Goal: Information Seeking & Learning: Learn about a topic

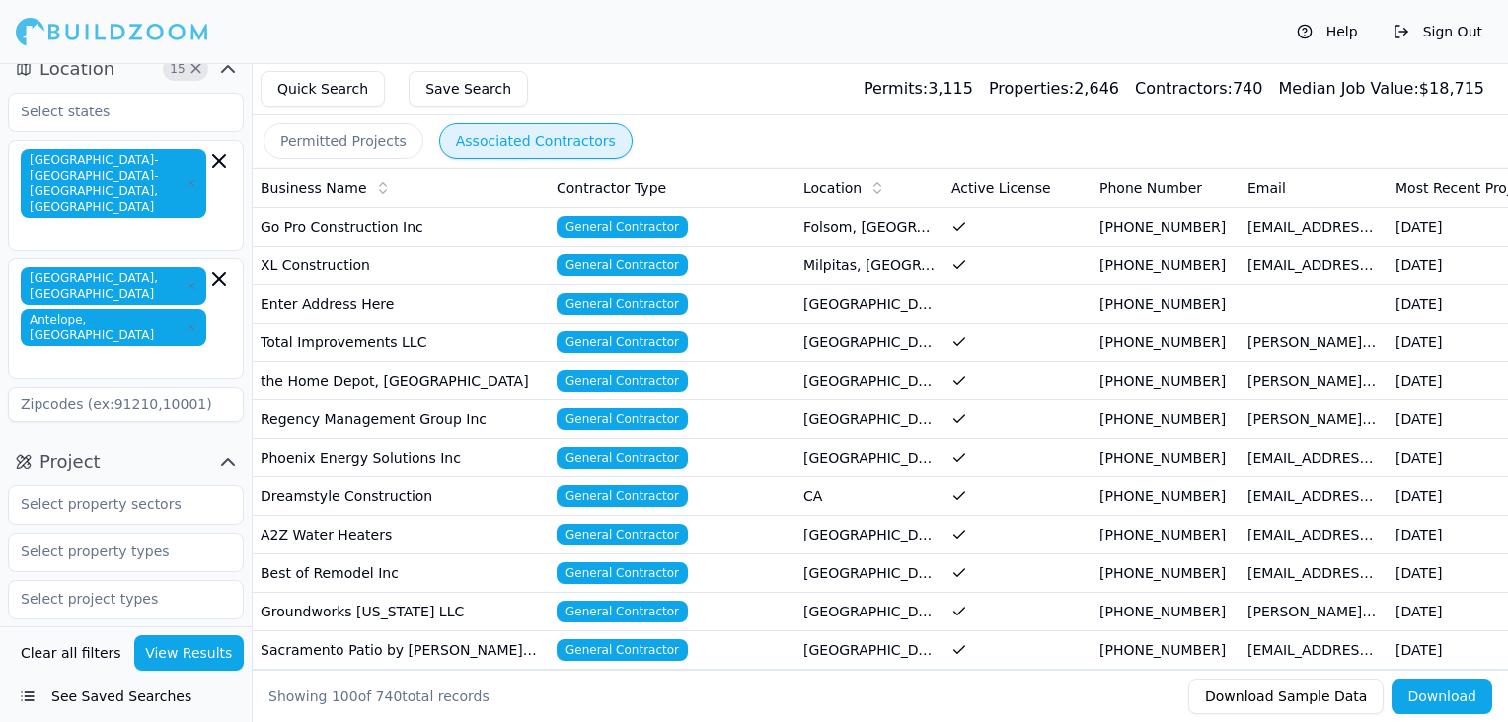
scroll to position [20, 0]
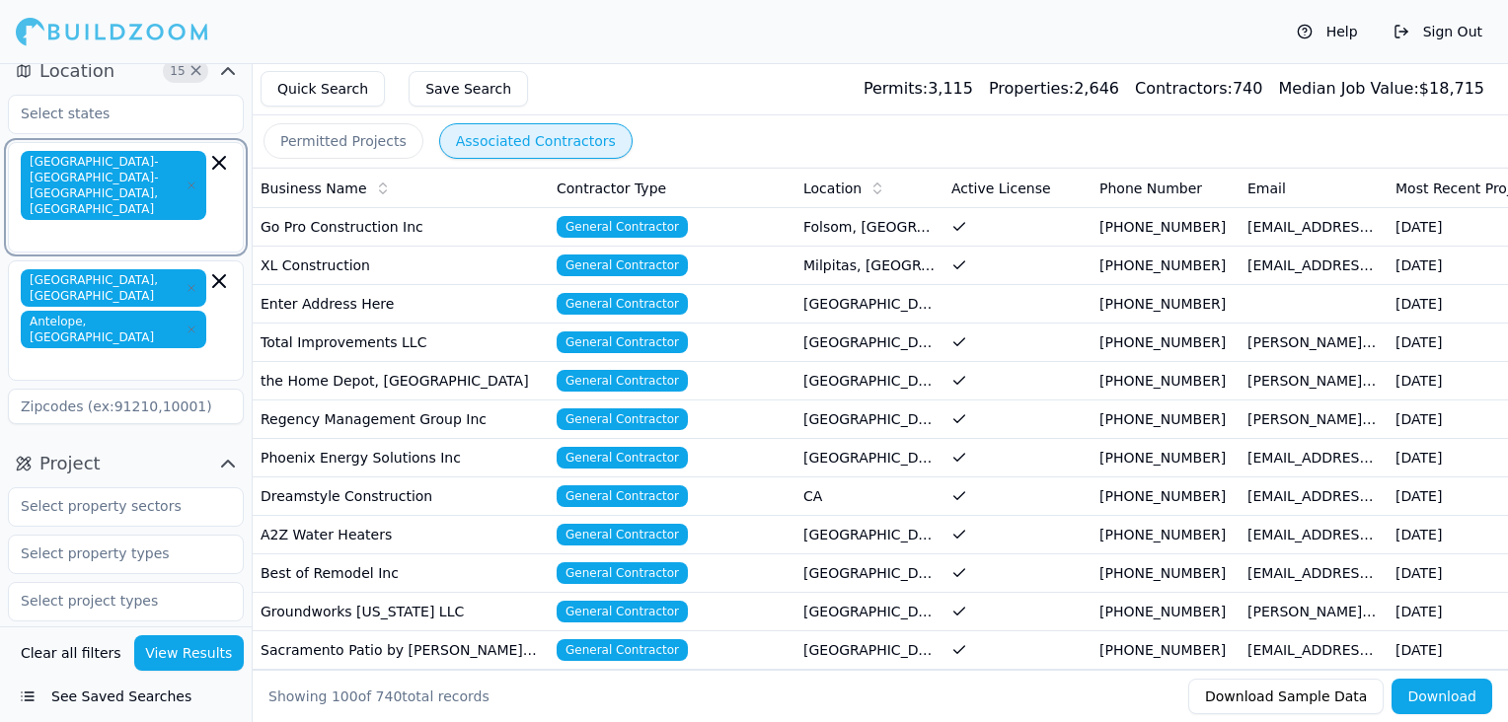
click at [217, 158] on icon "button" at bounding box center [219, 163] width 24 height 24
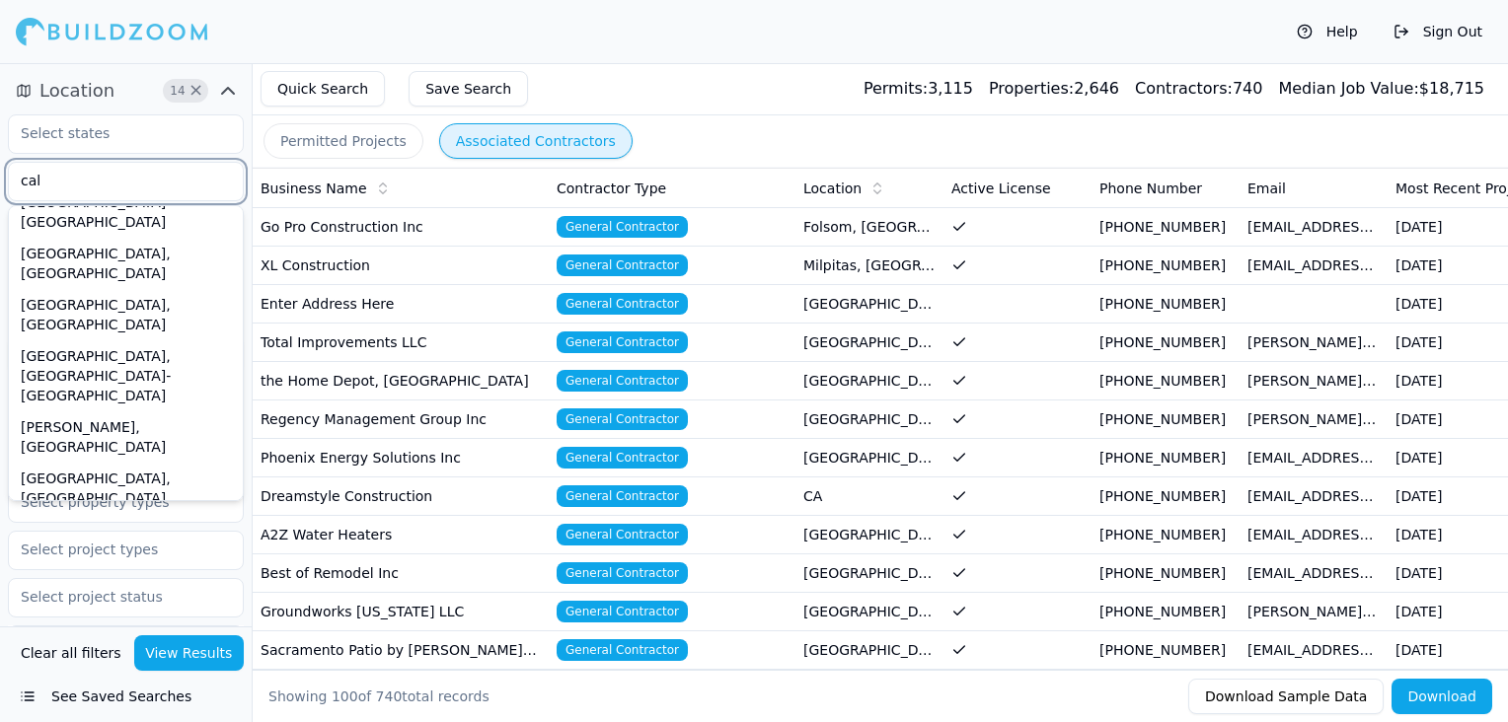
scroll to position [316, 0]
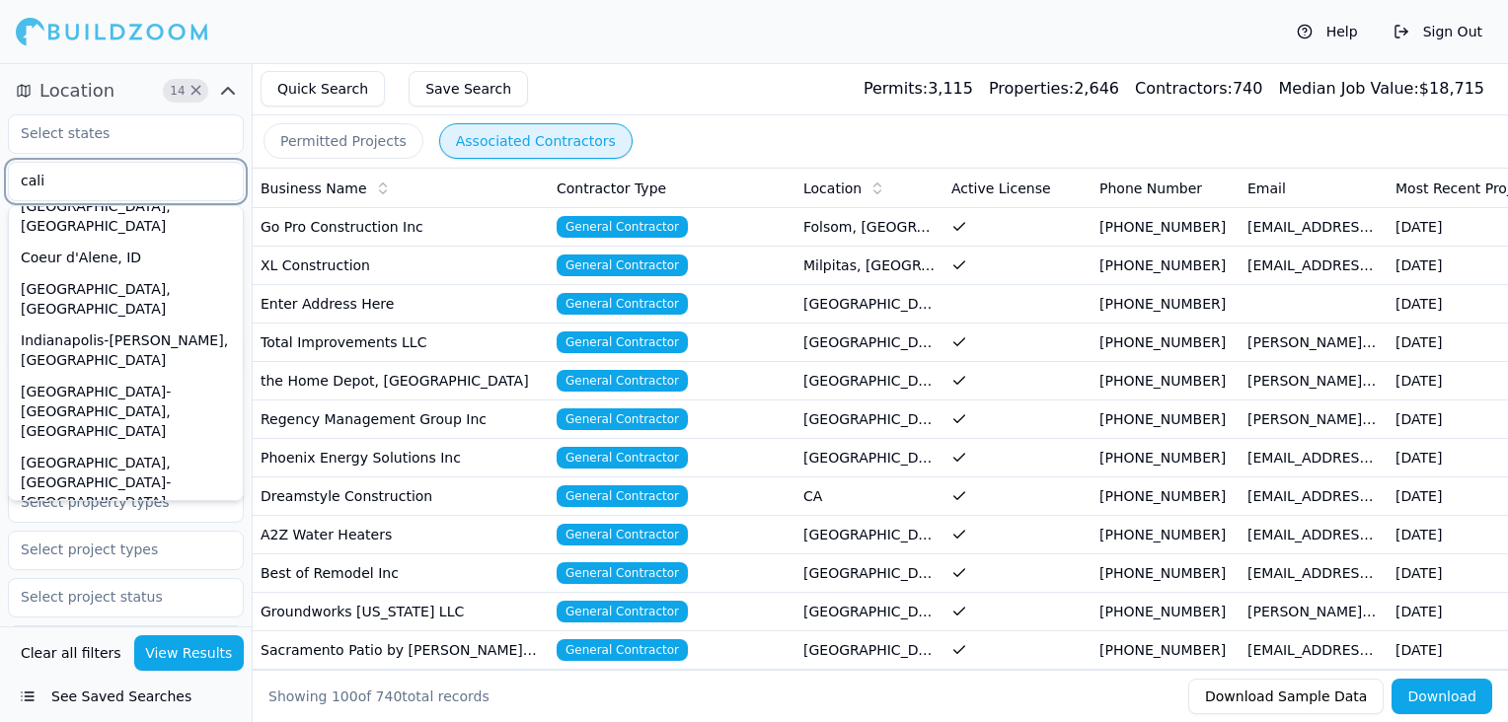
type input "calif"
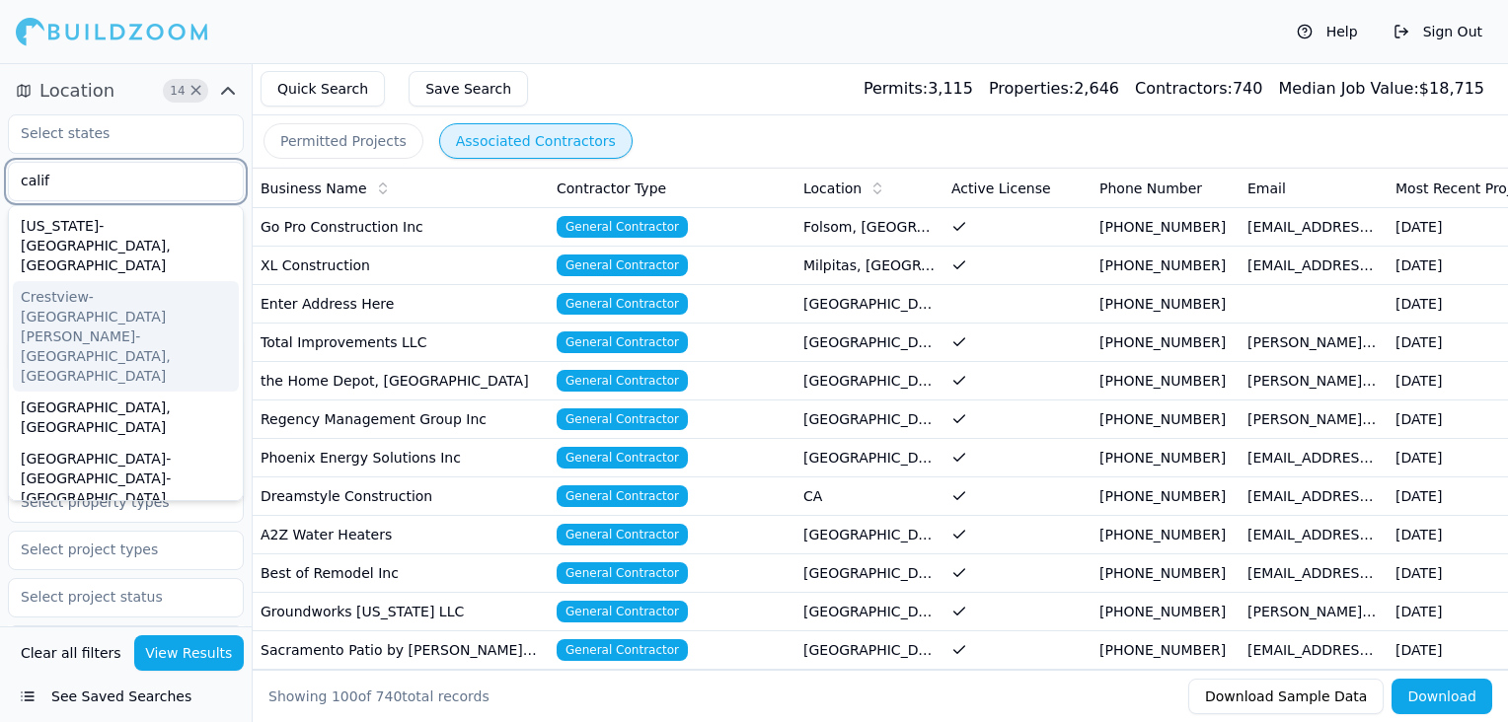
scroll to position [87, 0]
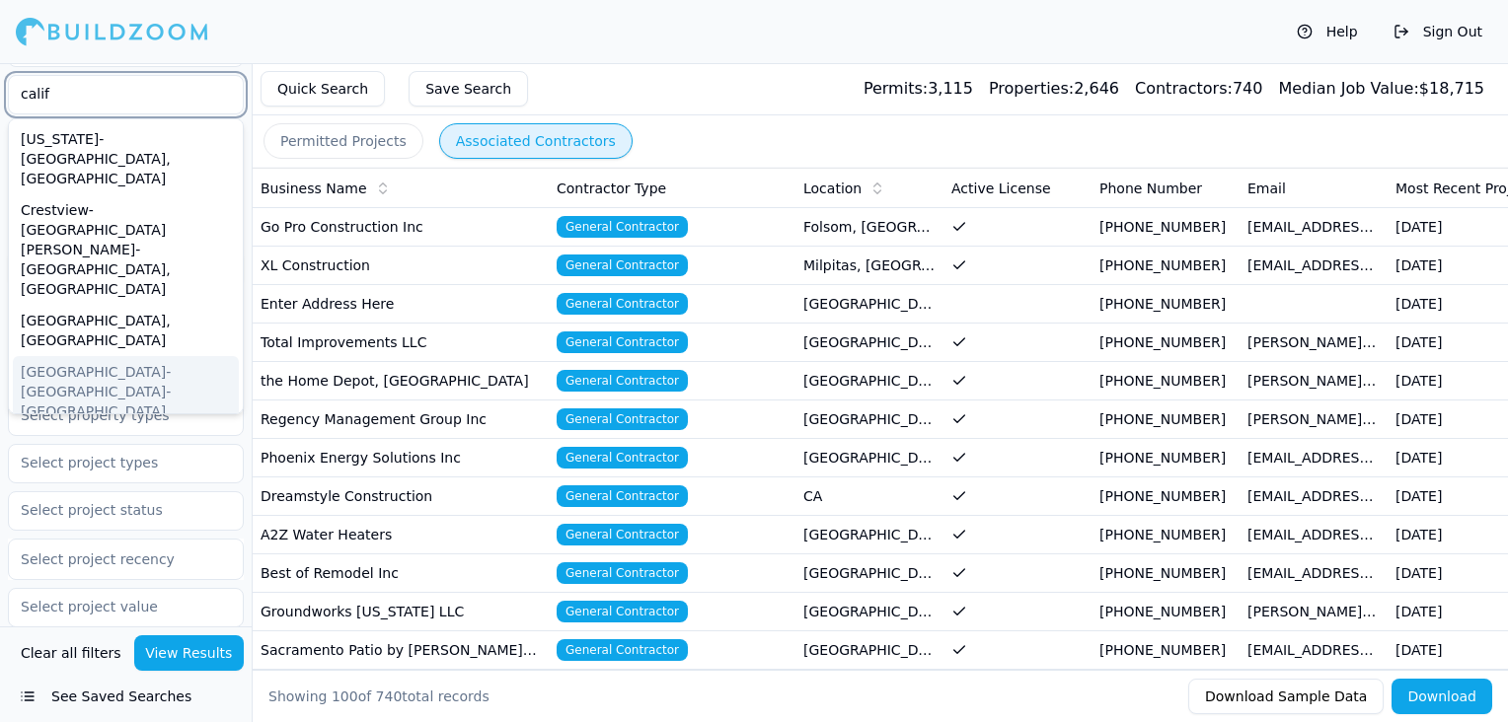
click at [129, 356] on div "[GEOGRAPHIC_DATA]-[GEOGRAPHIC_DATA]-[GEOGRAPHIC_DATA], [GEOGRAPHIC_DATA]" at bounding box center [126, 401] width 226 height 91
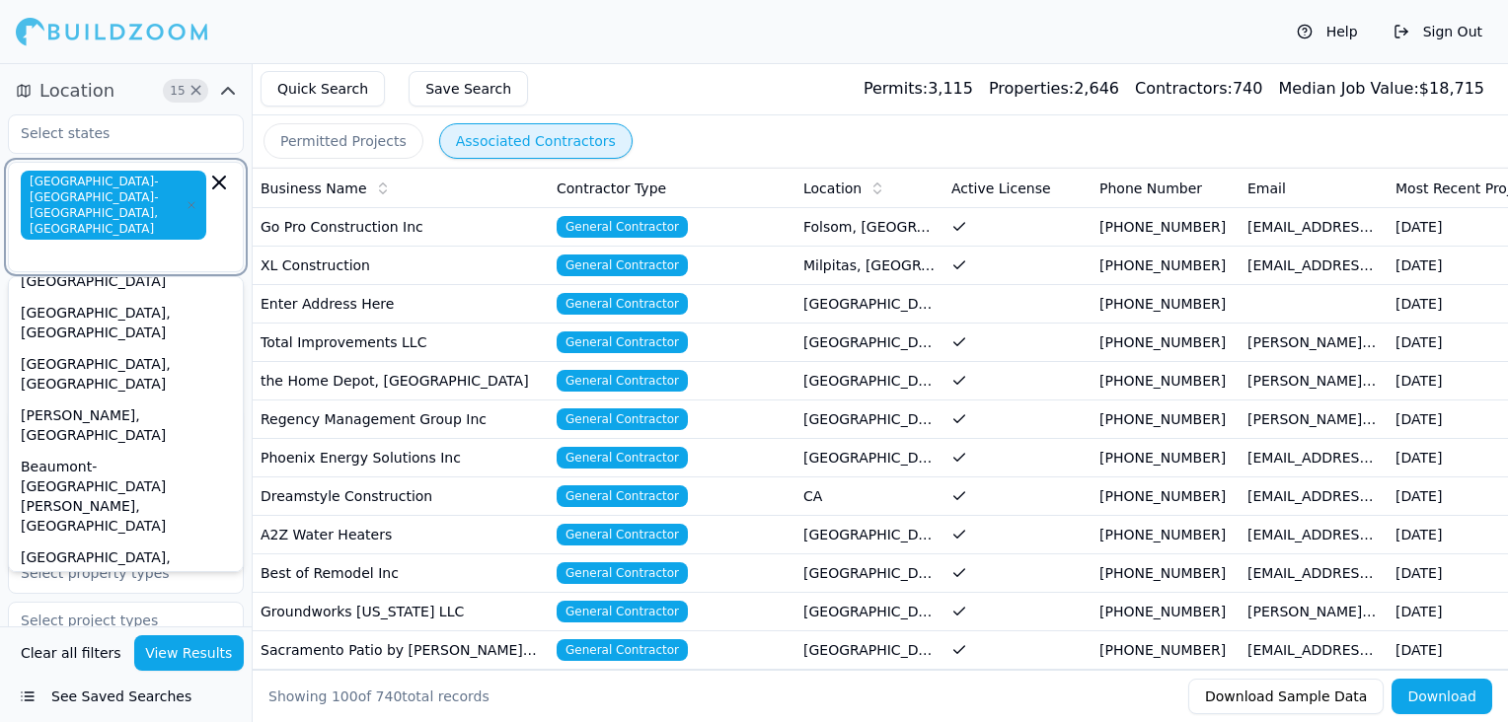
scroll to position [191, 0]
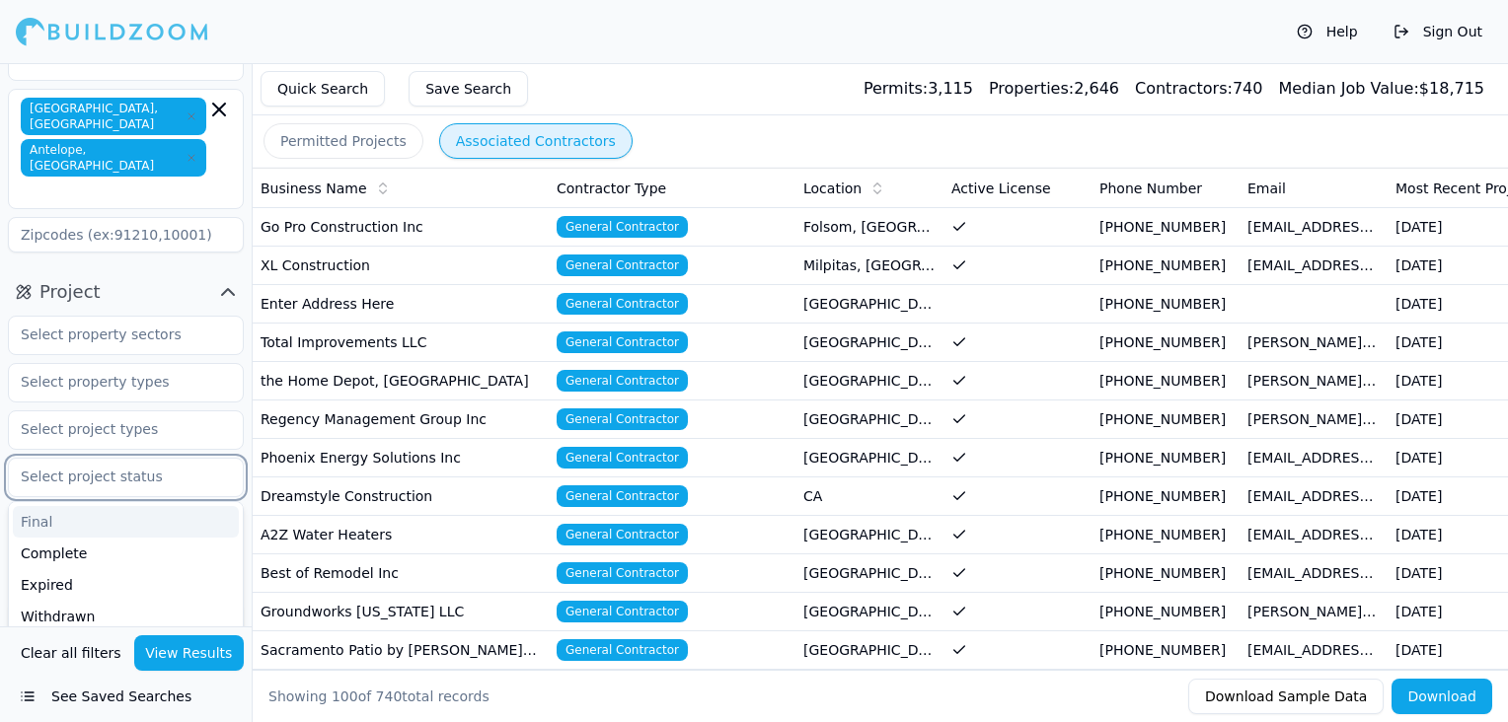
click at [111, 459] on input "text" at bounding box center [113, 477] width 209 height 36
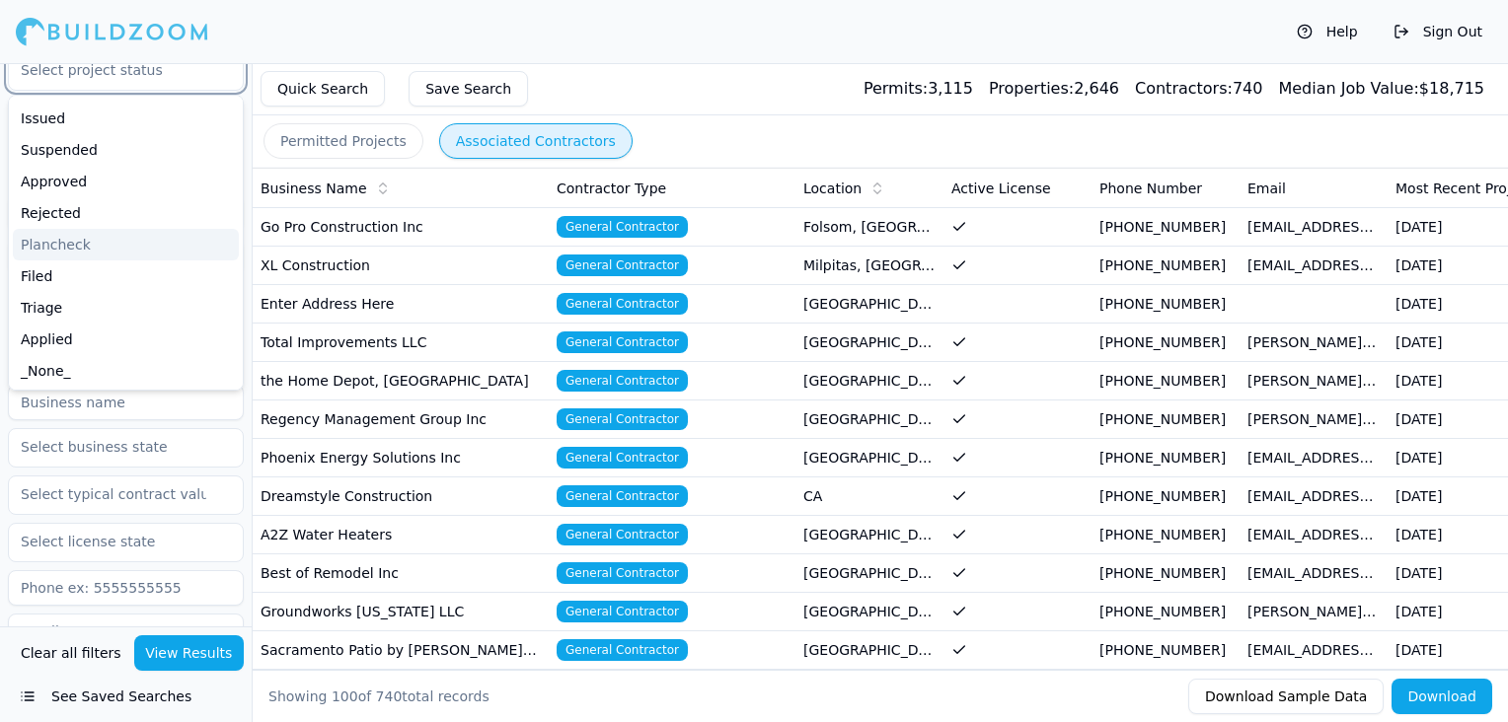
scroll to position [600, 0]
click at [112, 383] on input at bounding box center [126, 401] width 236 height 36
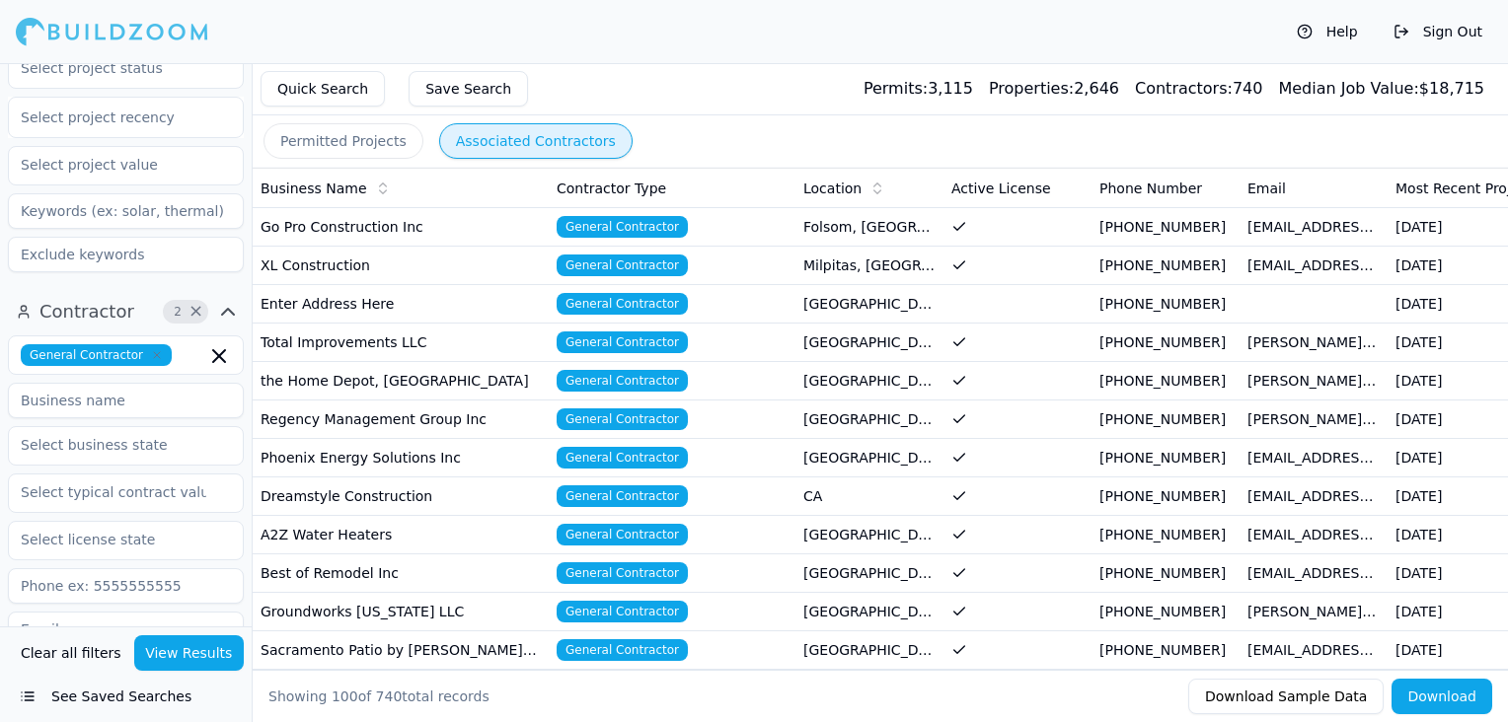
scroll to position [685, 0]
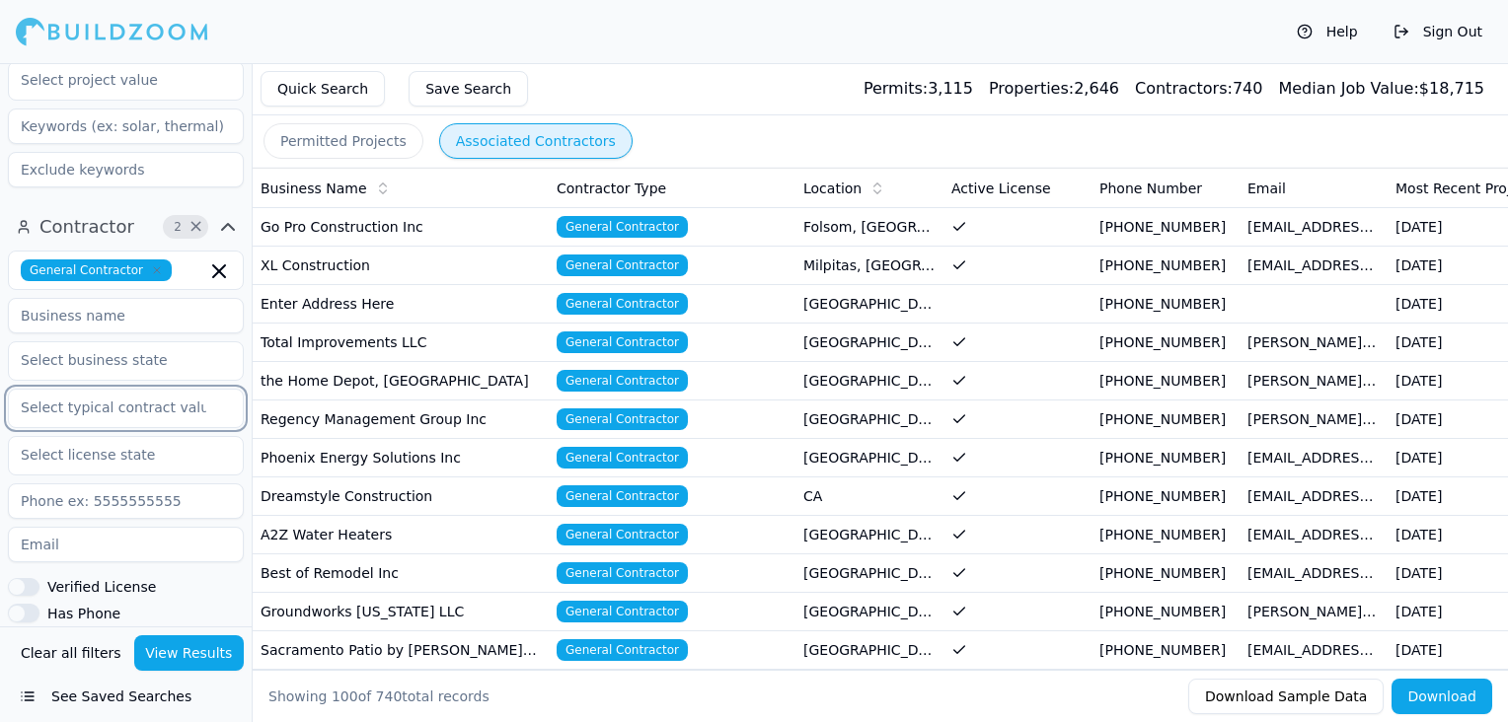
click at [51, 390] on input "text" at bounding box center [113, 408] width 209 height 36
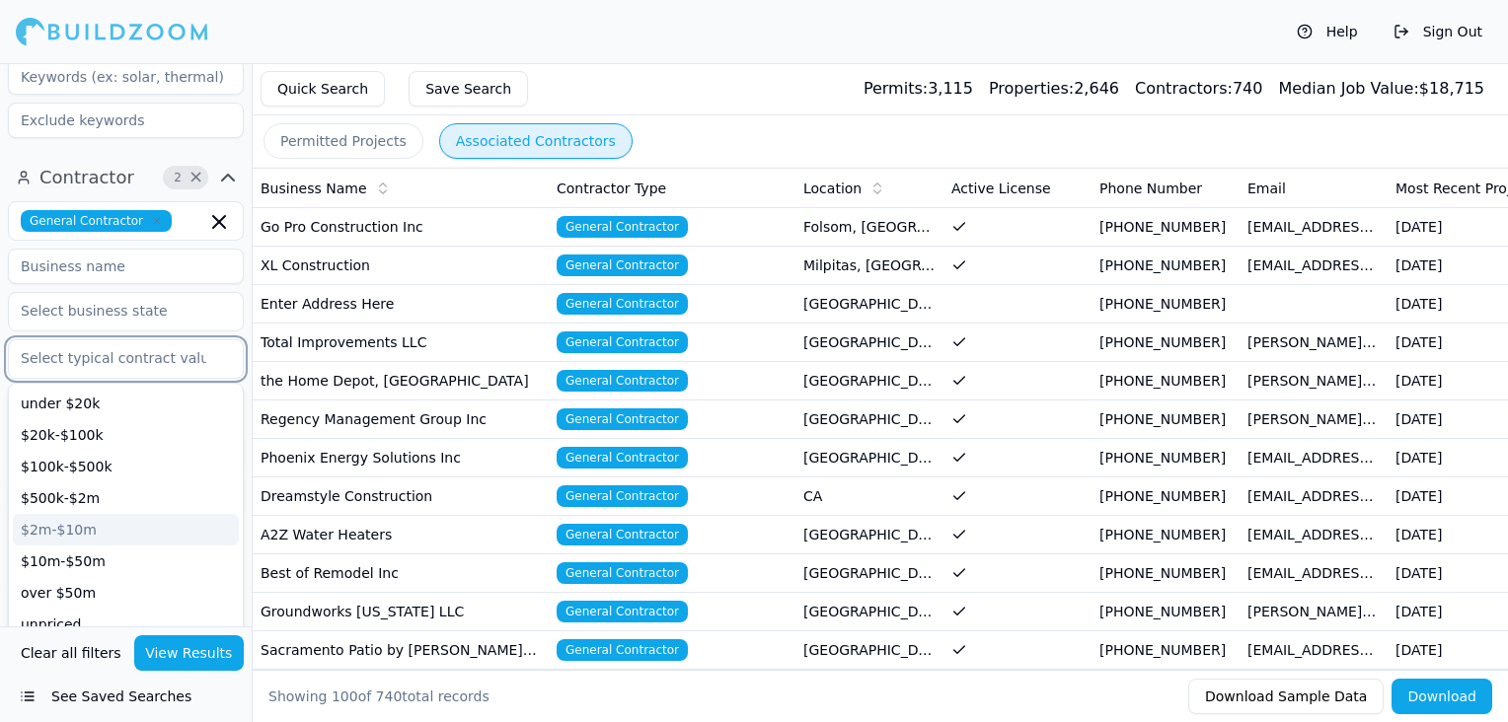
scroll to position [742, 0]
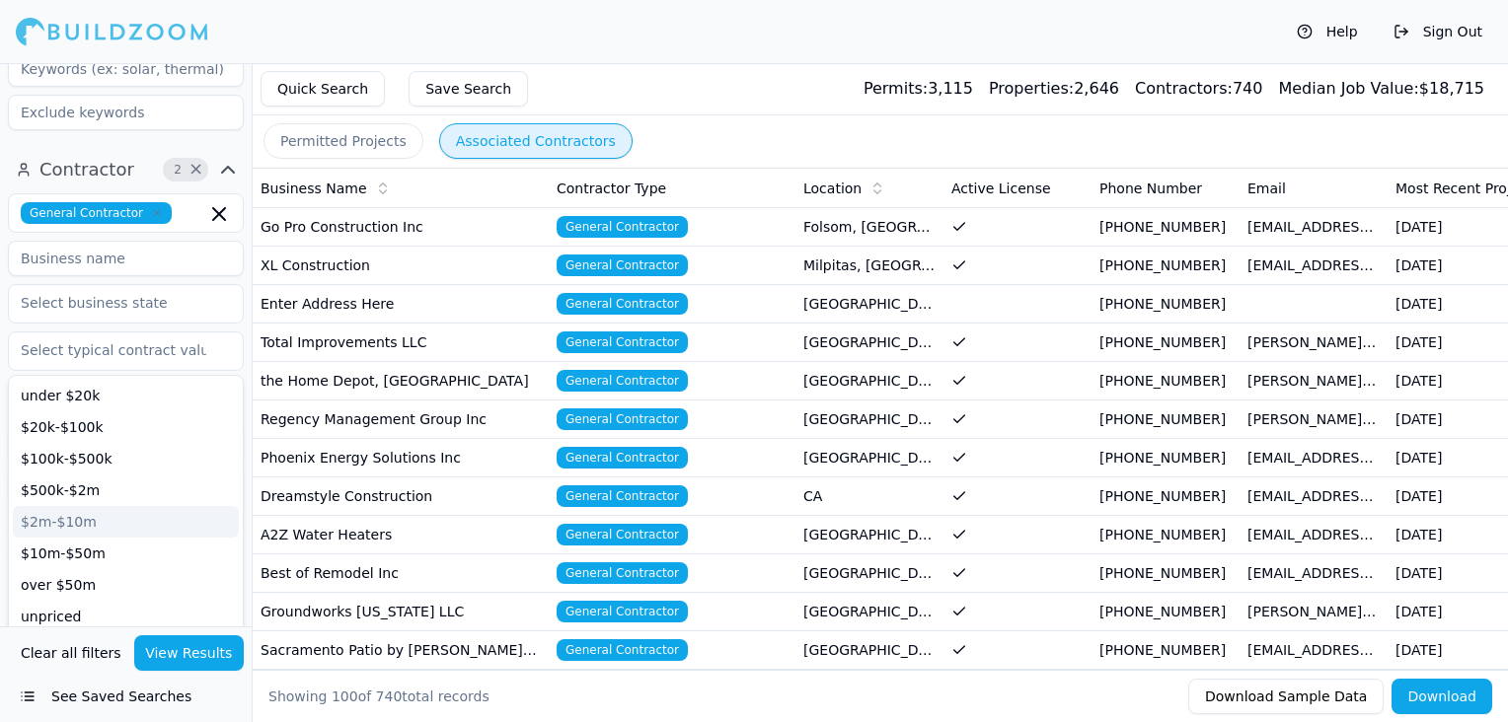
click at [100, 241] on input at bounding box center [126, 259] width 236 height 36
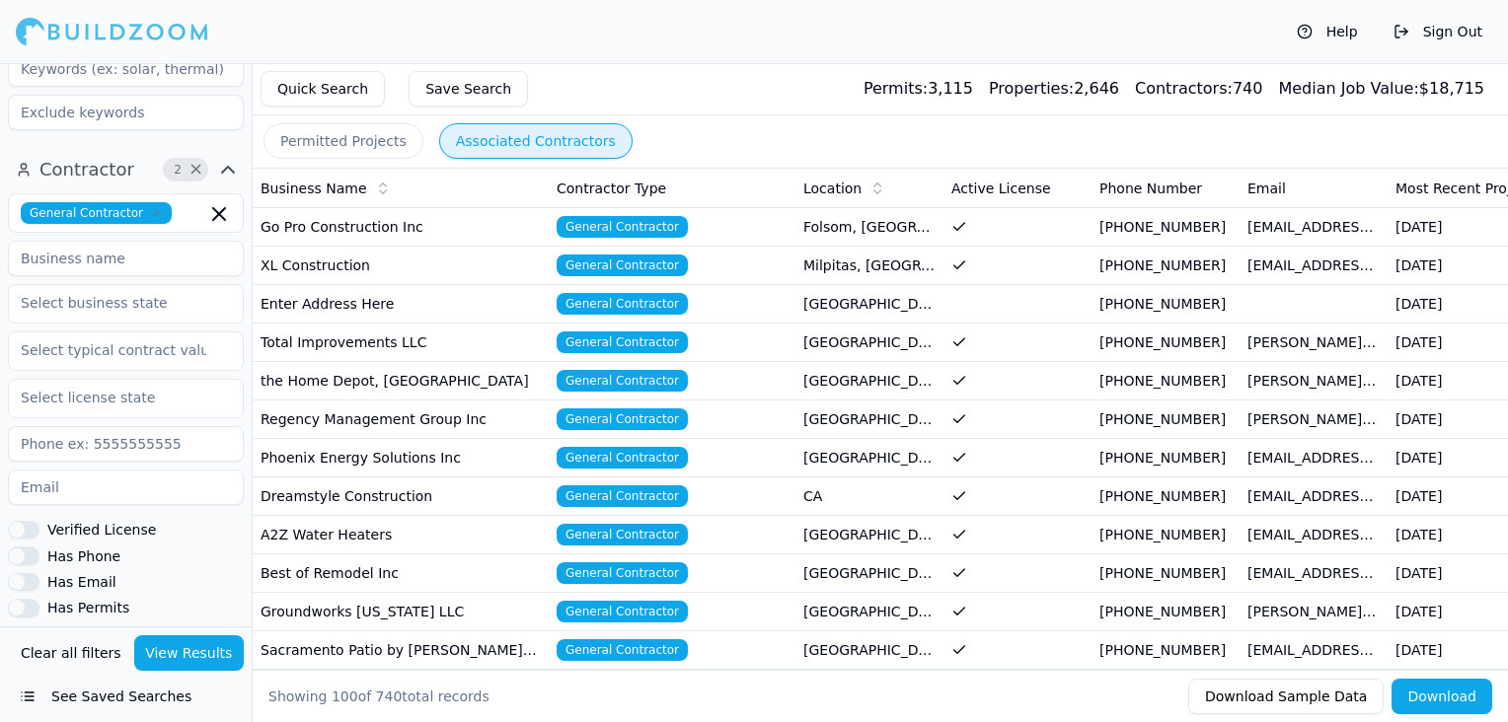
click at [100, 241] on input at bounding box center [126, 259] width 236 height 36
click at [256, 58] on div "Help Sign Out" at bounding box center [754, 31] width 1508 height 63
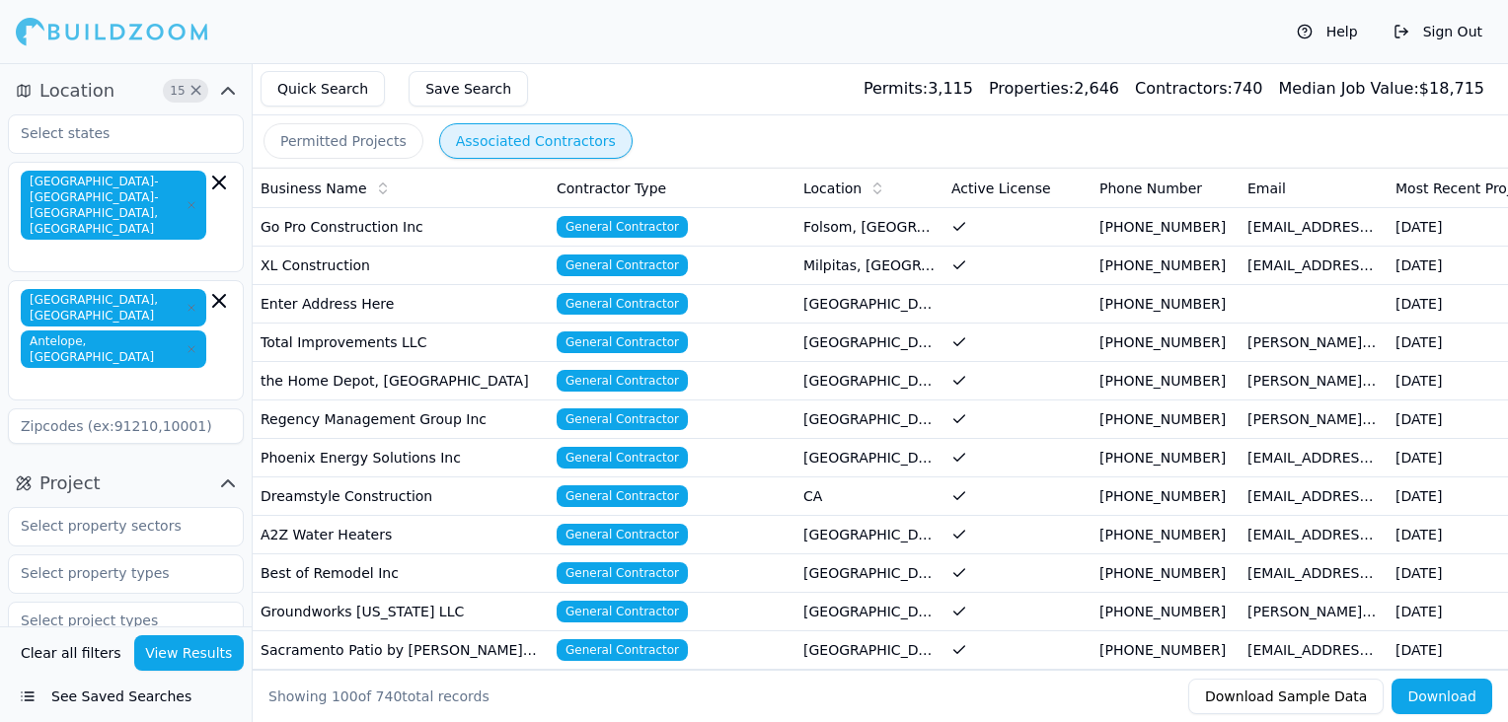
scroll to position [79, 0]
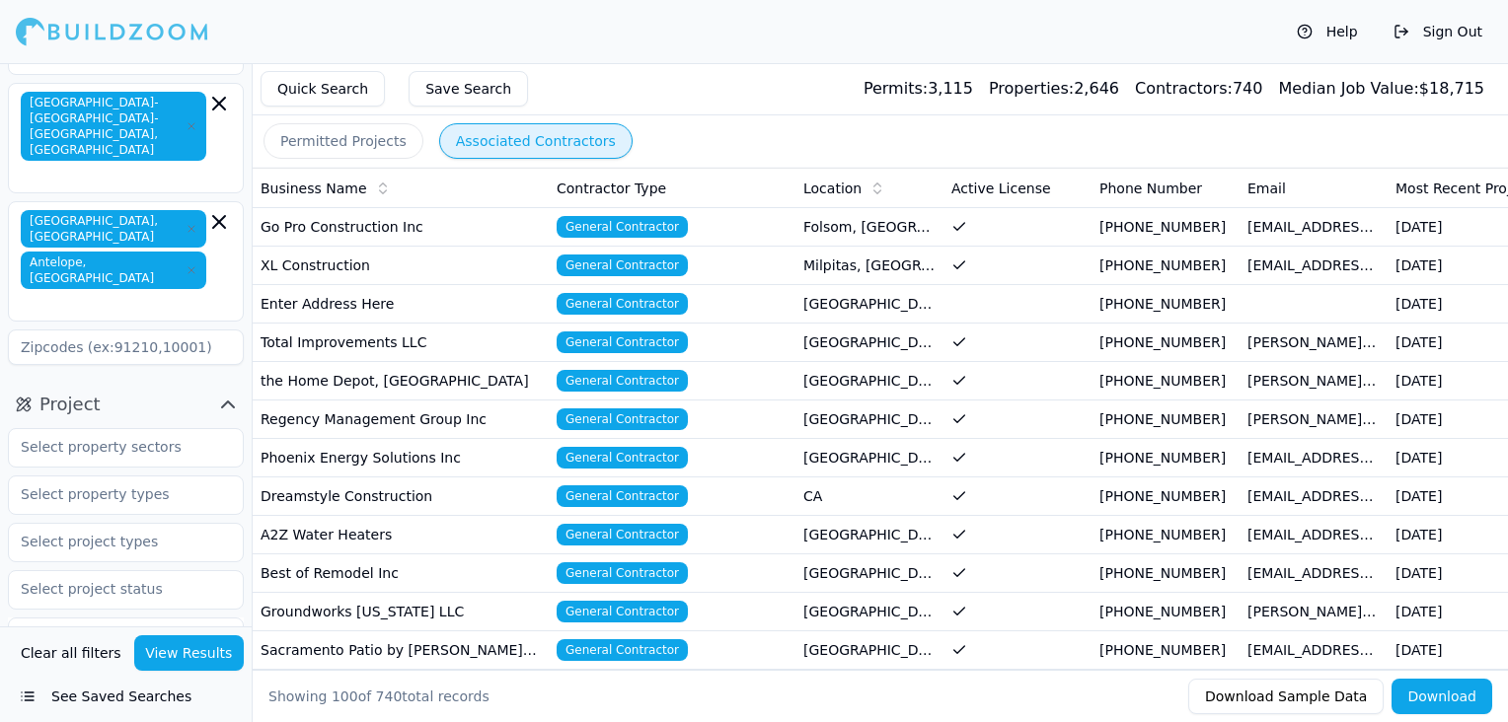
click at [118, 330] on input at bounding box center [126, 348] width 236 height 36
click at [166, 210] on div "[GEOGRAPHIC_DATA], [GEOGRAPHIC_DATA] Antelope, [GEOGRAPHIC_DATA]" at bounding box center [126, 261] width 210 height 103
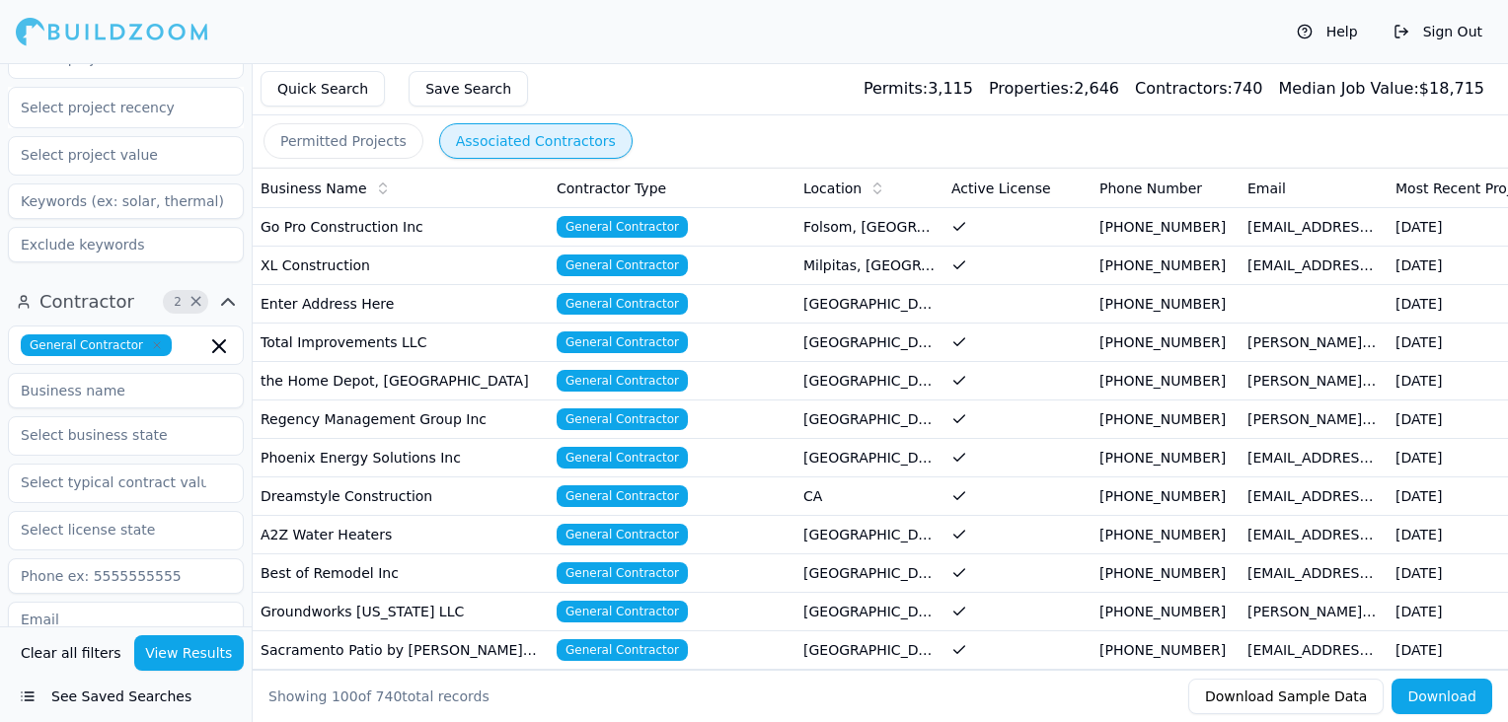
scroll to position [596, 0]
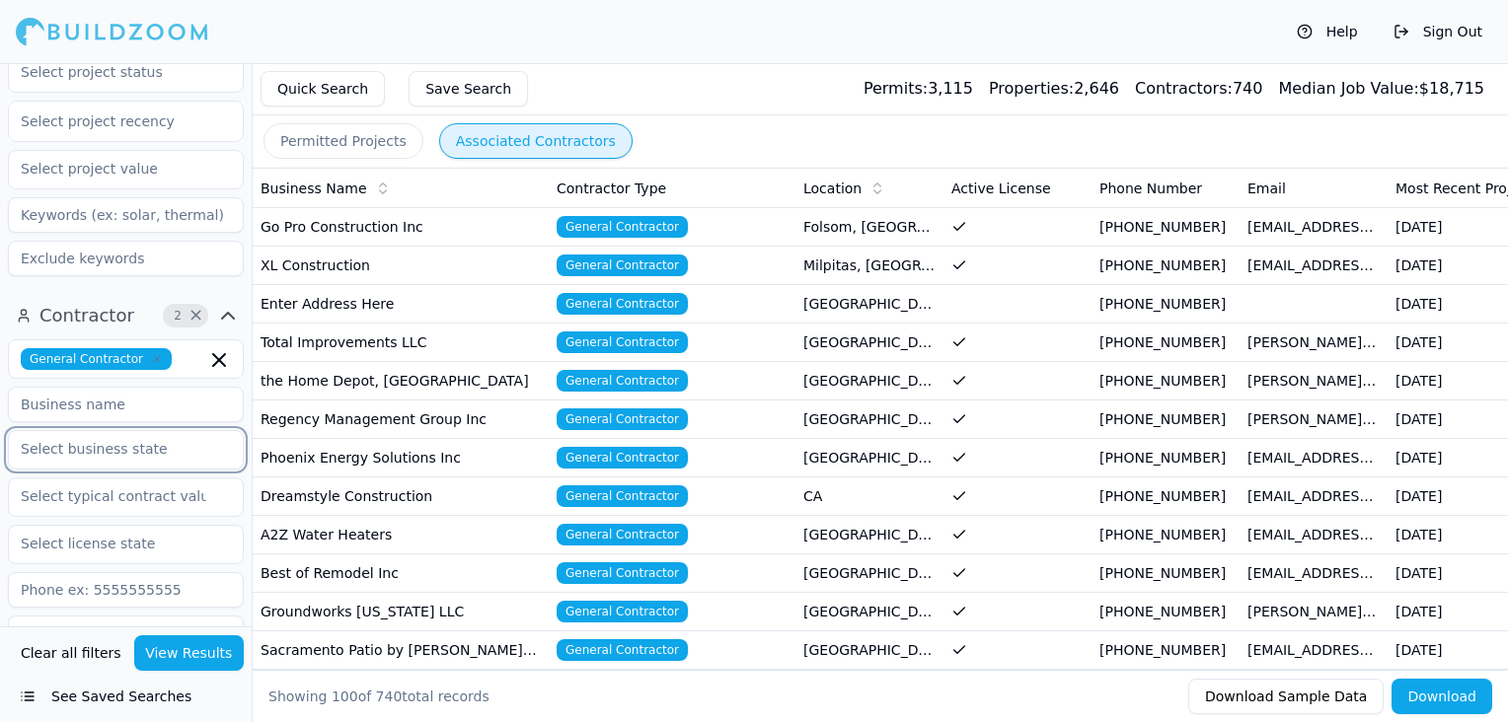
click at [103, 431] on input "text" at bounding box center [113, 449] width 209 height 36
click at [87, 479] on div "[US_STATE]" at bounding box center [126, 495] width 226 height 32
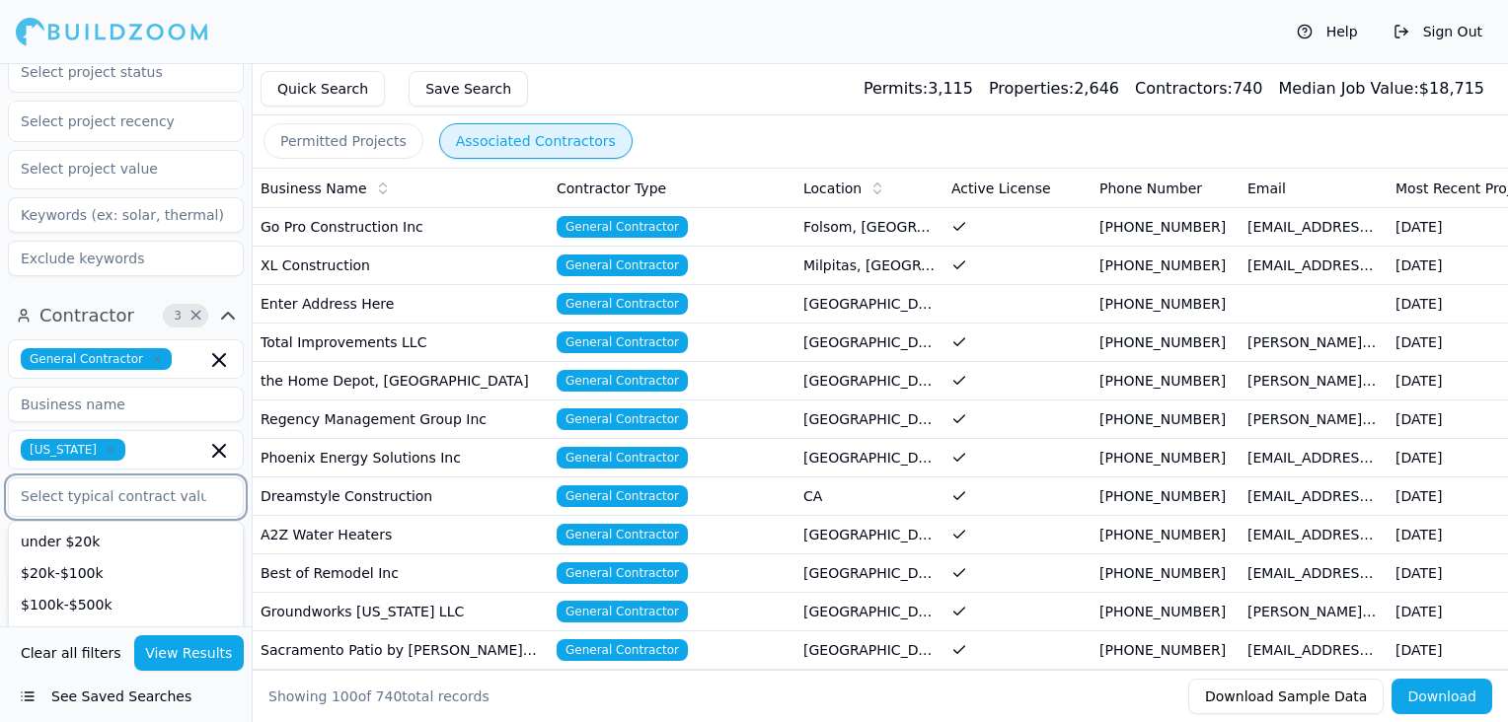
click at [131, 479] on input "text" at bounding box center [113, 497] width 209 height 36
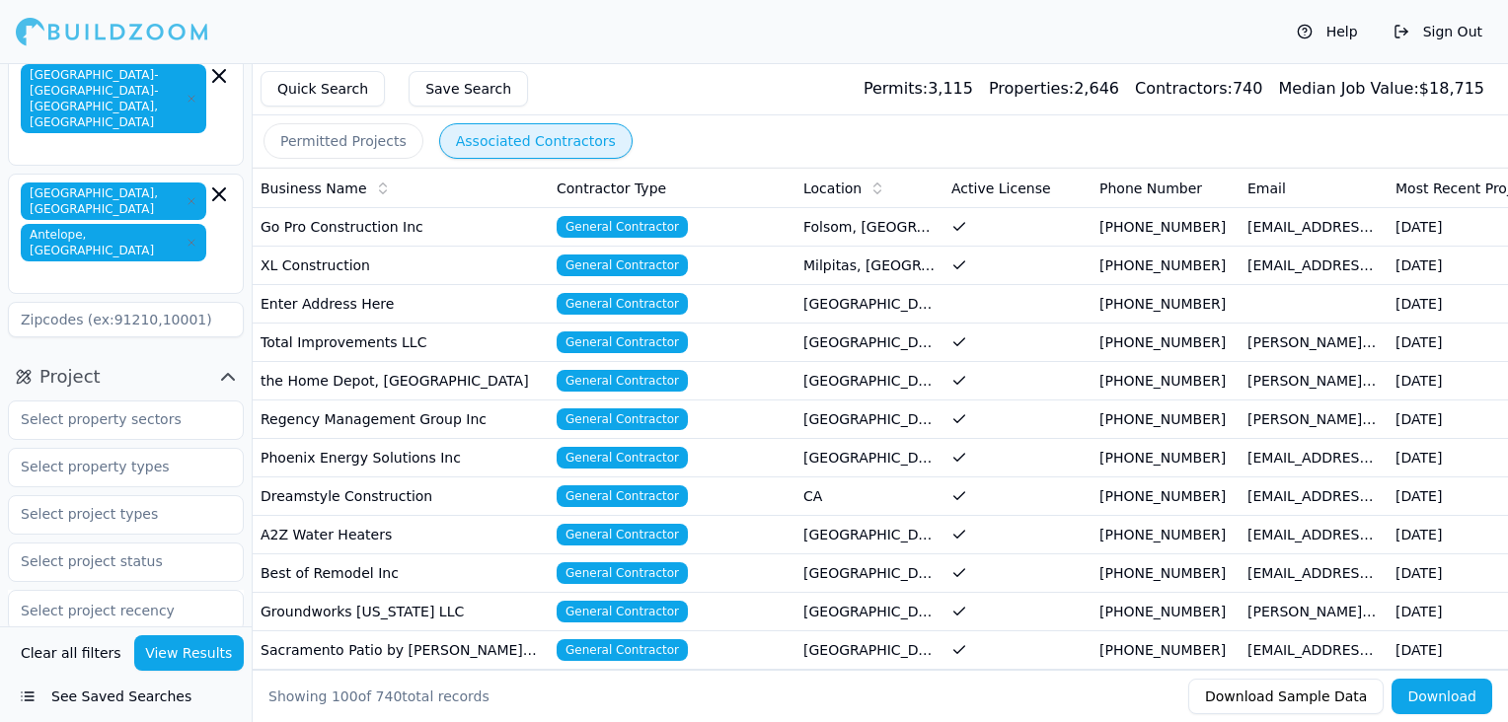
scroll to position [109, 0]
click at [225, 363] on icon "button" at bounding box center [228, 375] width 24 height 24
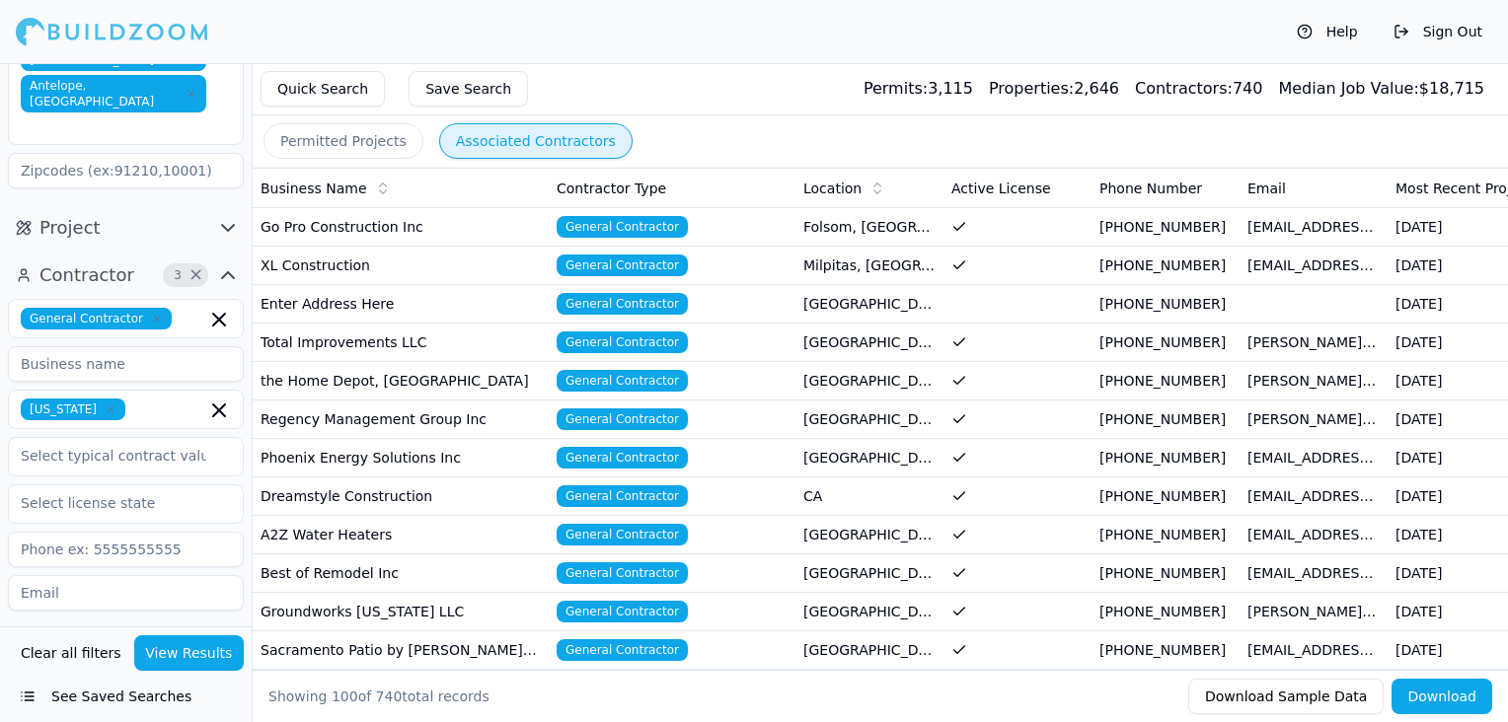
scroll to position [257, 0]
click at [224, 215] on icon "button" at bounding box center [228, 227] width 24 height 24
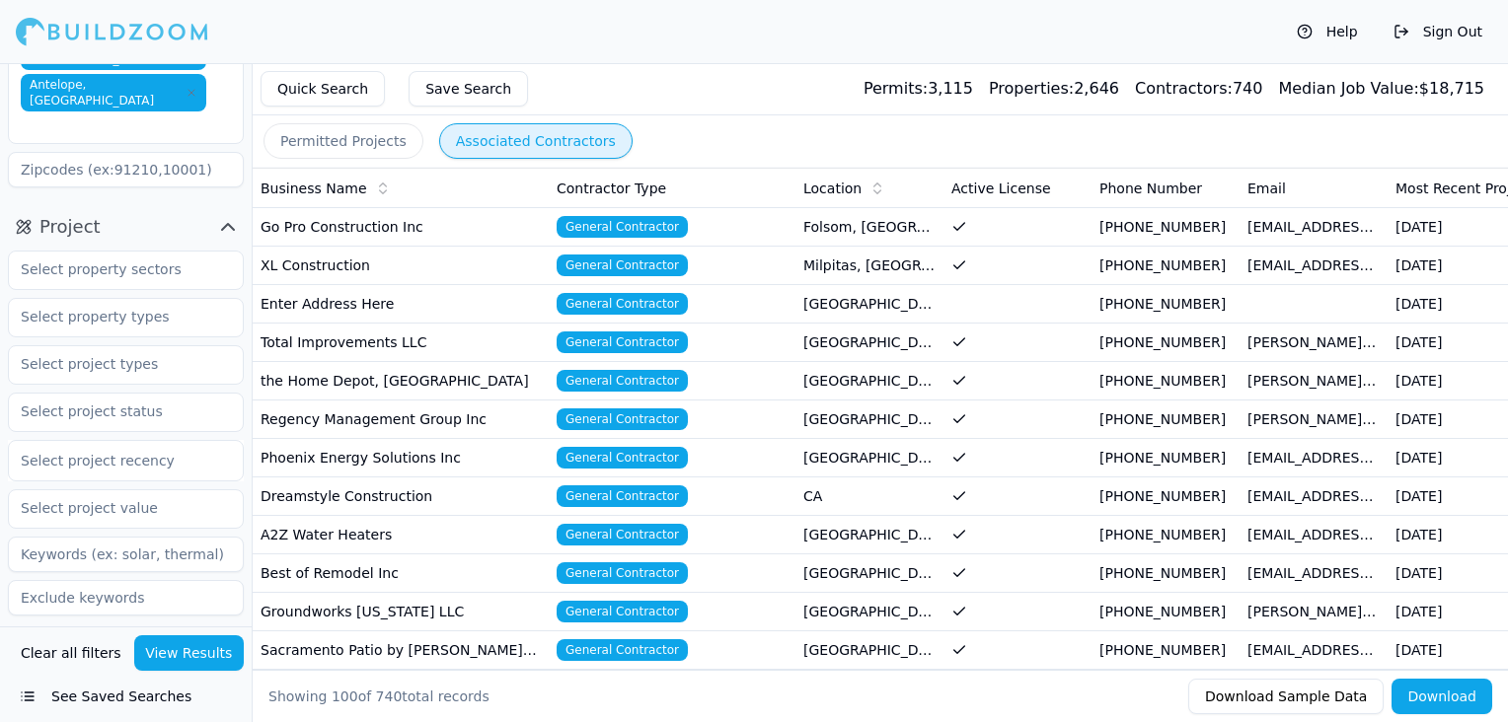
click at [224, 215] on icon "button" at bounding box center [228, 227] width 24 height 24
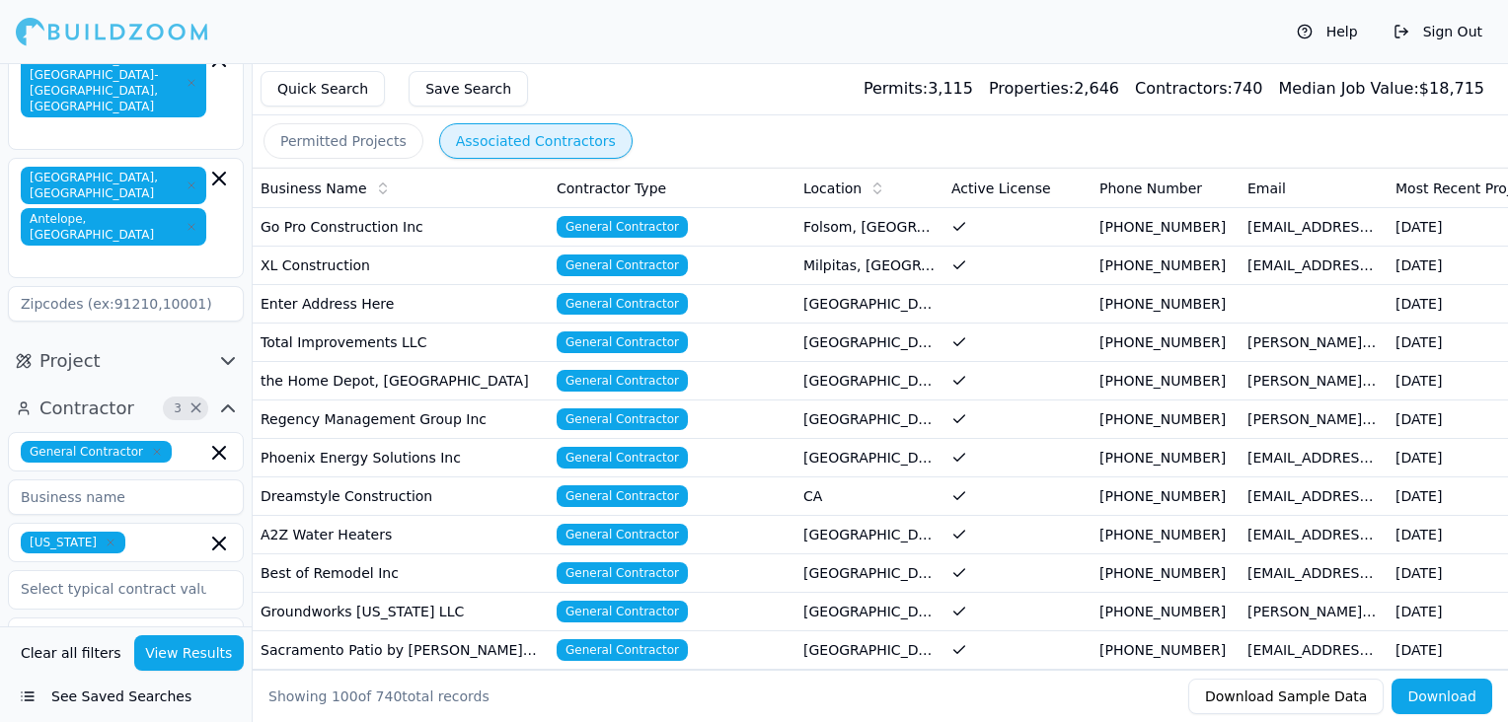
scroll to position [195, 0]
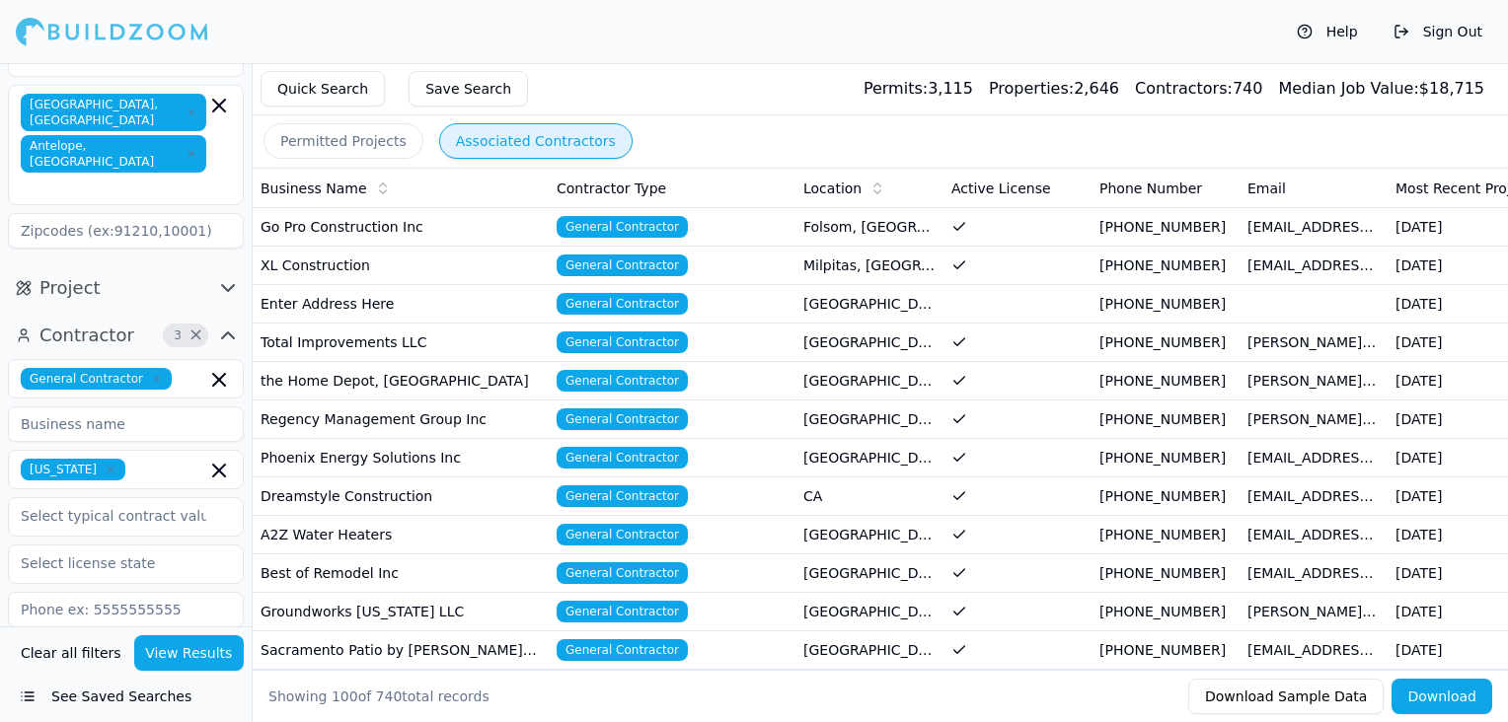
click at [527, 42] on div "Help Sign Out" at bounding box center [754, 31] width 1508 height 63
click at [287, 229] on td "Go Pro Construction Inc" at bounding box center [401, 227] width 296 height 38
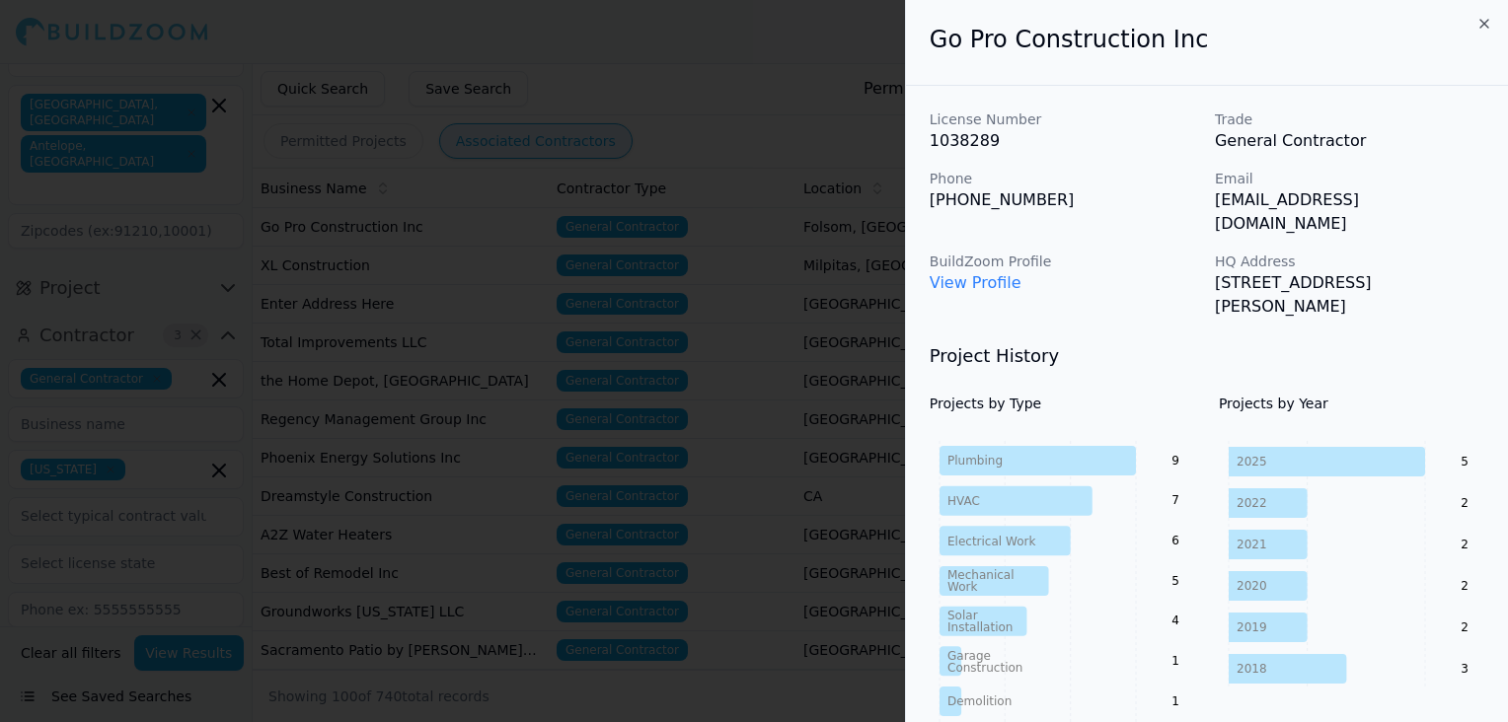
click at [1480, 27] on icon "button" at bounding box center [1485, 24] width 16 height 16
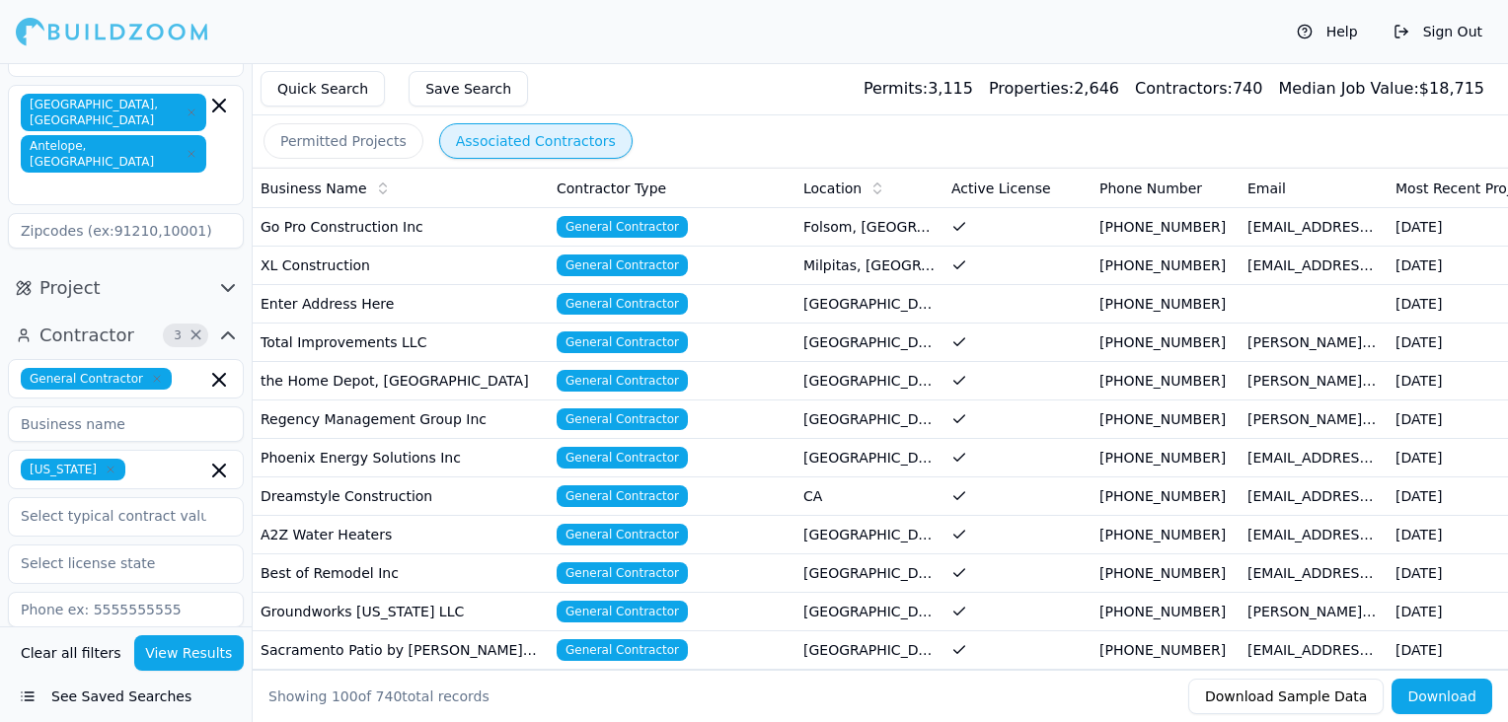
click at [347, 138] on button "Permitted Projects" at bounding box center [344, 141] width 160 height 36
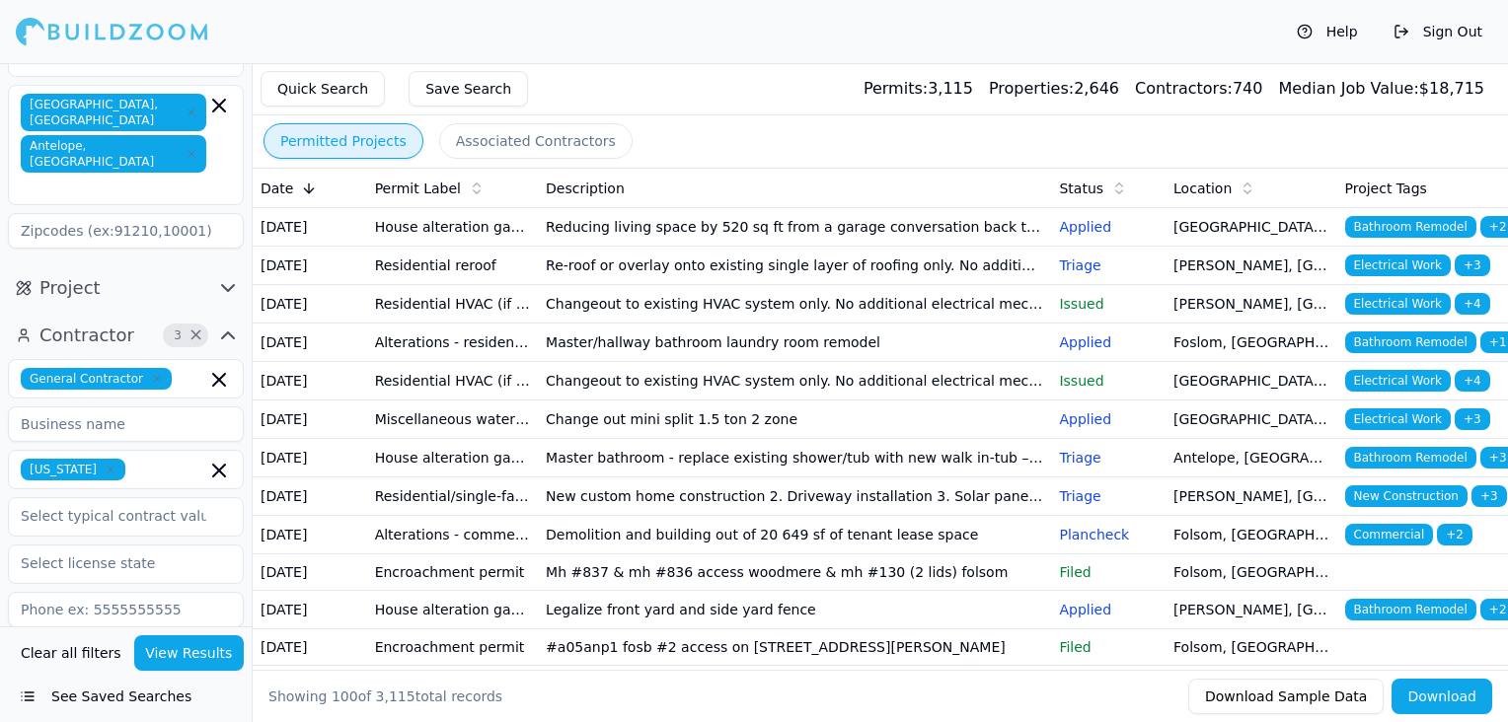
click at [494, 135] on button "Associated Contractors" at bounding box center [535, 141] width 193 height 36
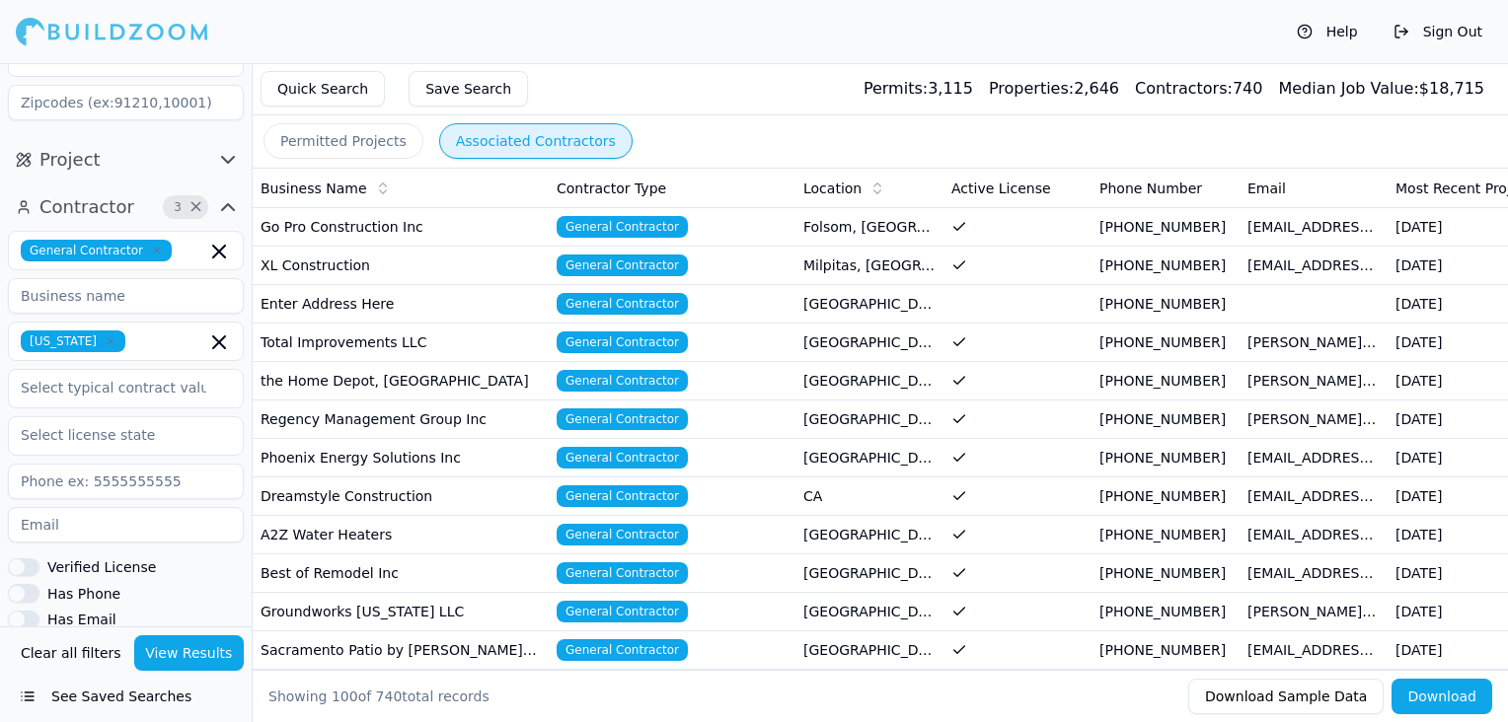
scroll to position [342, 0]
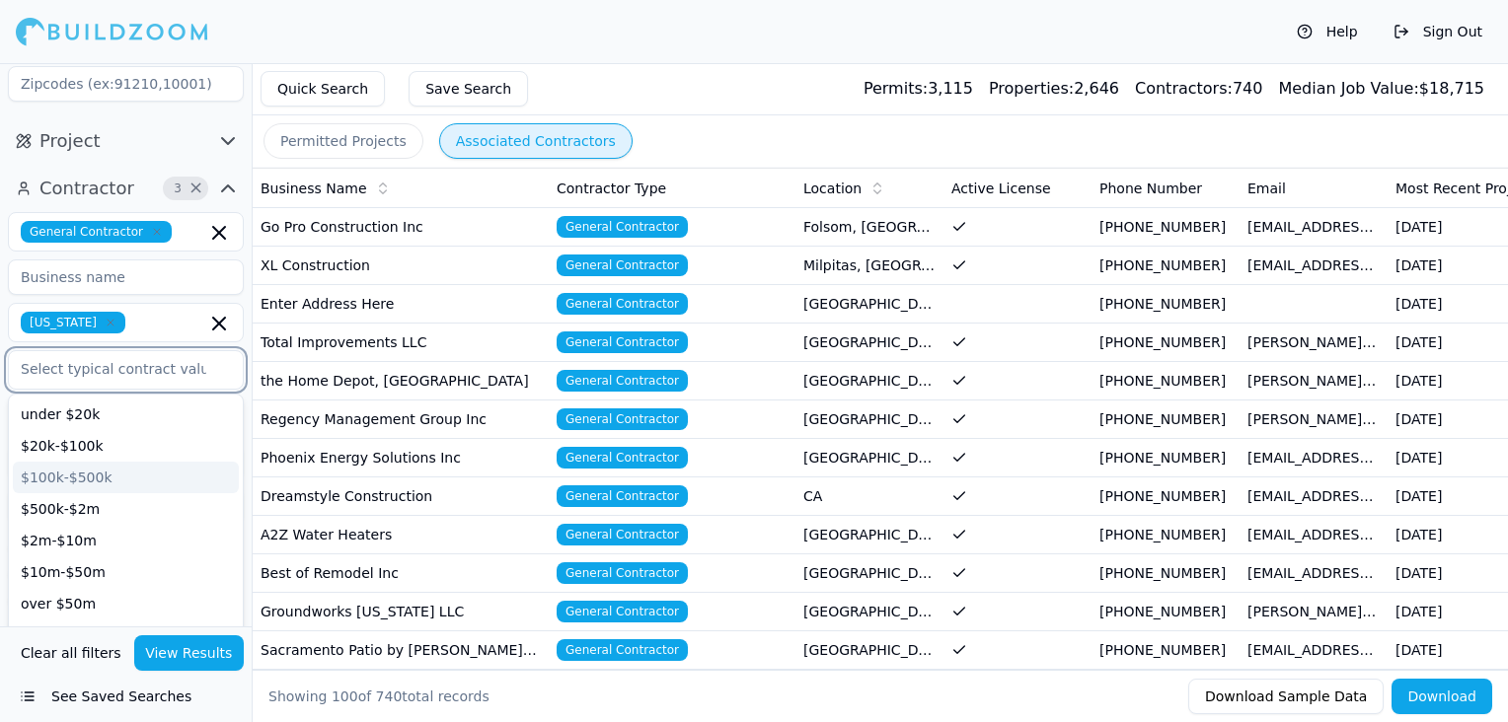
click at [138, 351] on input "text" at bounding box center [113, 369] width 209 height 36
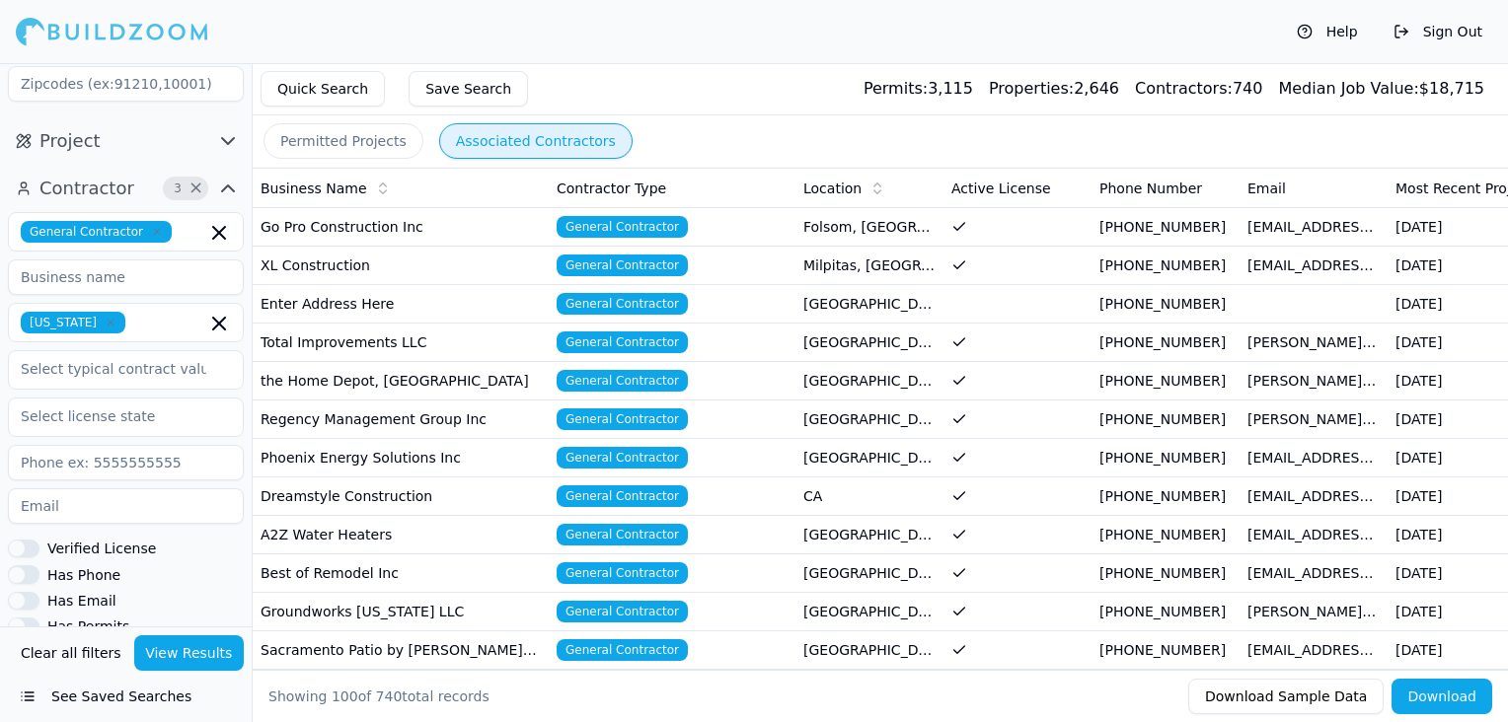
click at [252, 29] on div "Help Sign Out" at bounding box center [754, 31] width 1508 height 63
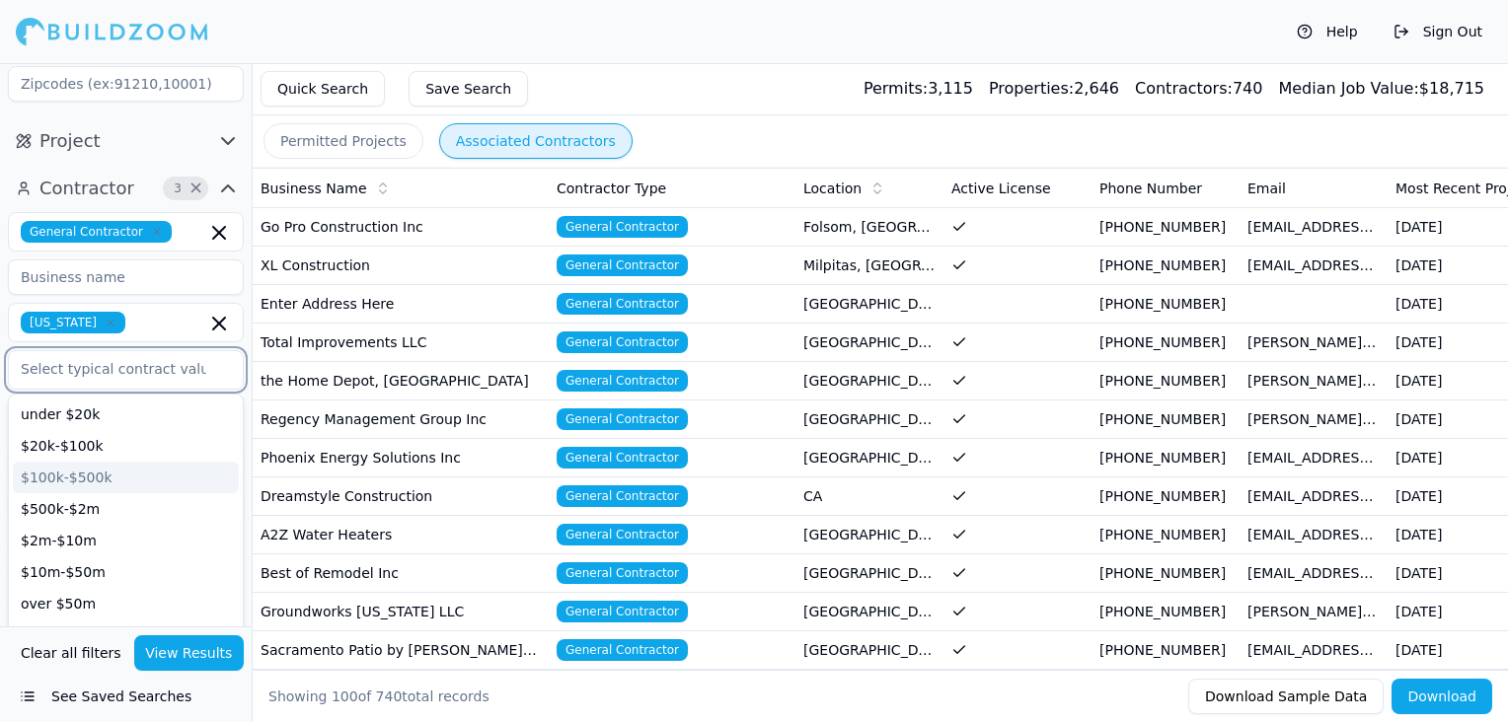
click at [140, 351] on input "text" at bounding box center [113, 369] width 209 height 36
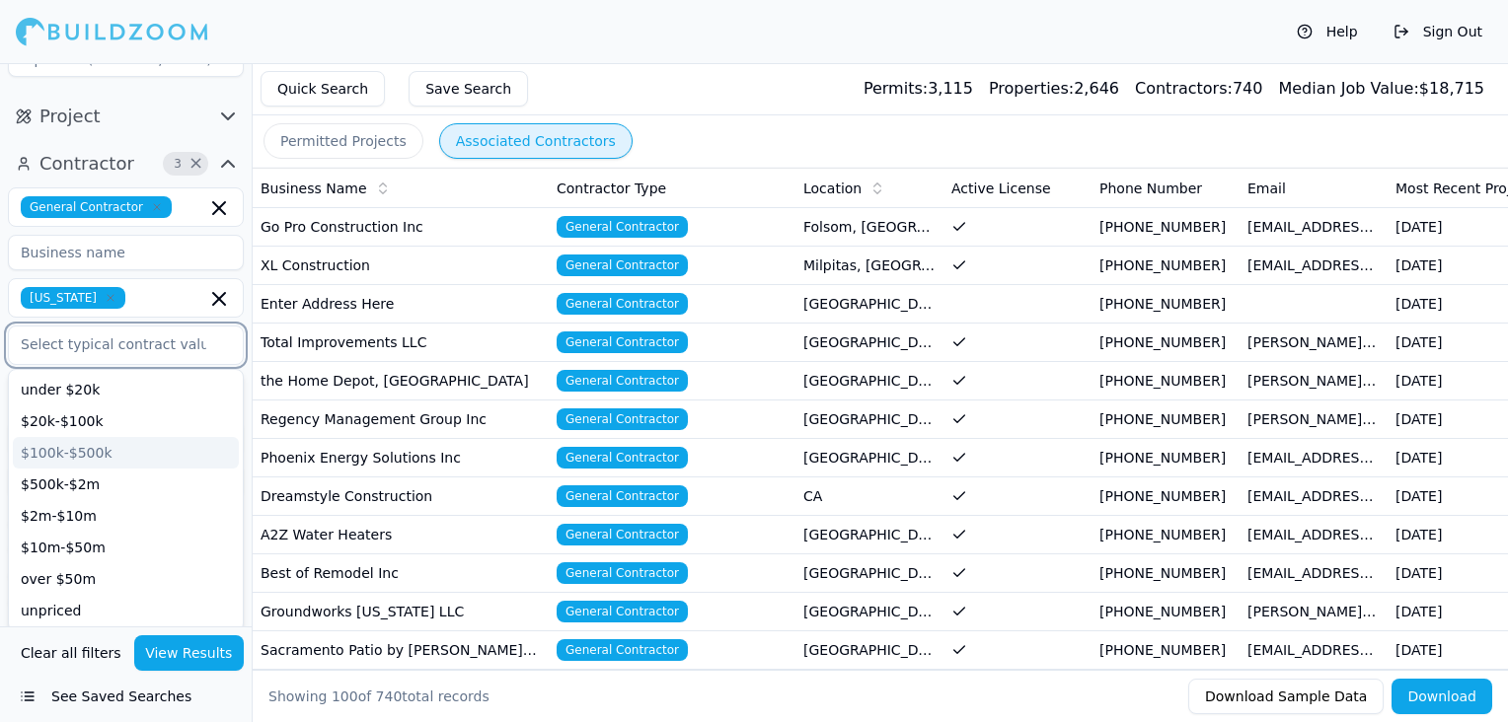
scroll to position [366, 0]
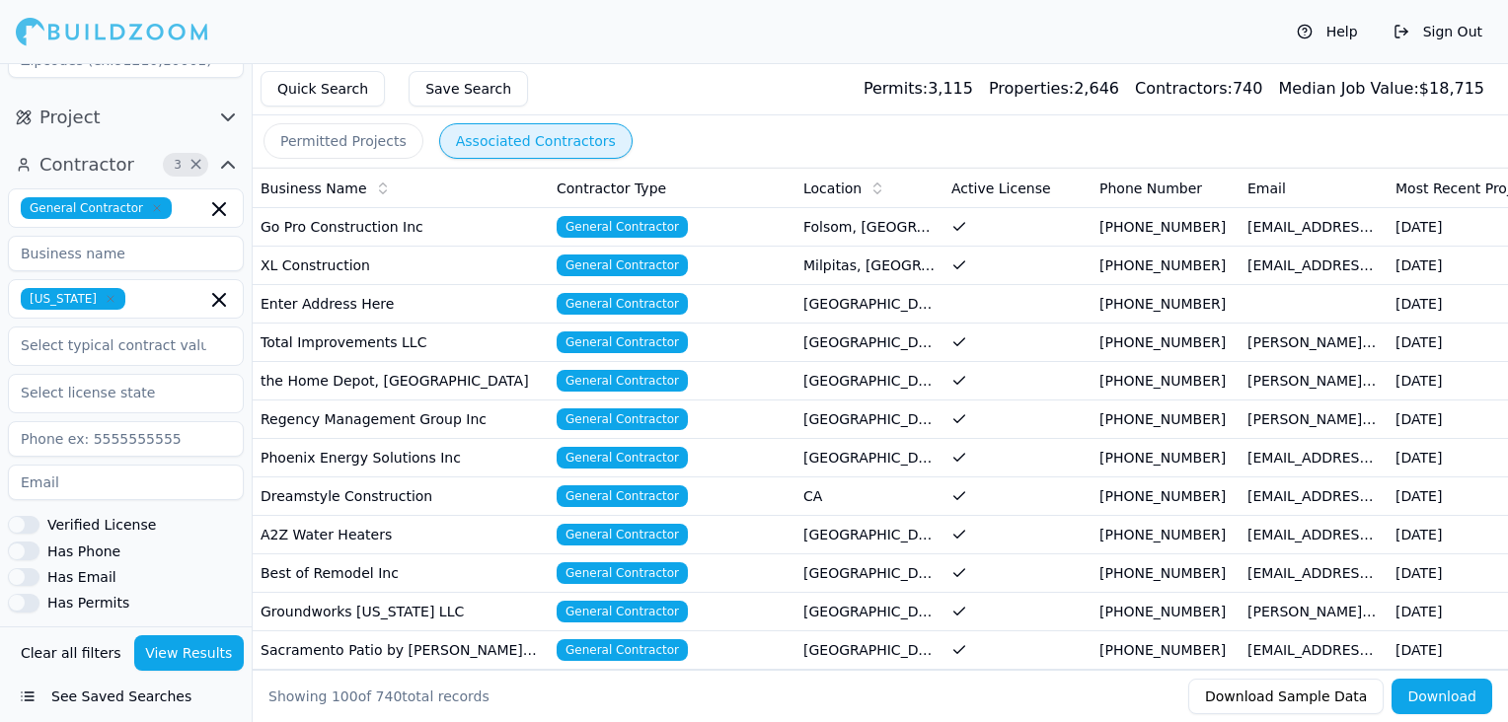
click at [334, 58] on div "Help Sign Out" at bounding box center [754, 31] width 1508 height 63
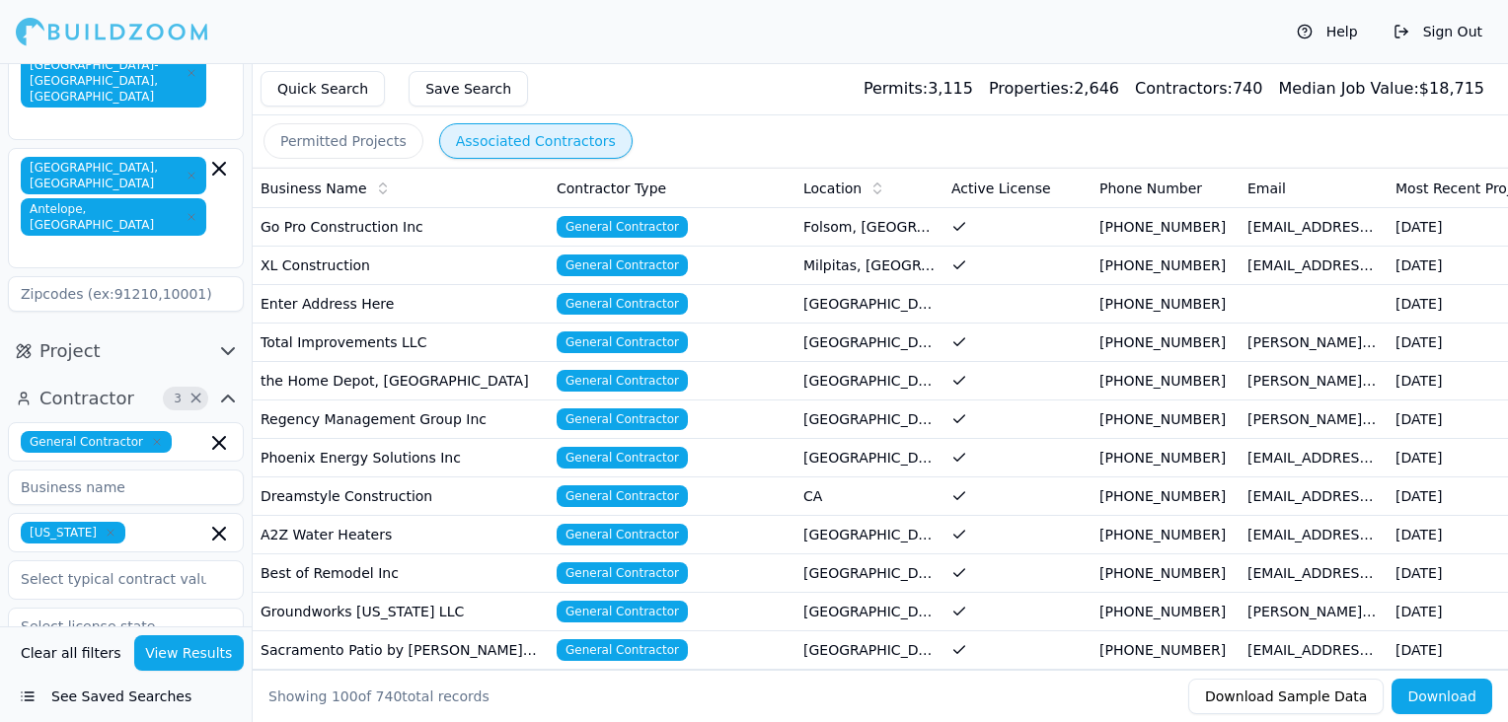
scroll to position [133, 0]
click at [73, 337] on span "Project" at bounding box center [69, 351] width 61 height 28
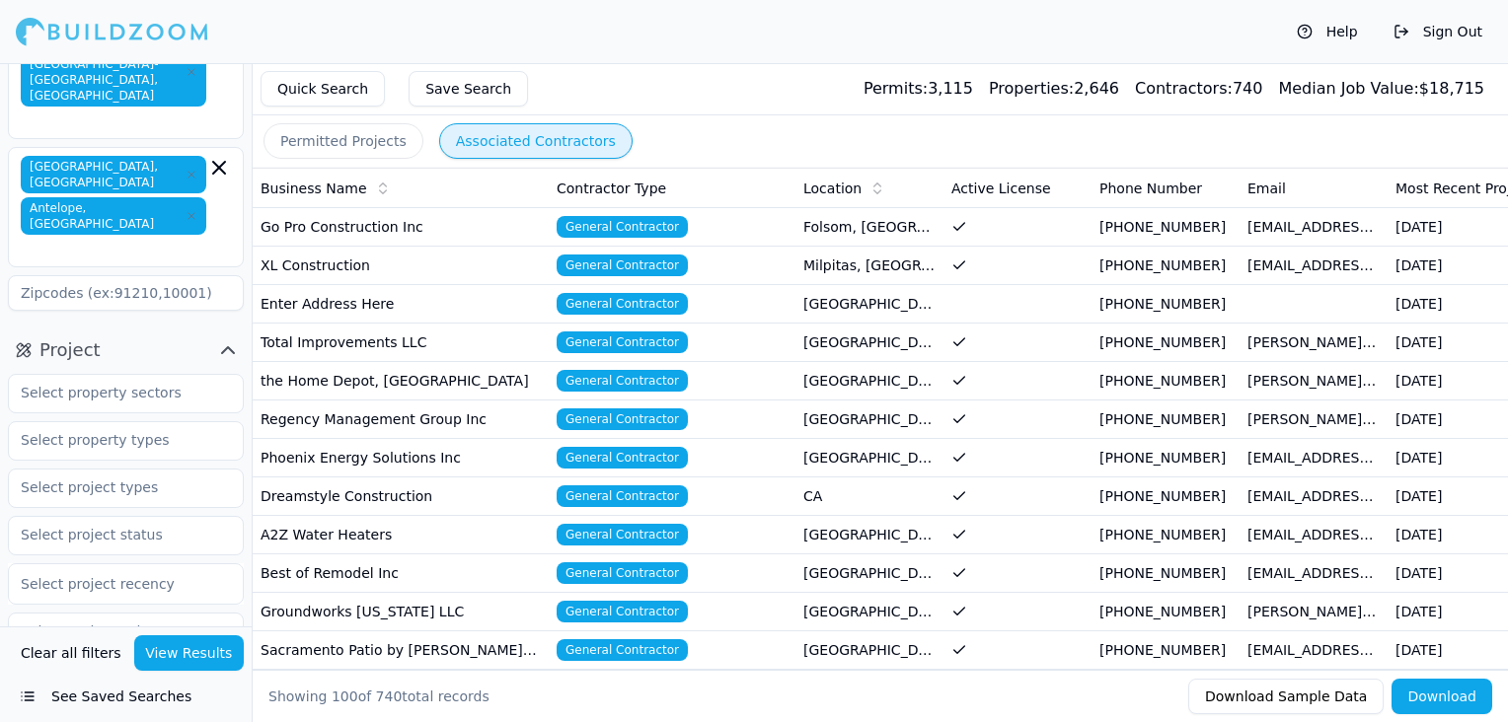
scroll to position [189, 0]
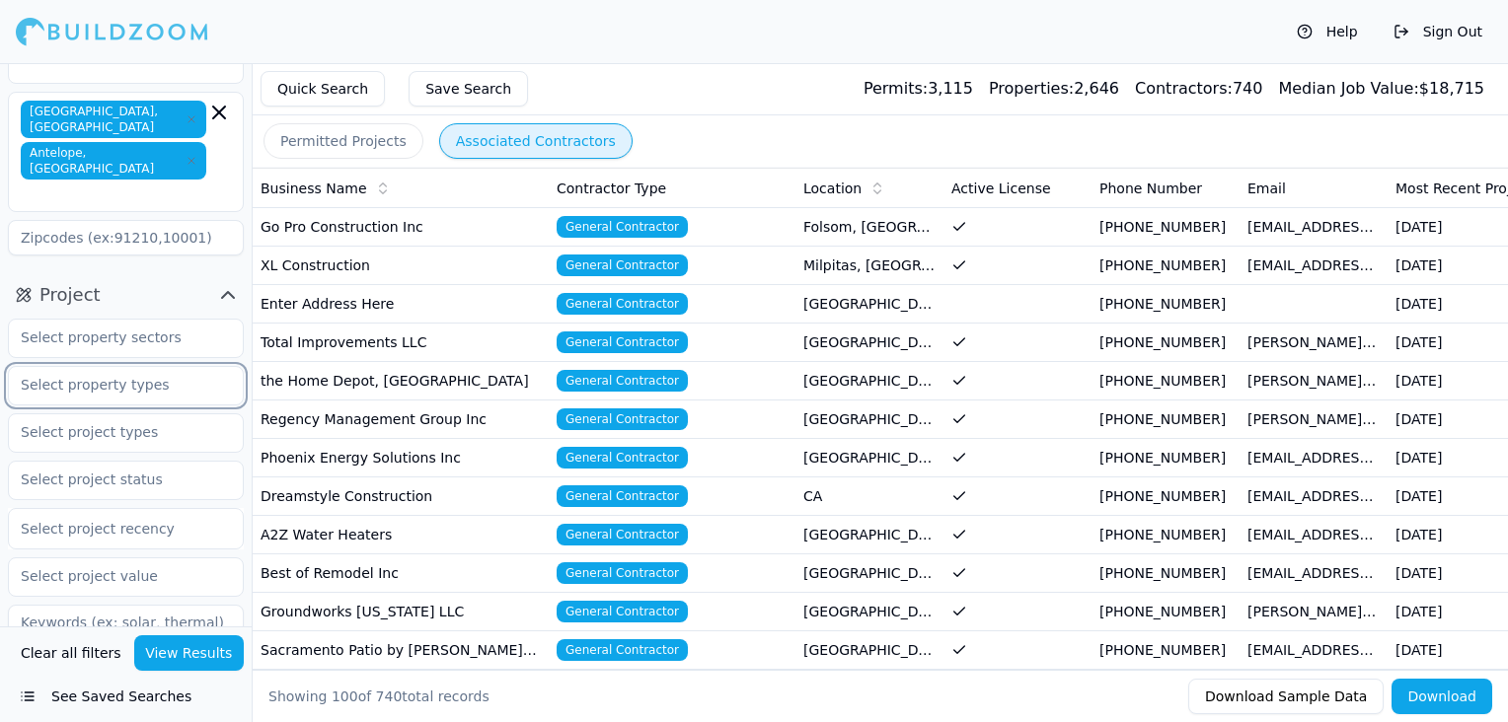
click at [134, 367] on input "text" at bounding box center [113, 385] width 209 height 36
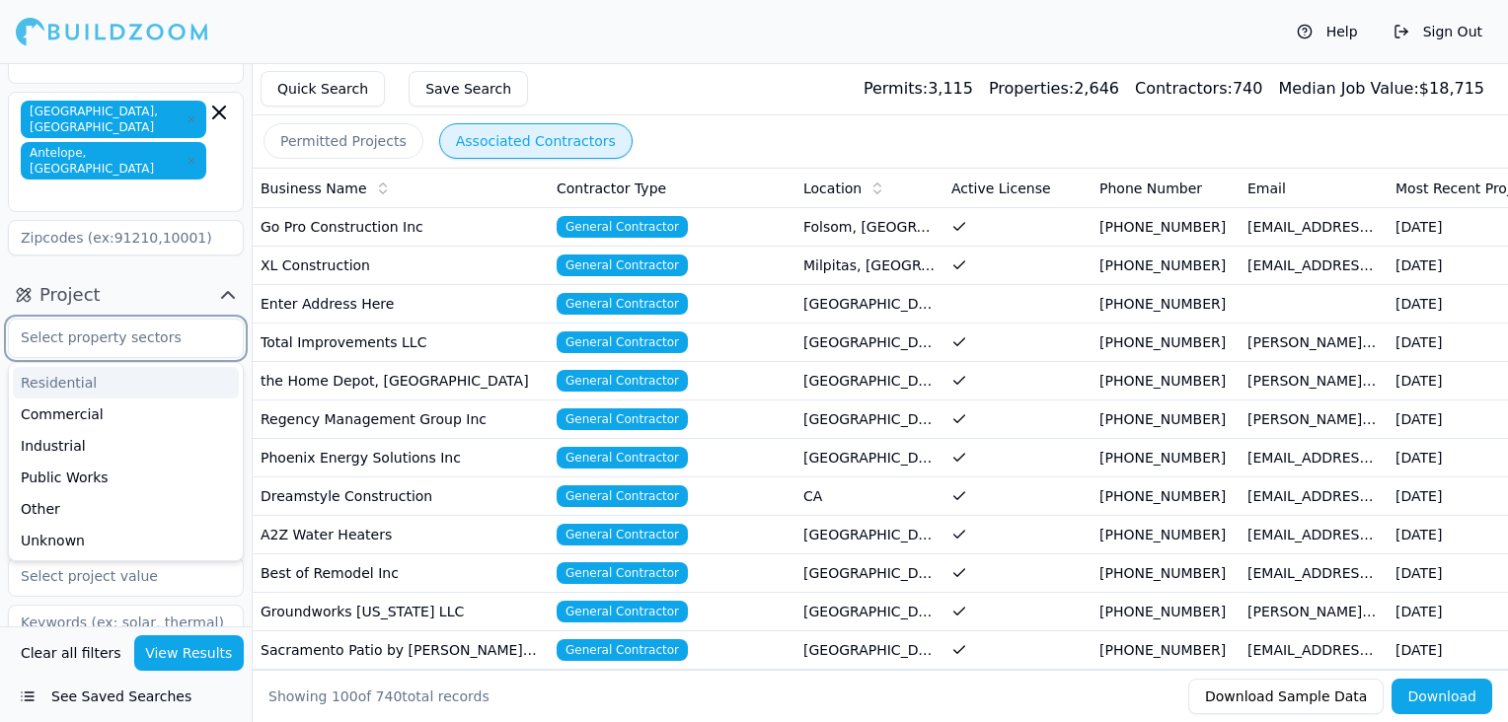
click at [140, 320] on input "text" at bounding box center [113, 338] width 209 height 36
click at [87, 367] on div "Residential" at bounding box center [126, 383] width 226 height 32
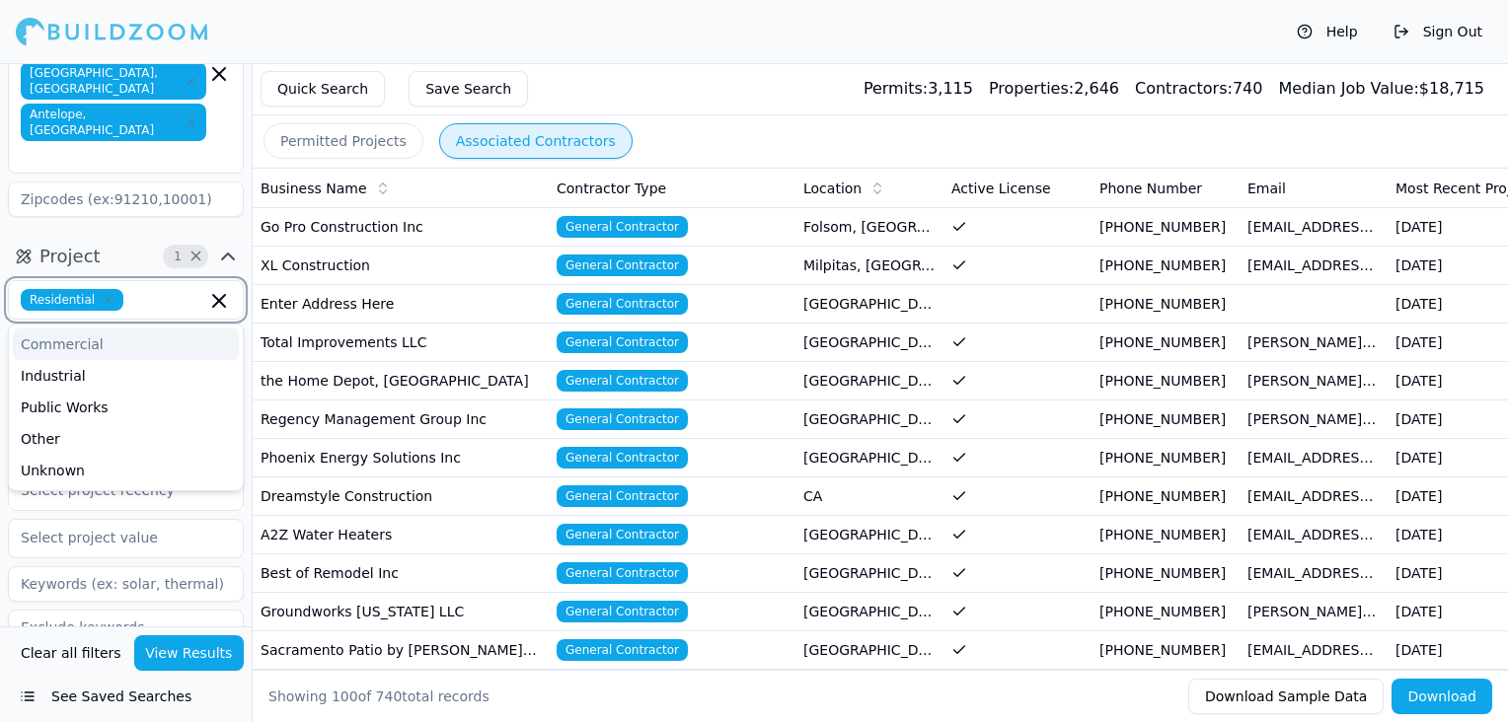
scroll to position [173, 0]
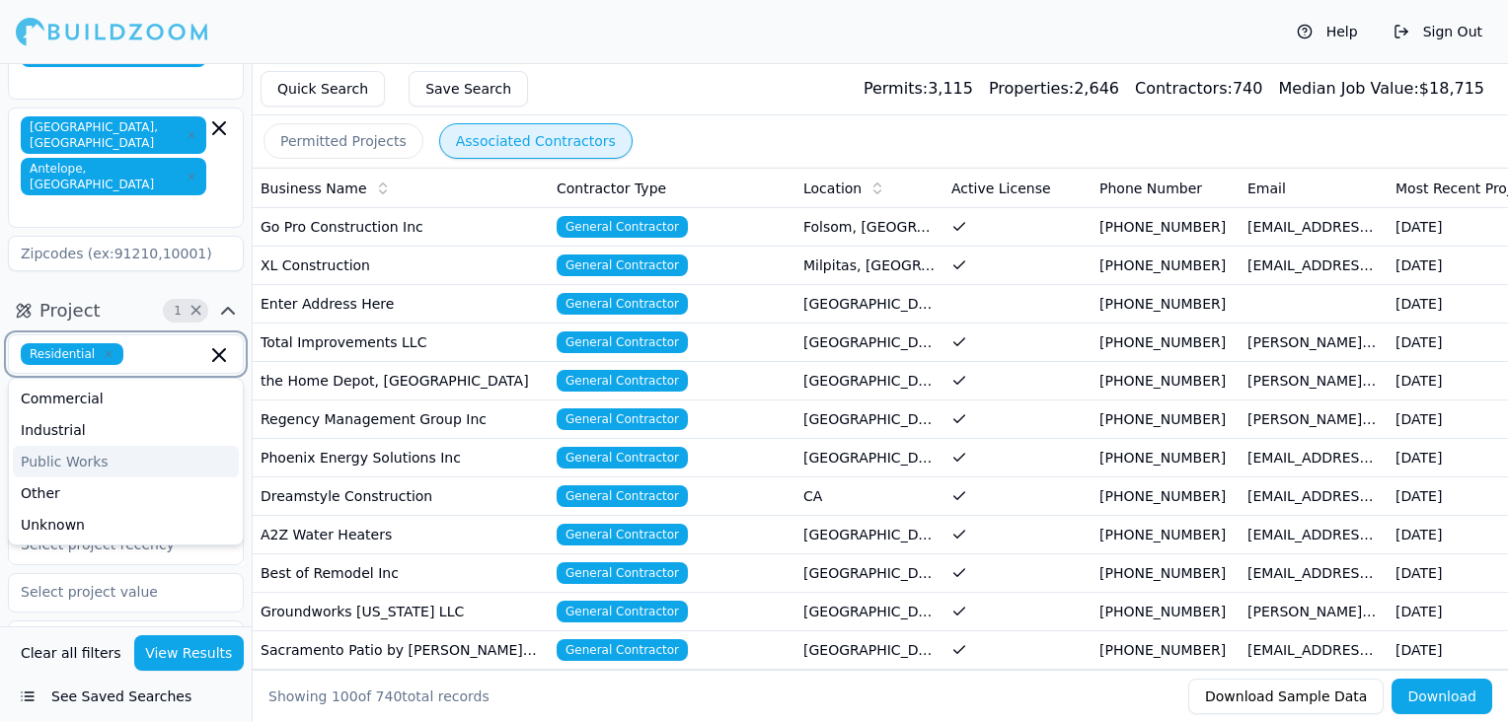
click at [80, 446] on div "Public Works" at bounding box center [126, 462] width 226 height 32
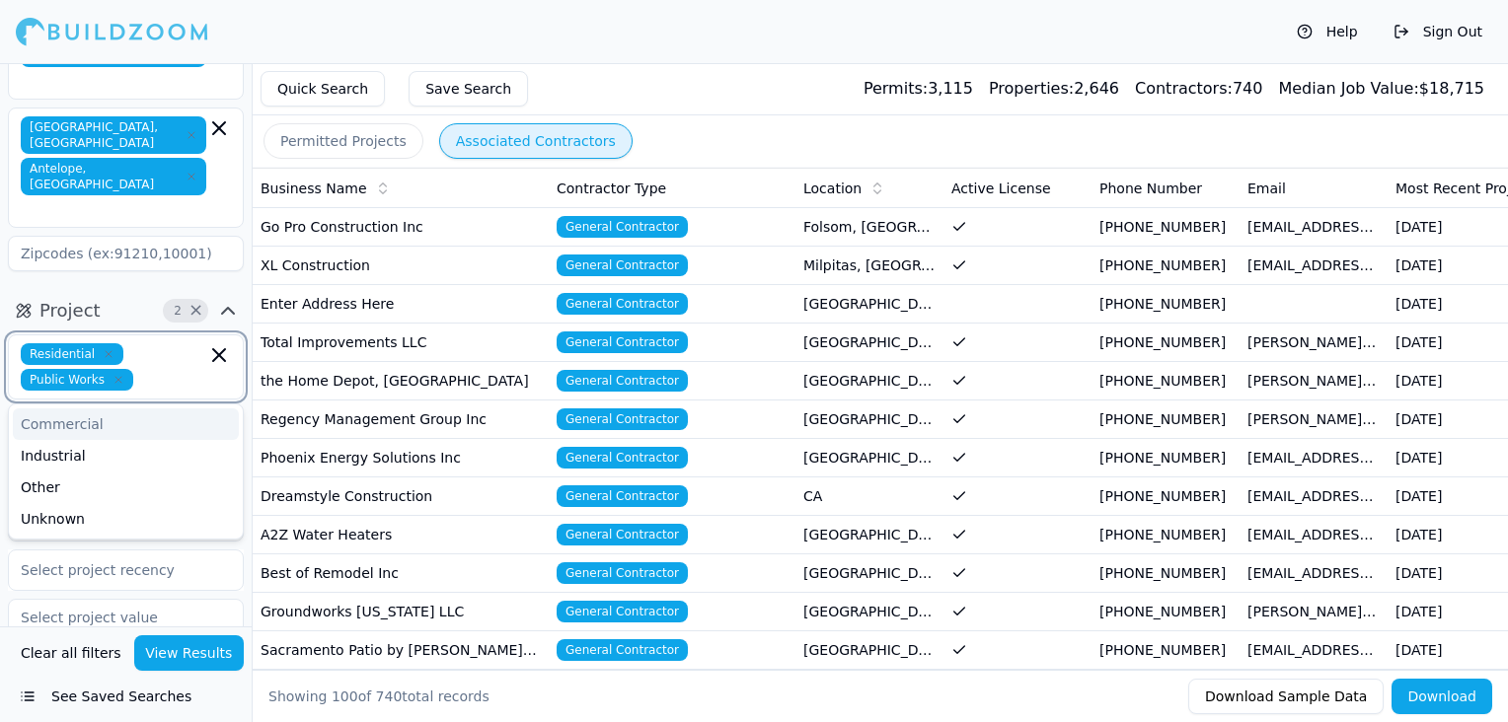
click at [87, 409] on div "Commercial" at bounding box center [126, 425] width 226 height 32
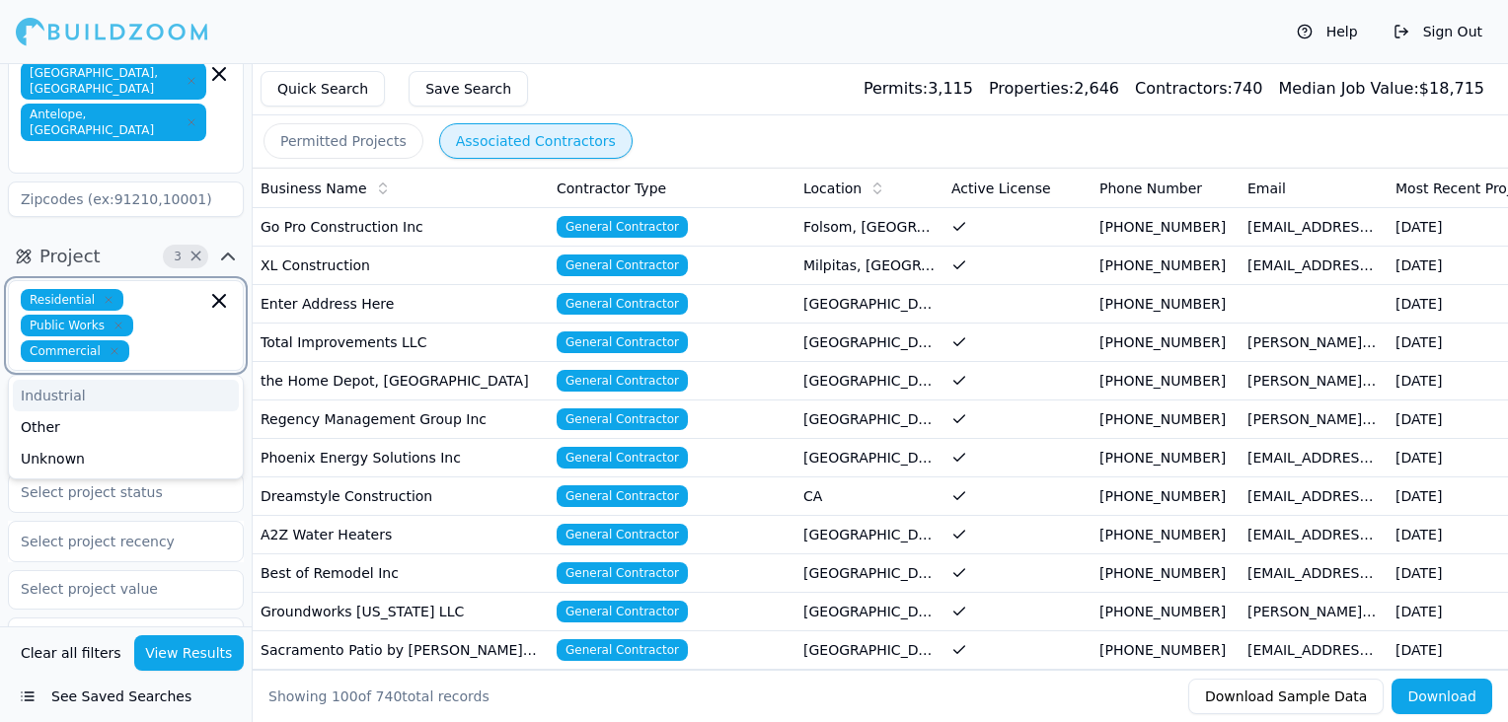
scroll to position [270, 0]
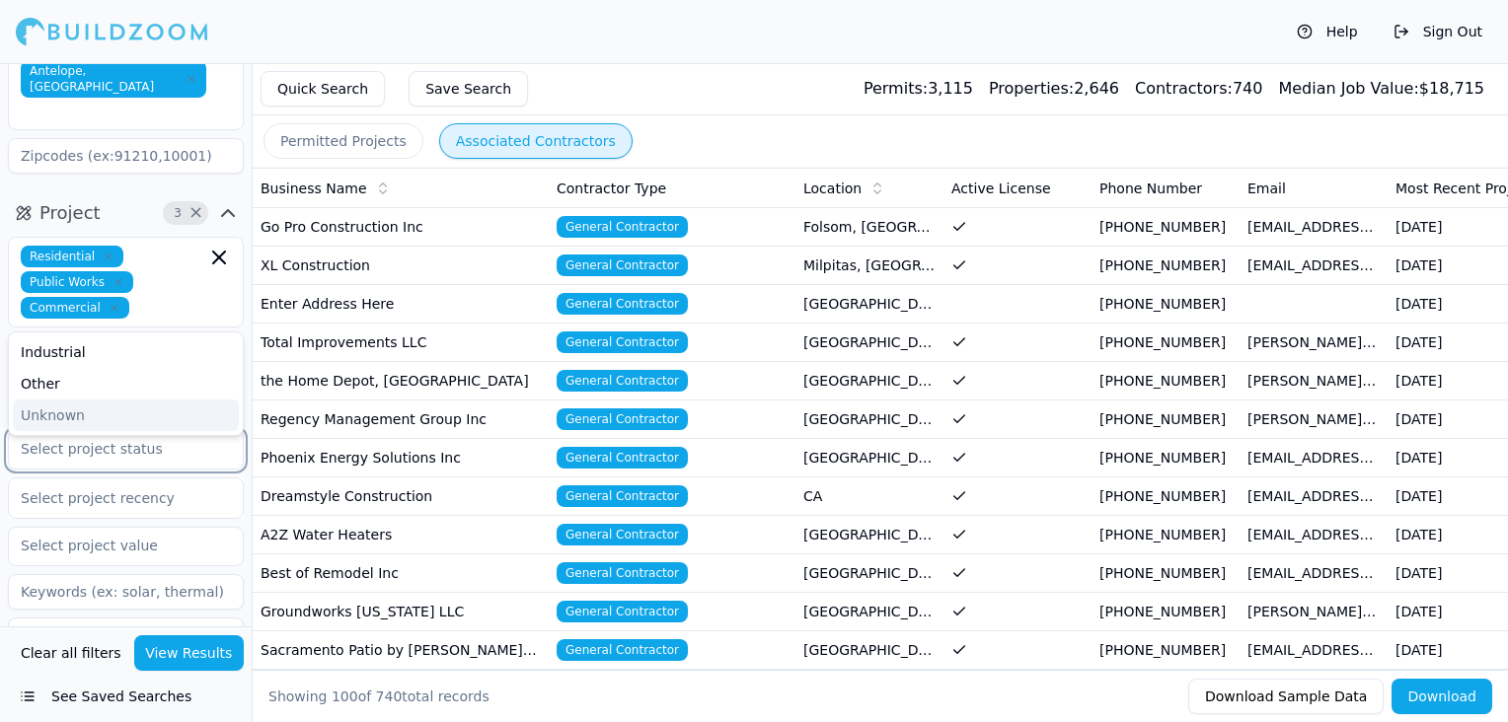
click at [105, 431] on input "text" at bounding box center [113, 449] width 209 height 36
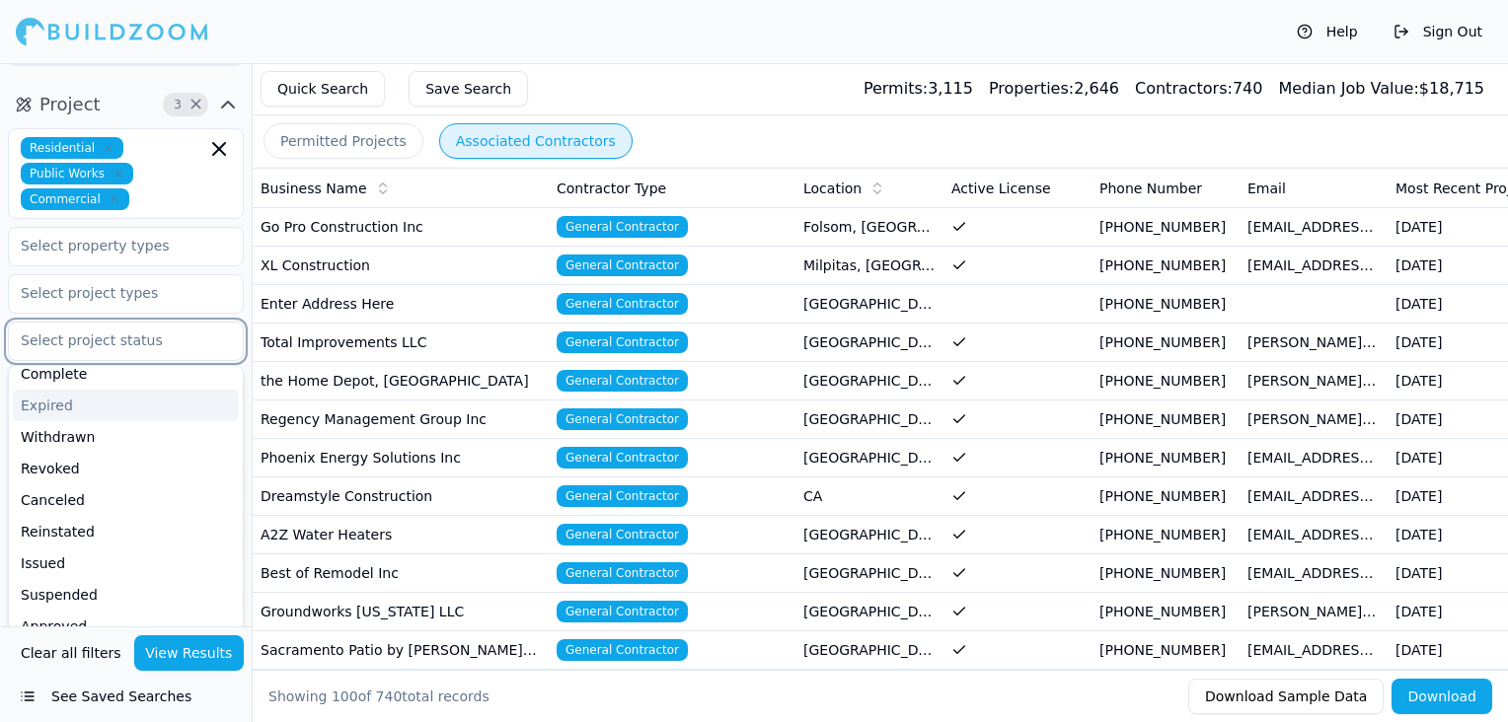
scroll to position [81, 0]
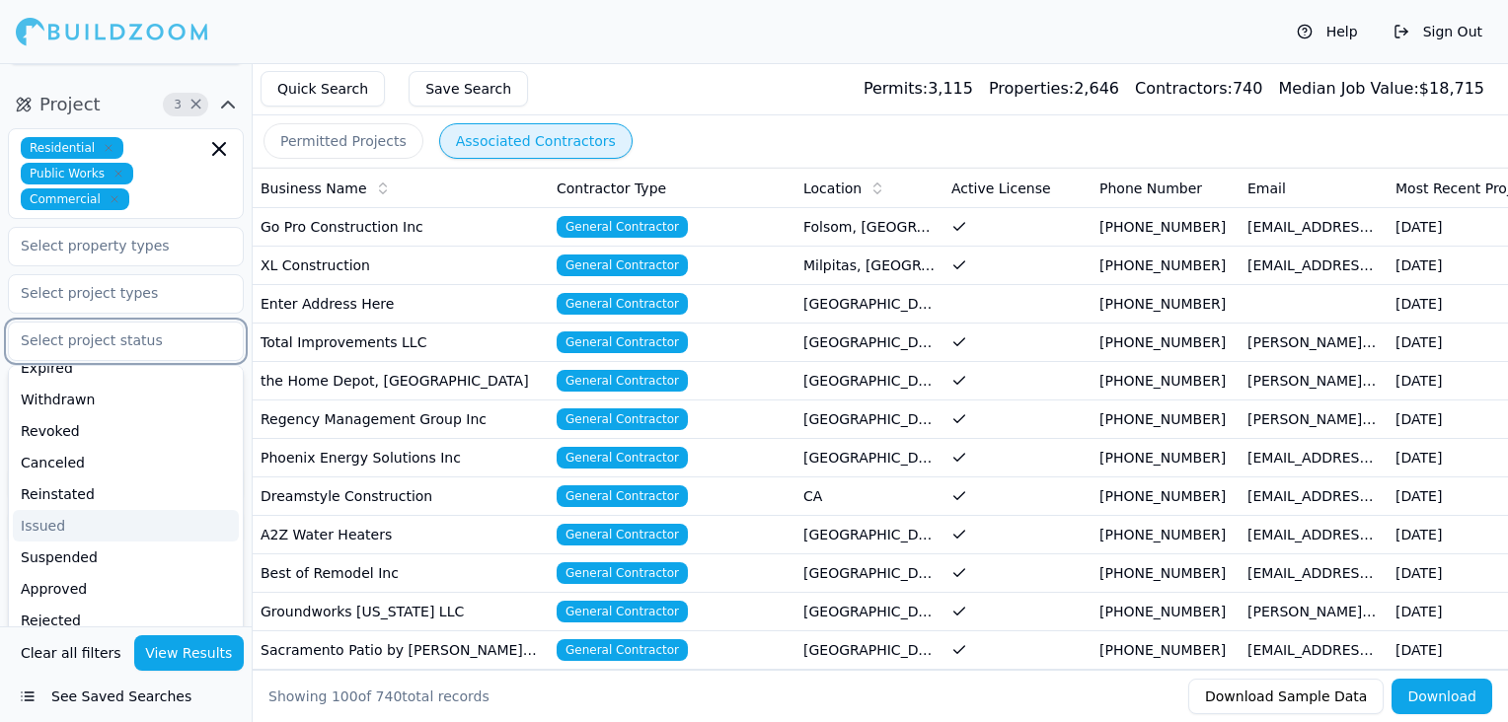
click at [55, 510] on div "Issued" at bounding box center [126, 526] width 226 height 32
click at [60, 542] on div "Approved" at bounding box center [126, 558] width 226 height 32
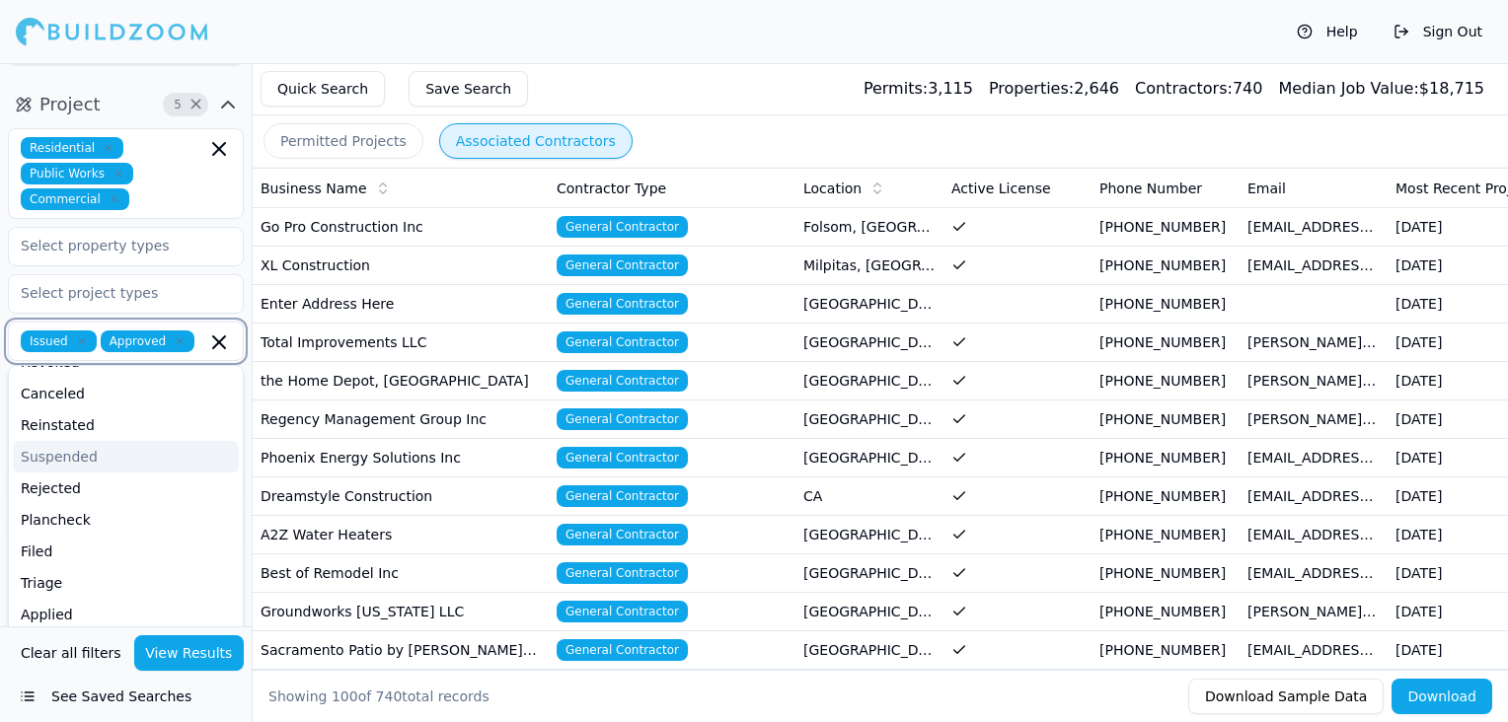
scroll to position [155, 0]
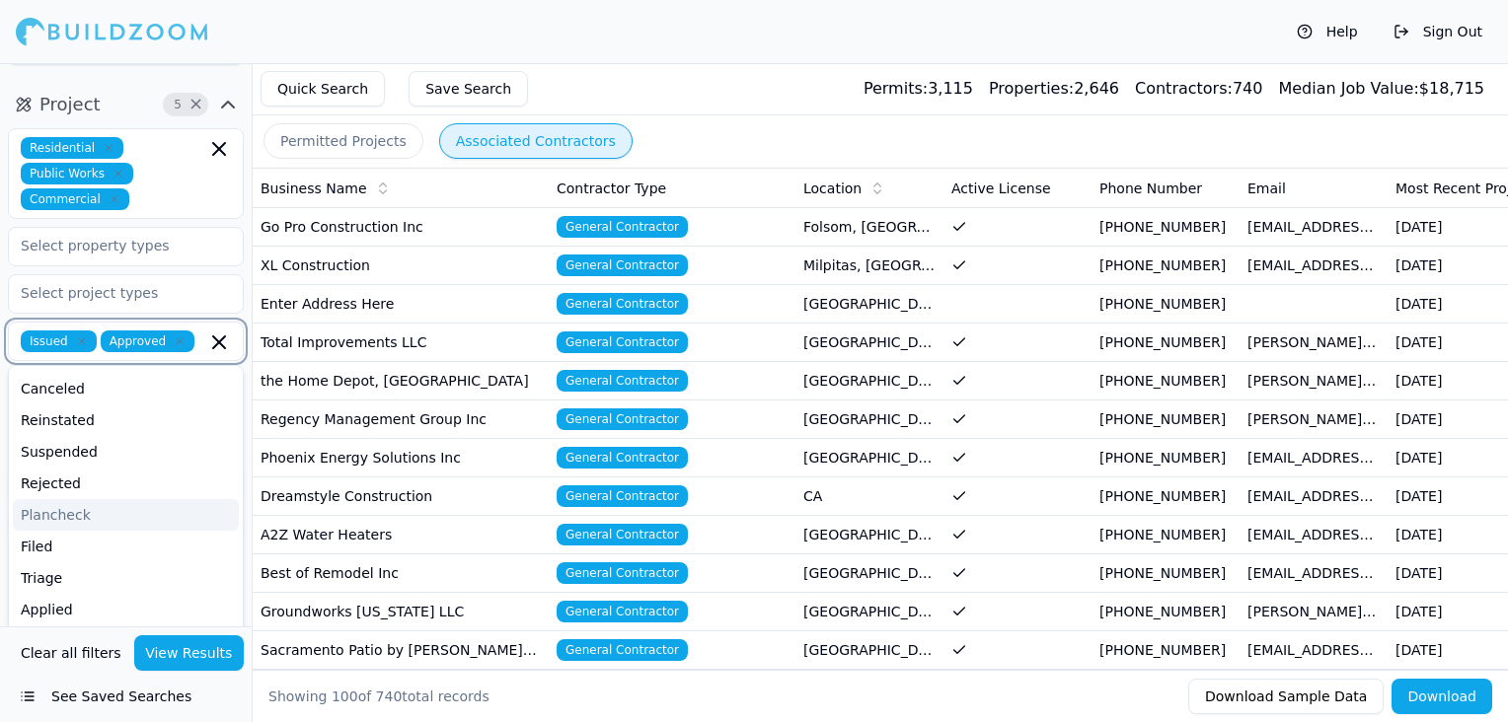
click at [96, 499] on div "Plancheck" at bounding box center [126, 515] width 226 height 32
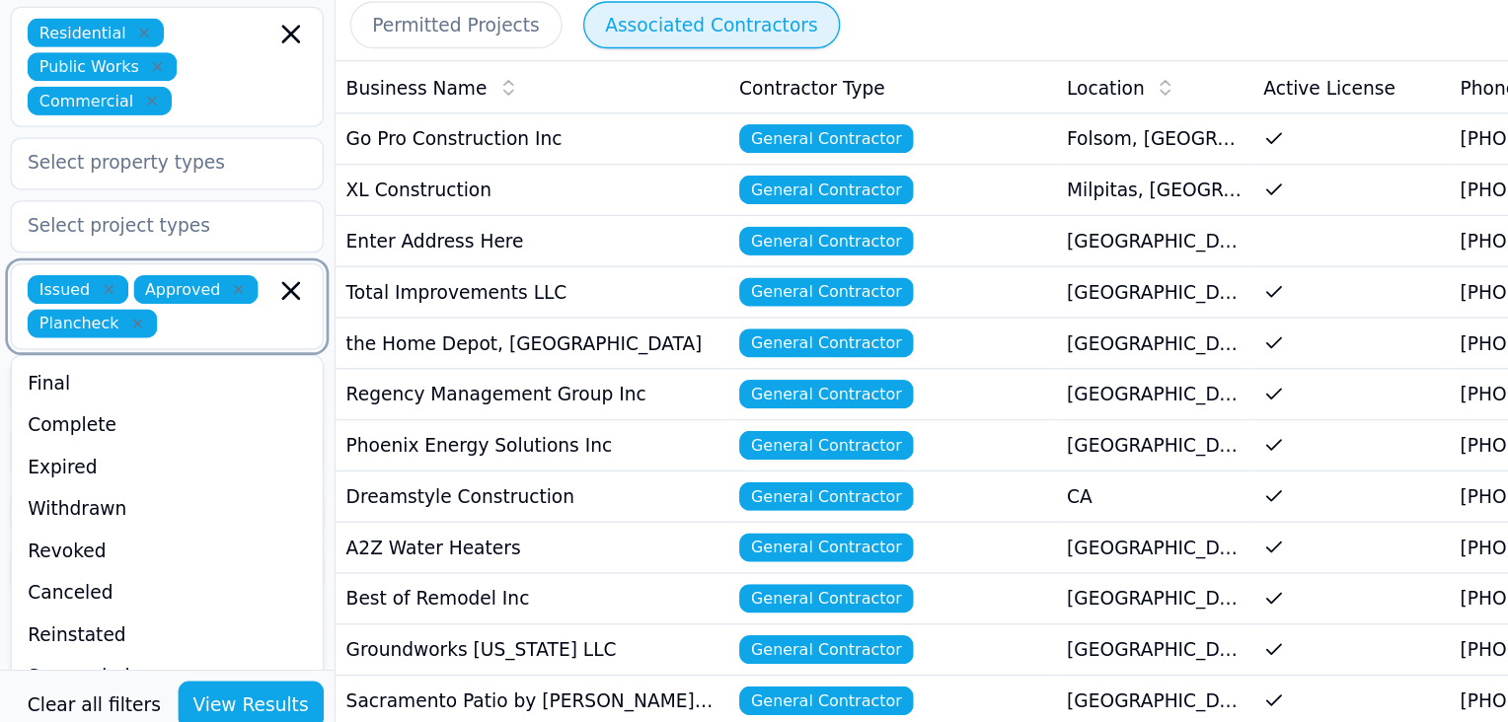
scroll to position [351, 0]
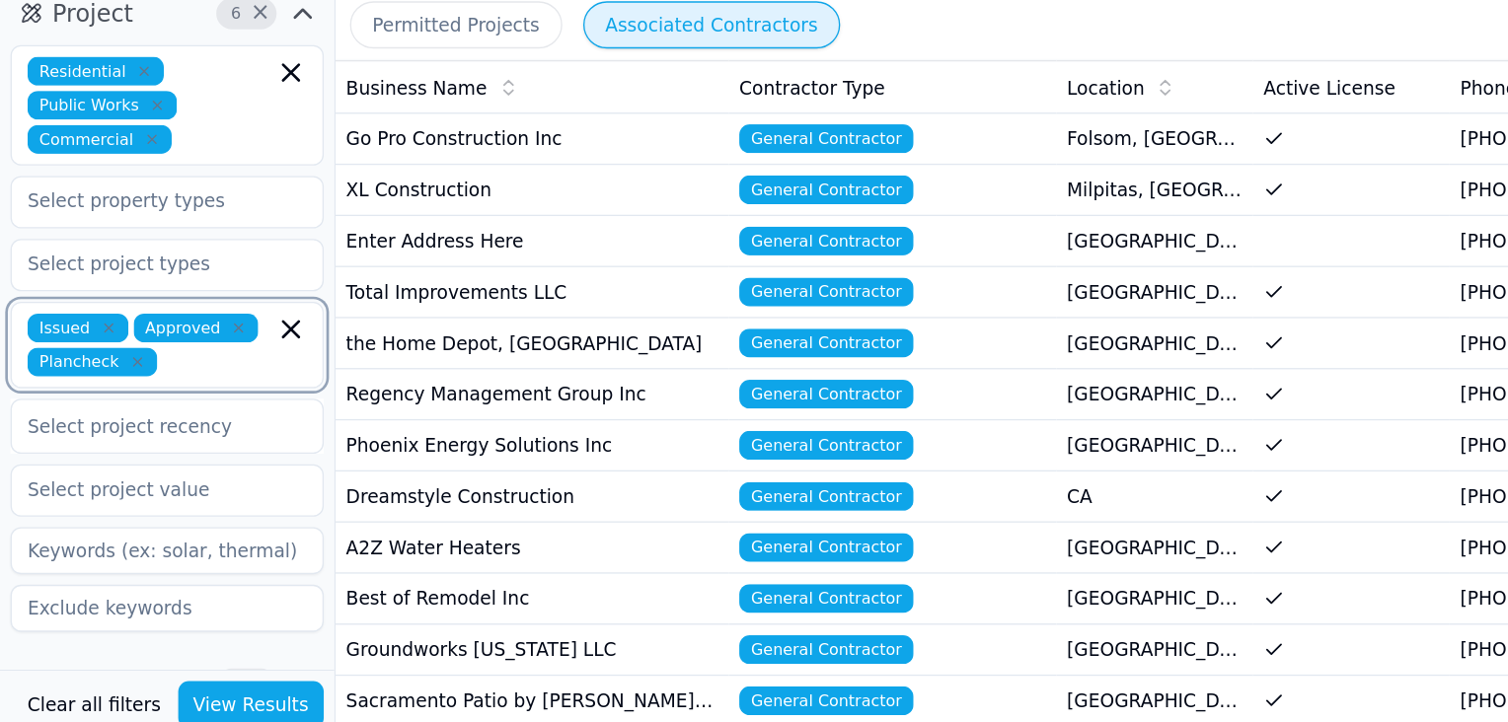
click at [217, 364] on icon "button" at bounding box center [219, 370] width 12 height 12
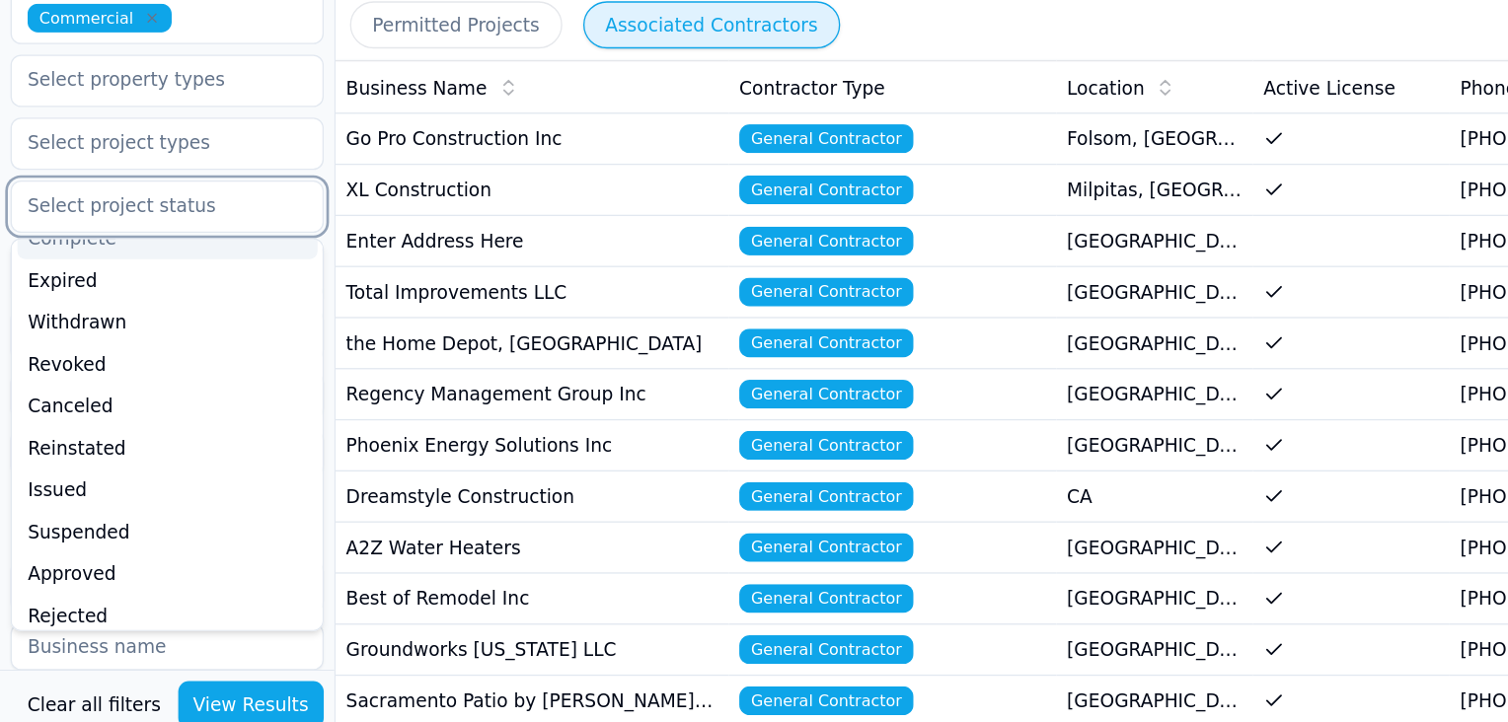
scroll to position [102, 0]
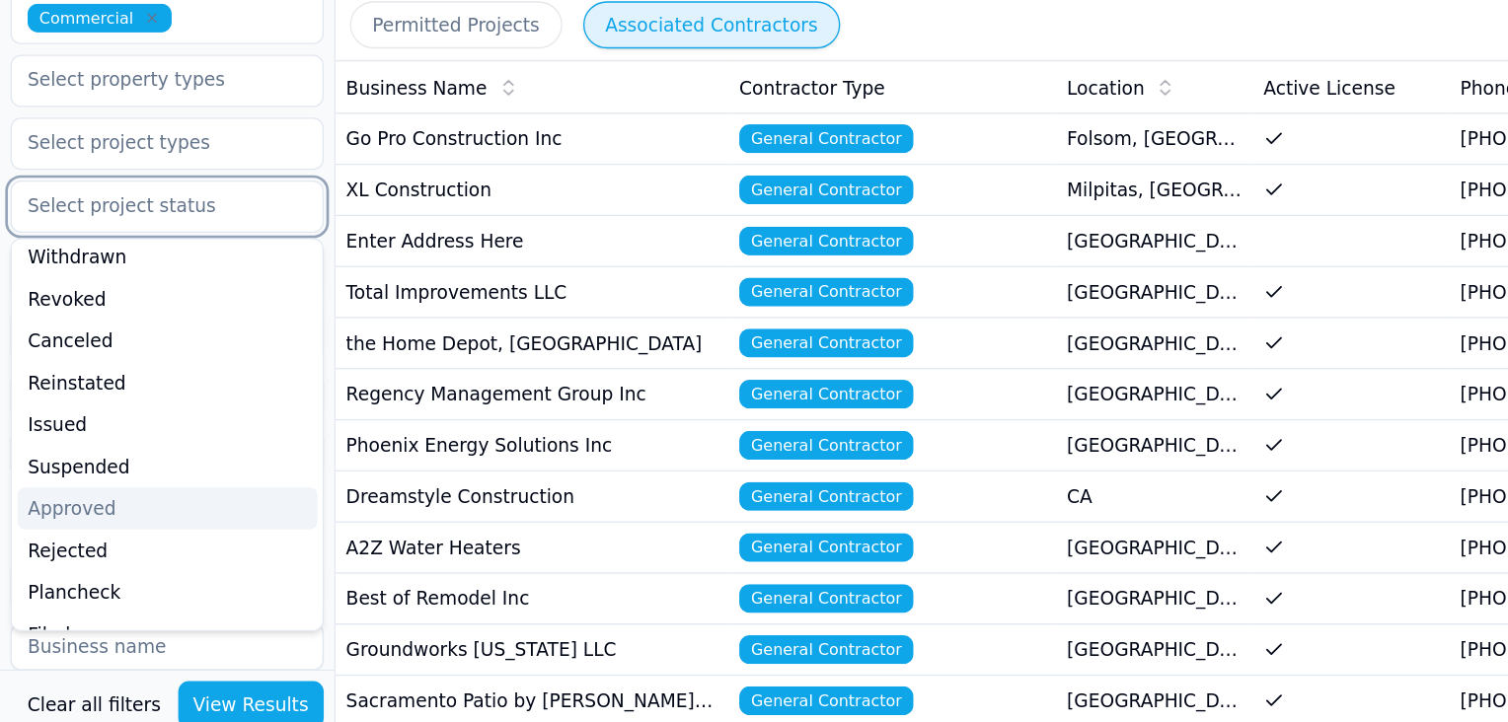
click at [72, 490] on div "Approved" at bounding box center [126, 506] width 226 height 32
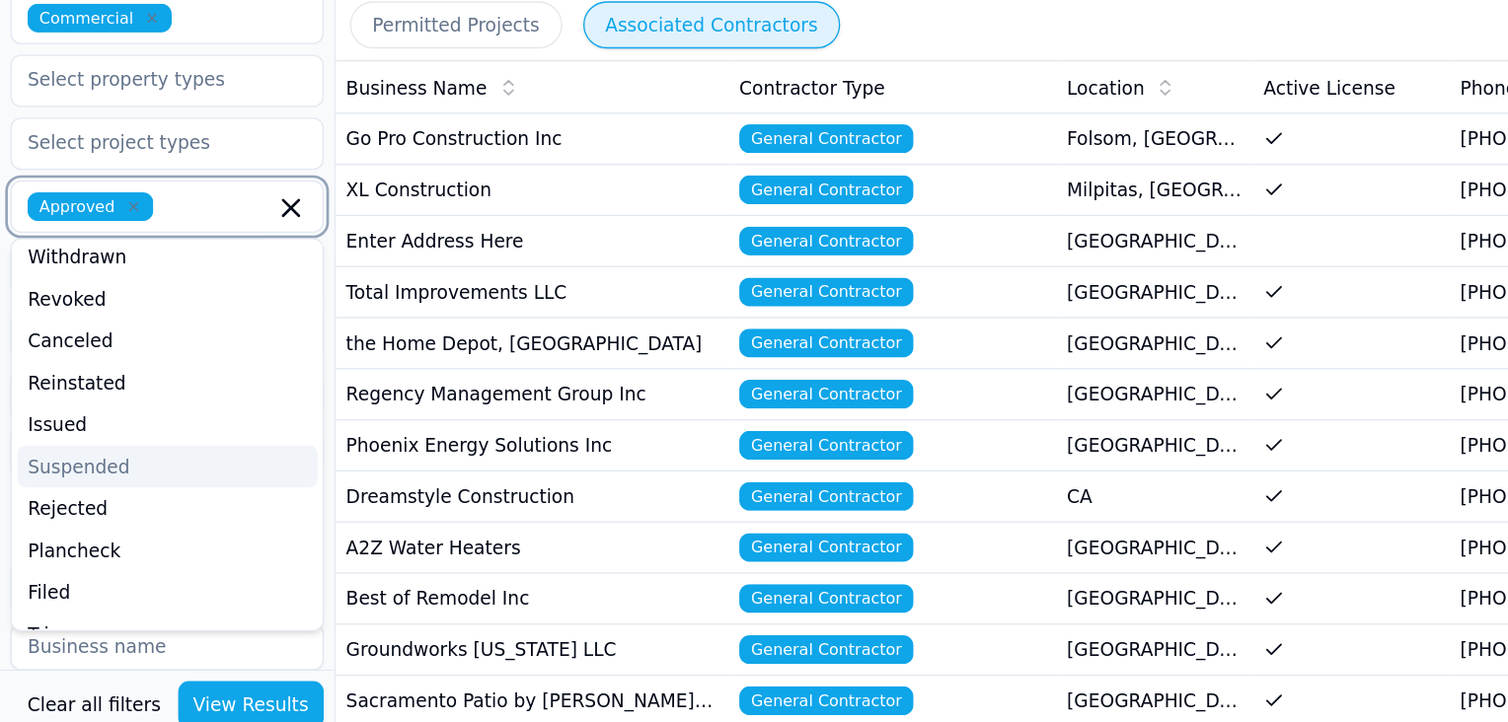
scroll to position [133, 0]
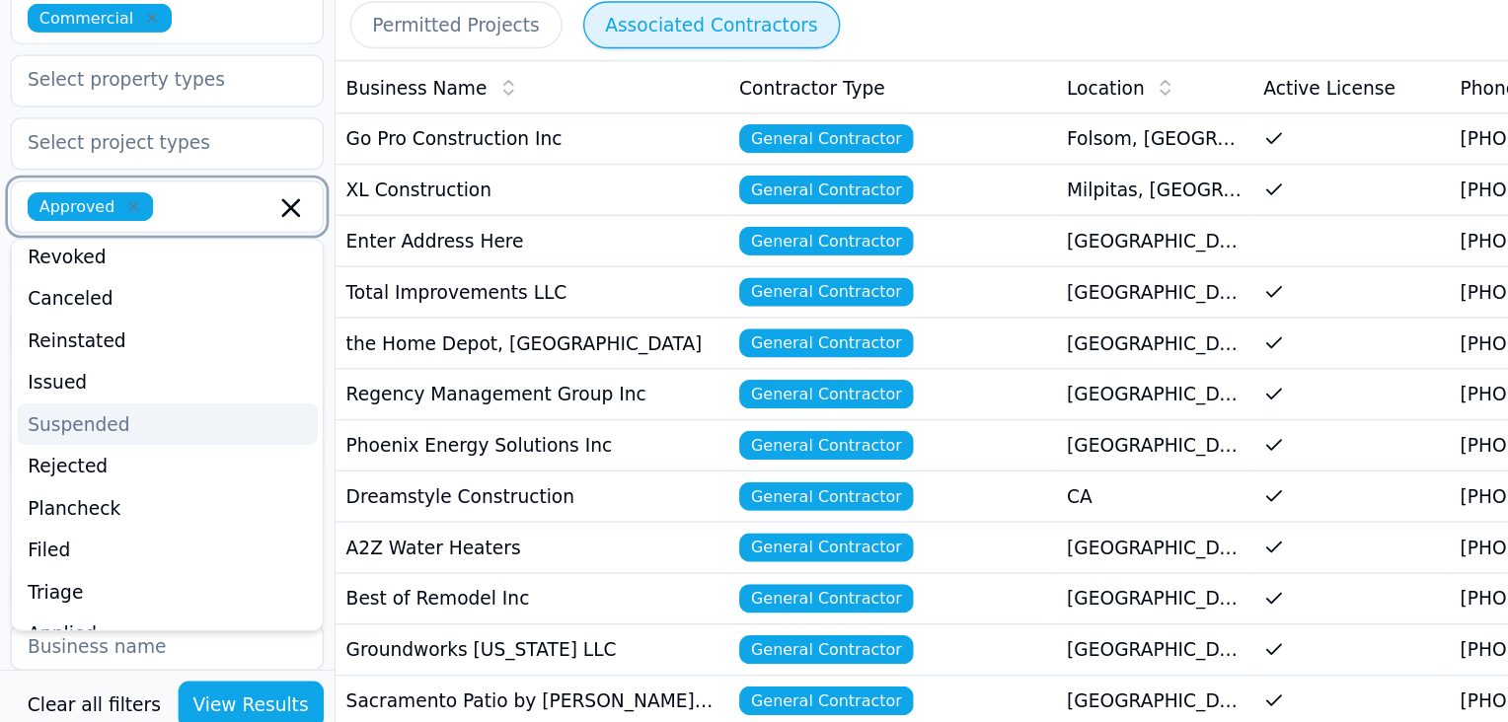
click at [98, 458] on div "Rejected" at bounding box center [126, 474] width 226 height 32
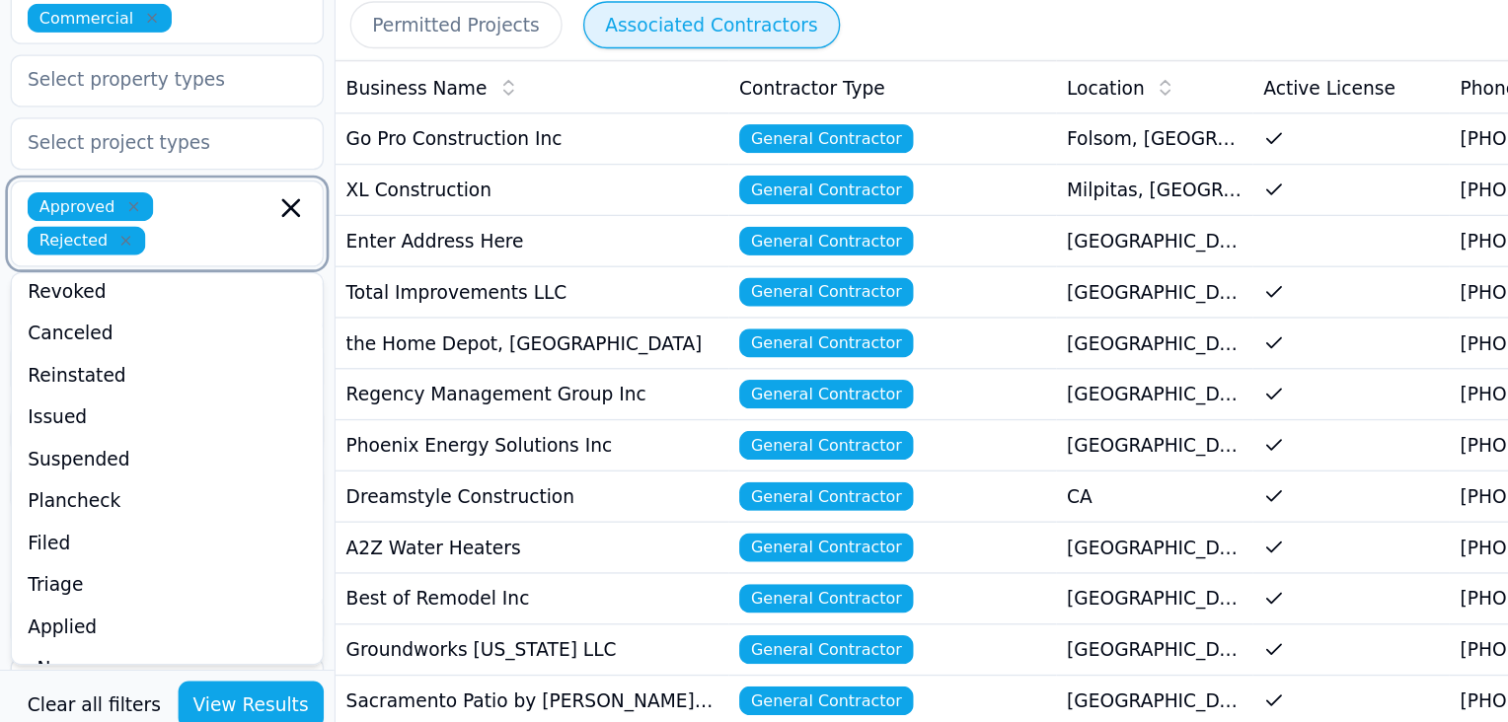
scroll to position [131, 0]
click at [98, 301] on icon "button" at bounding box center [95, 304] width 6 height 6
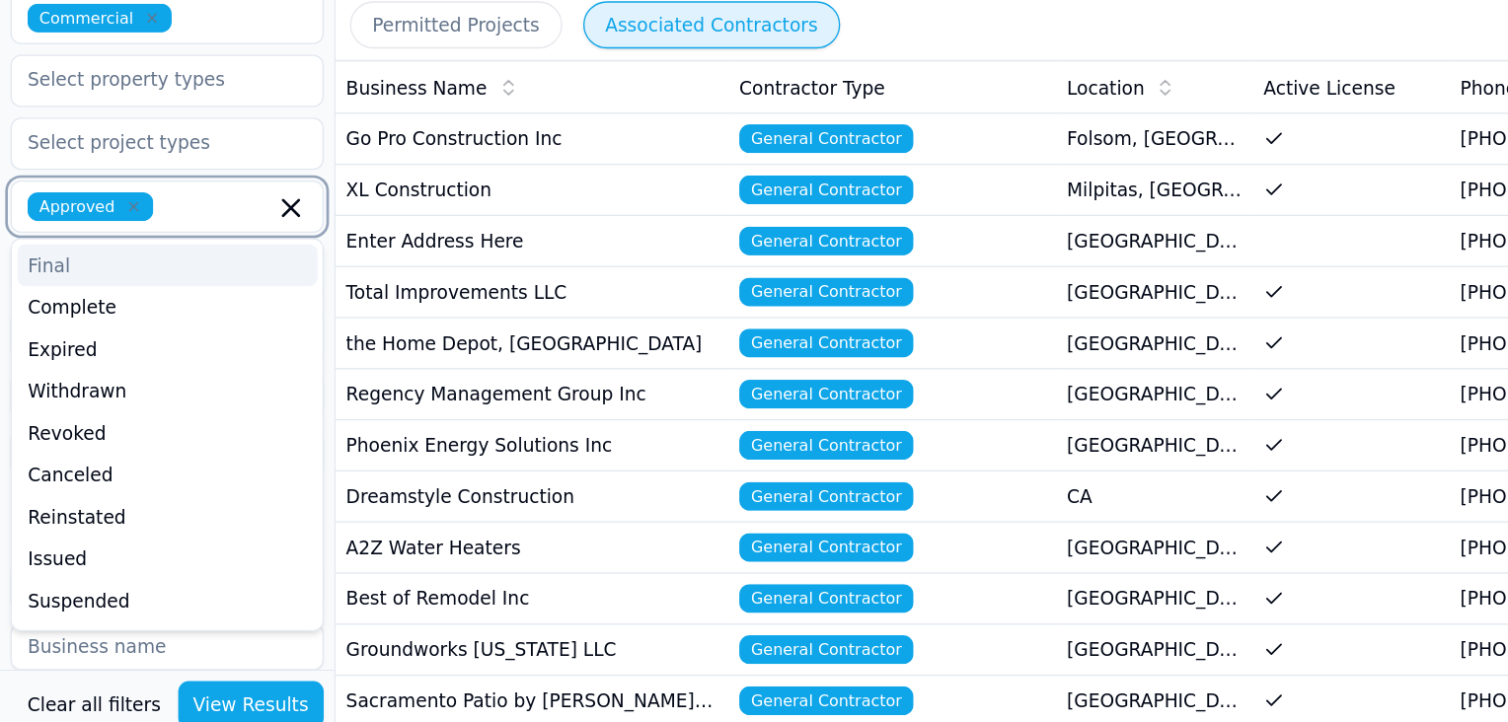
click at [98, 275] on icon "button" at bounding box center [101, 278] width 6 height 6
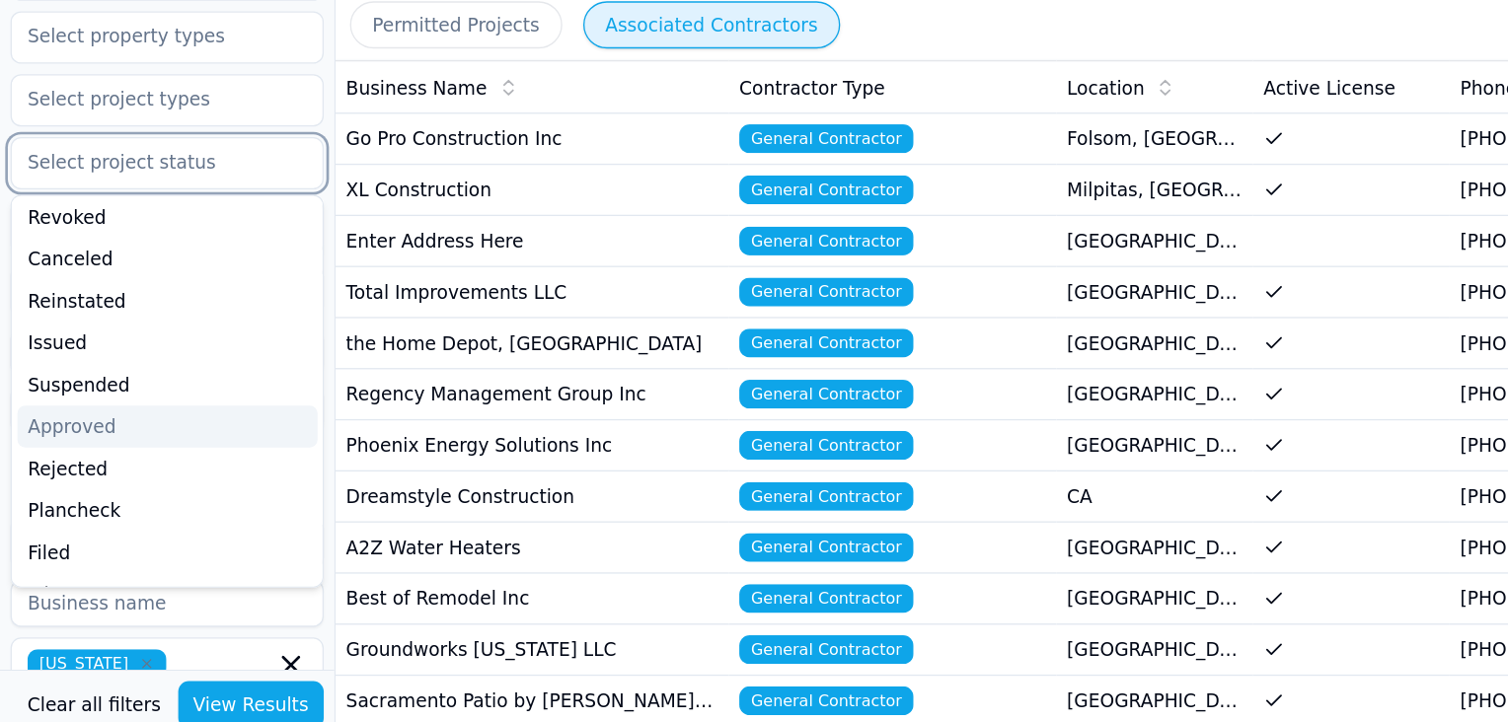
scroll to position [87, 0]
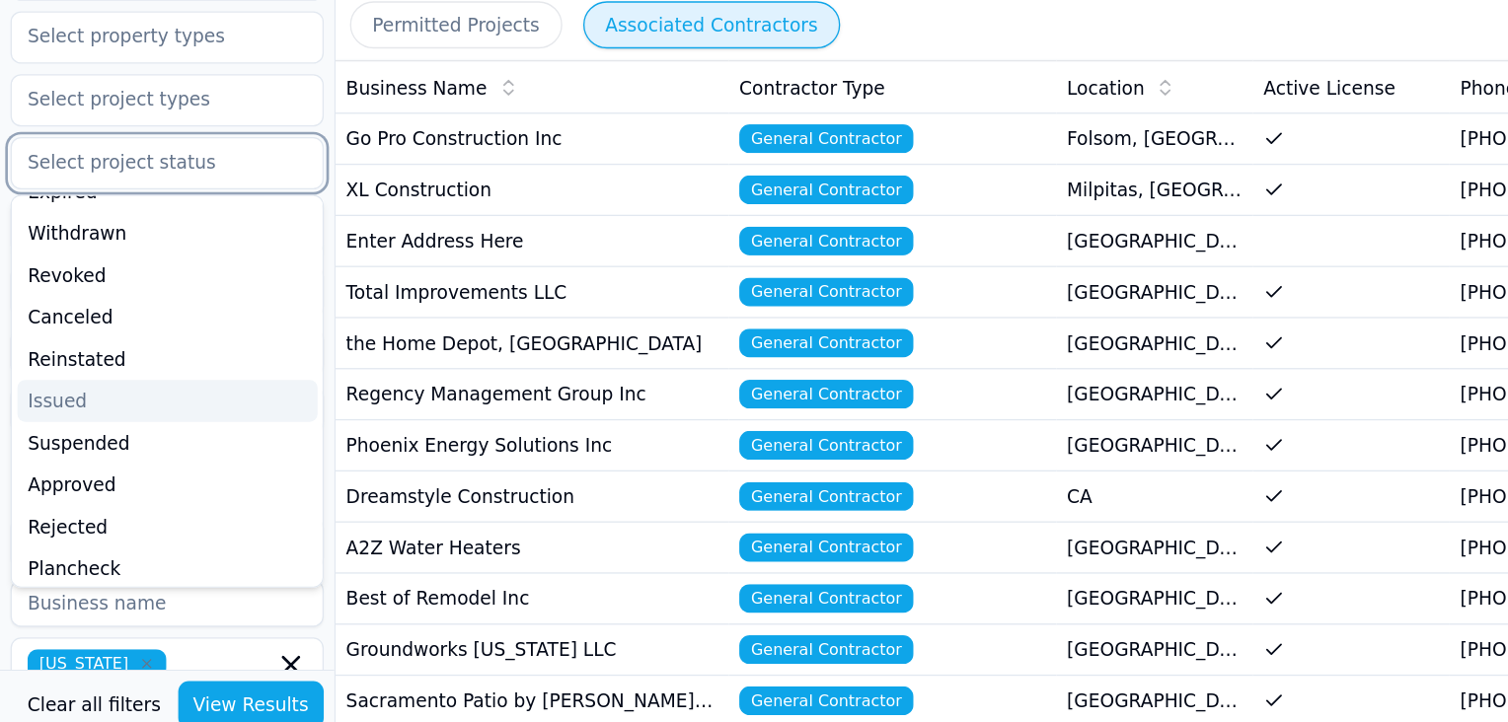
click at [68, 409] on div "Issued" at bounding box center [126, 425] width 226 height 32
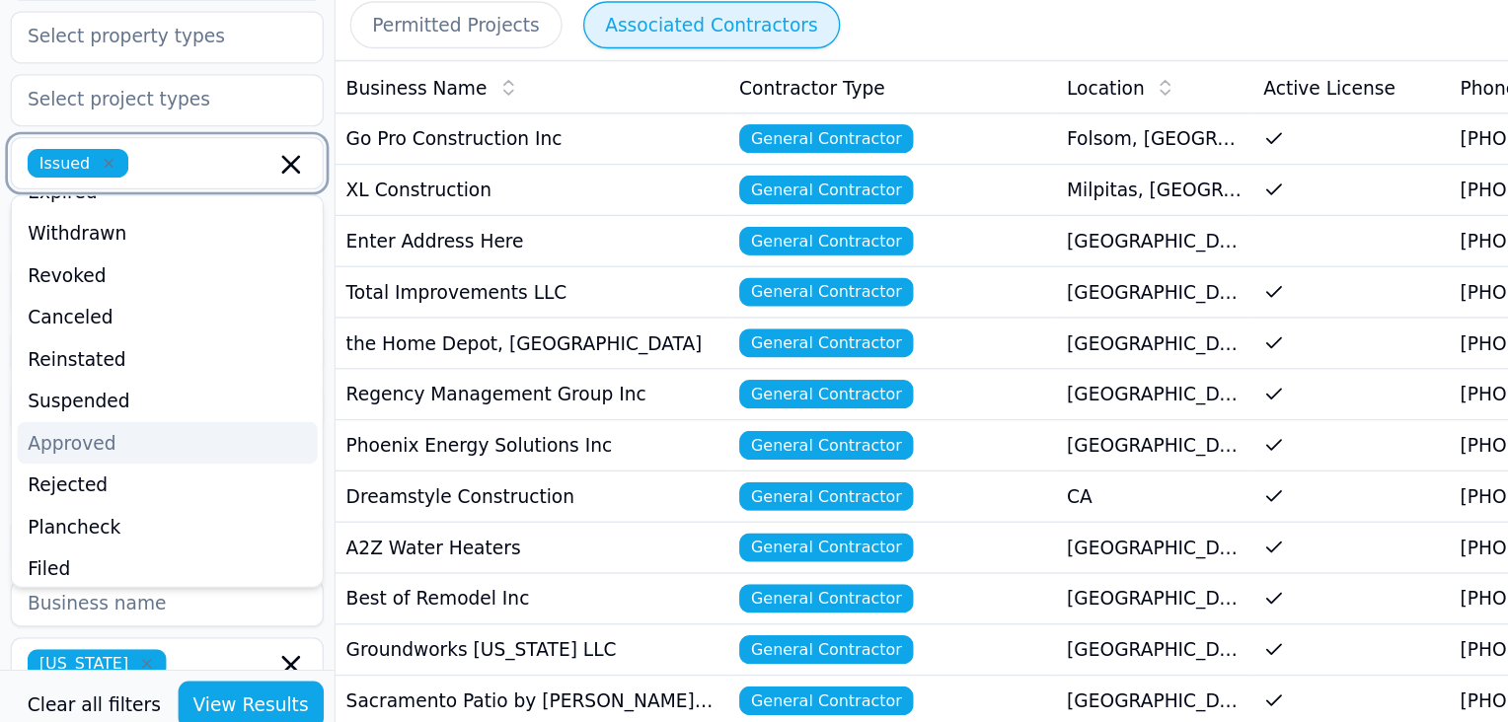
click at [58, 440] on div "Approved" at bounding box center [126, 456] width 226 height 32
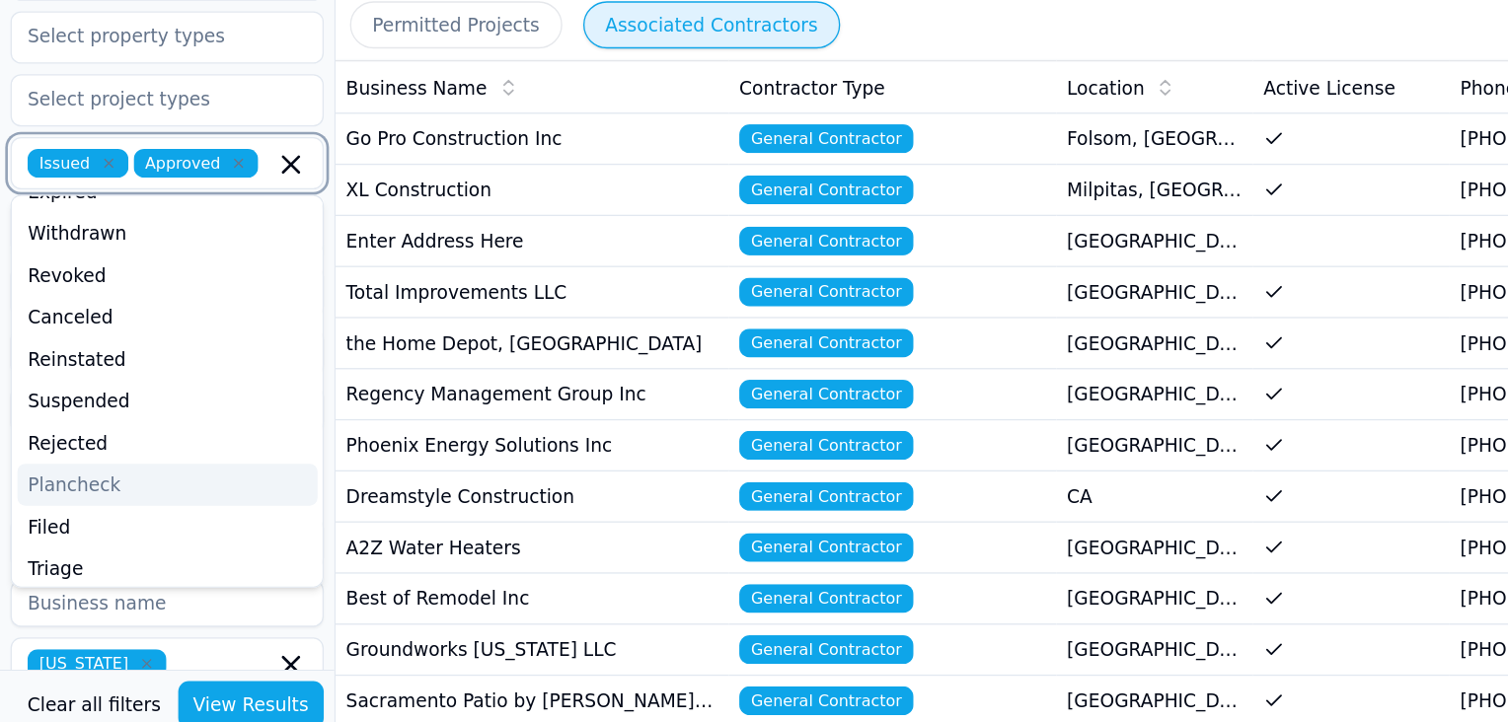
click at [58, 472] on div "Plancheck" at bounding box center [126, 488] width 226 height 32
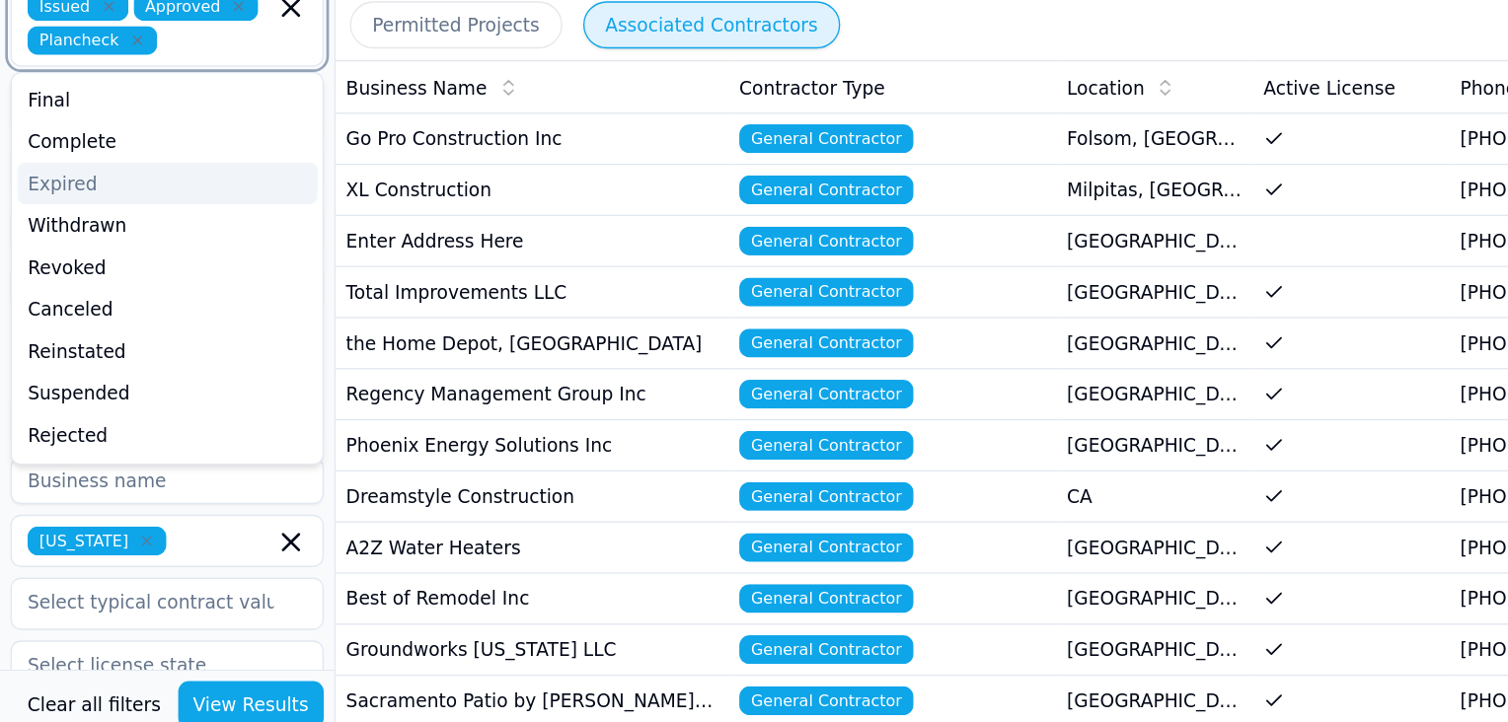
scroll to position [605, 0]
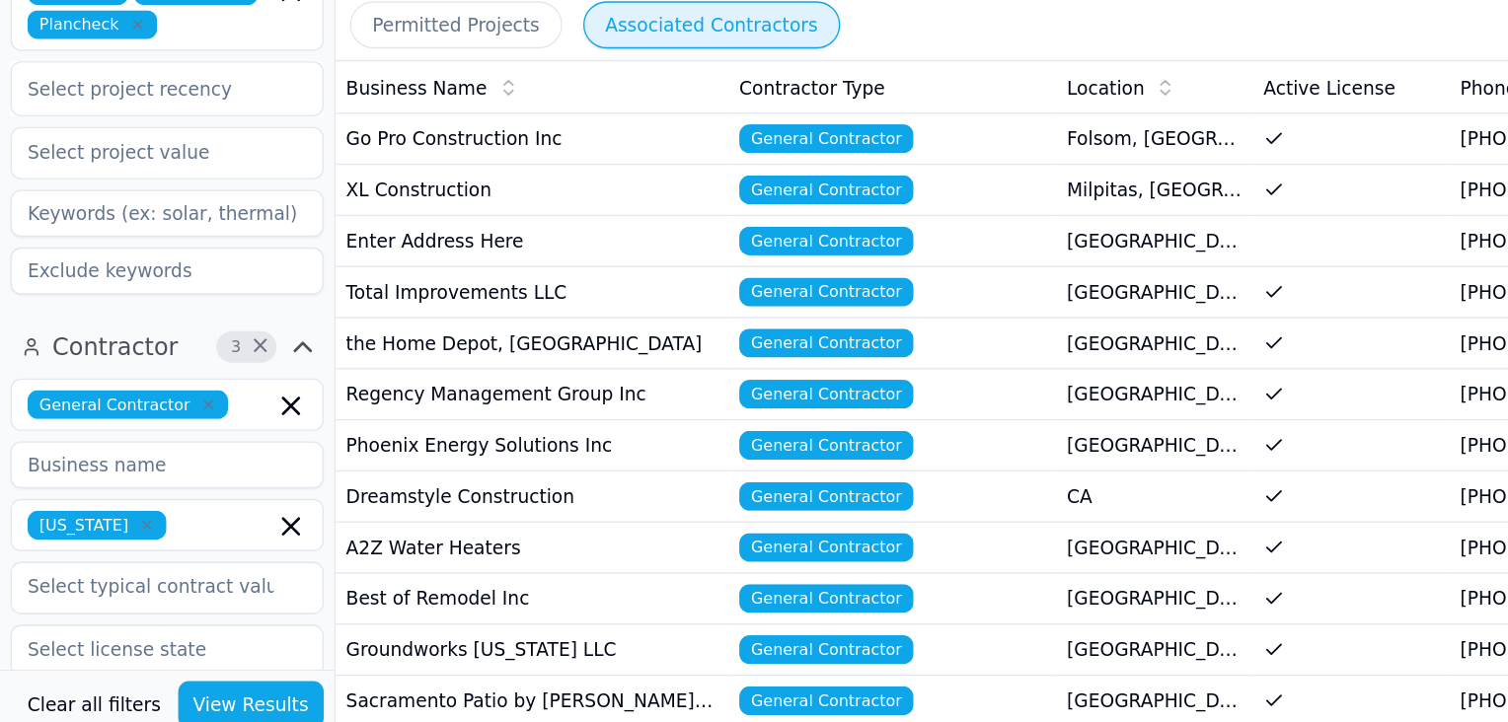
click at [119, 455] on input at bounding box center [126, 473] width 236 height 36
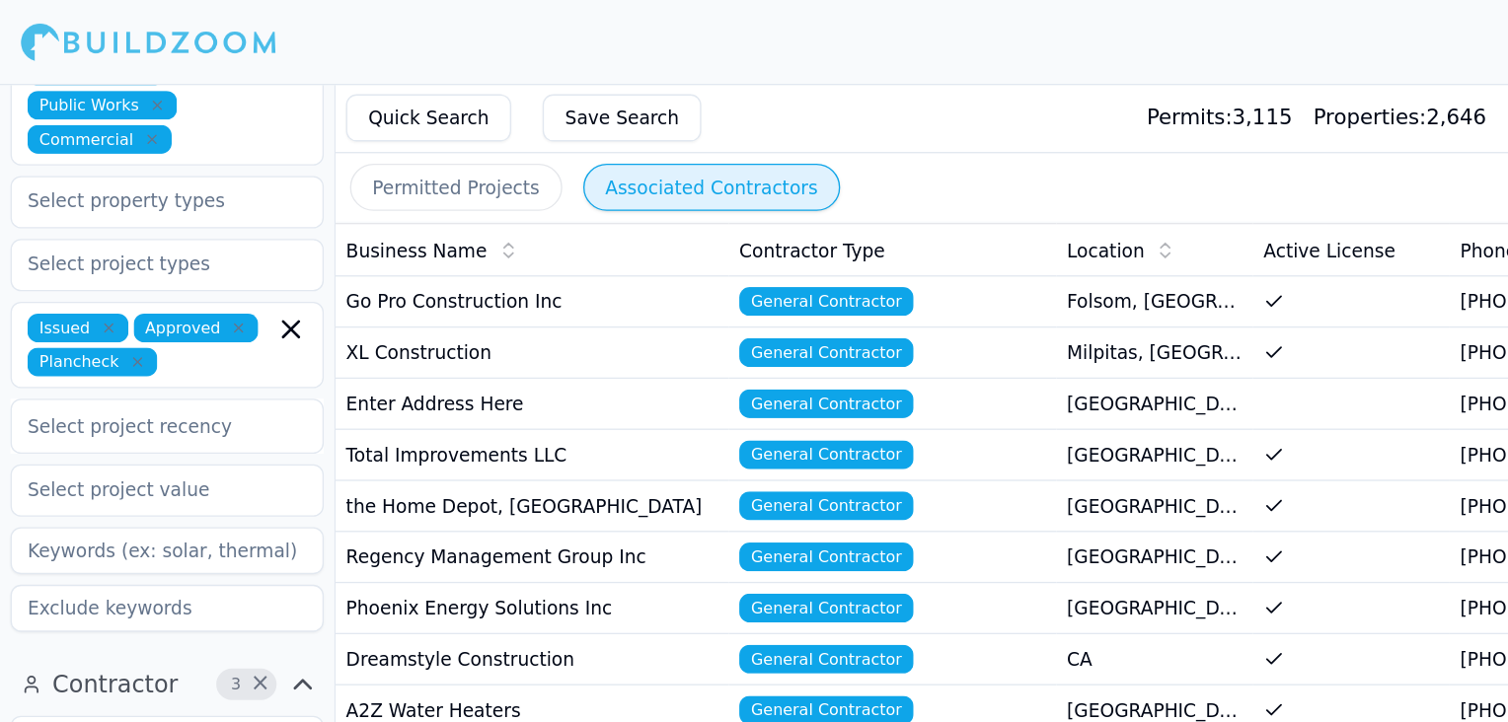
scroll to position [506, 0]
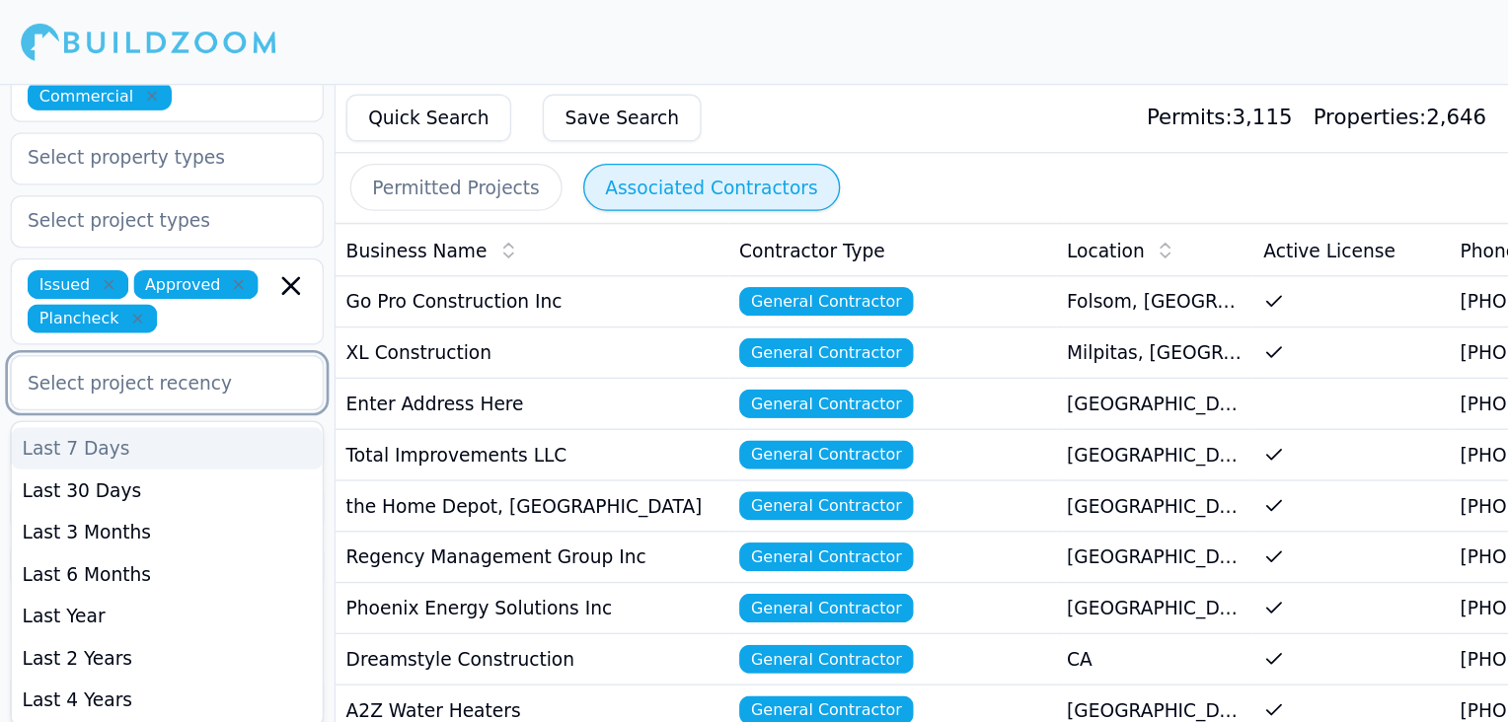
click at [142, 278] on div at bounding box center [126, 288] width 210 height 20
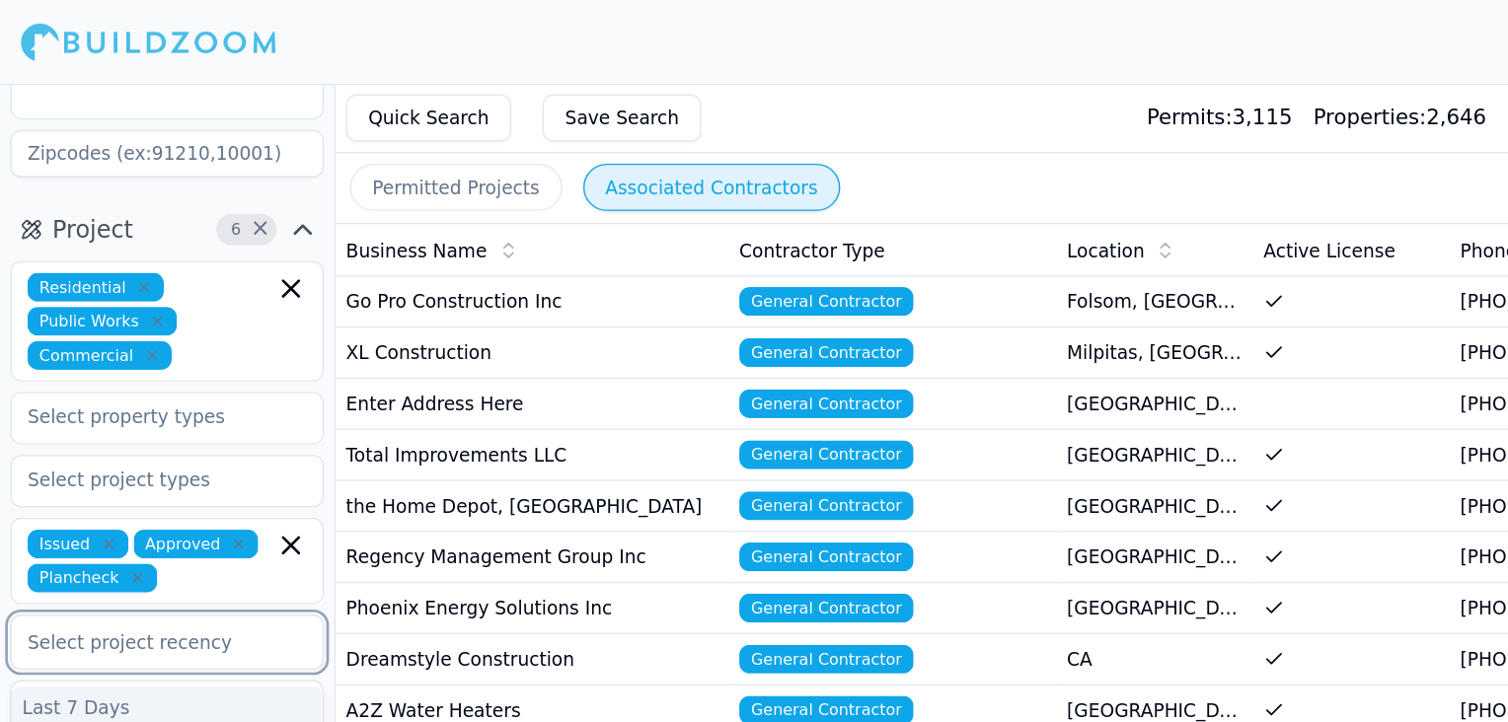
scroll to position [241, 0]
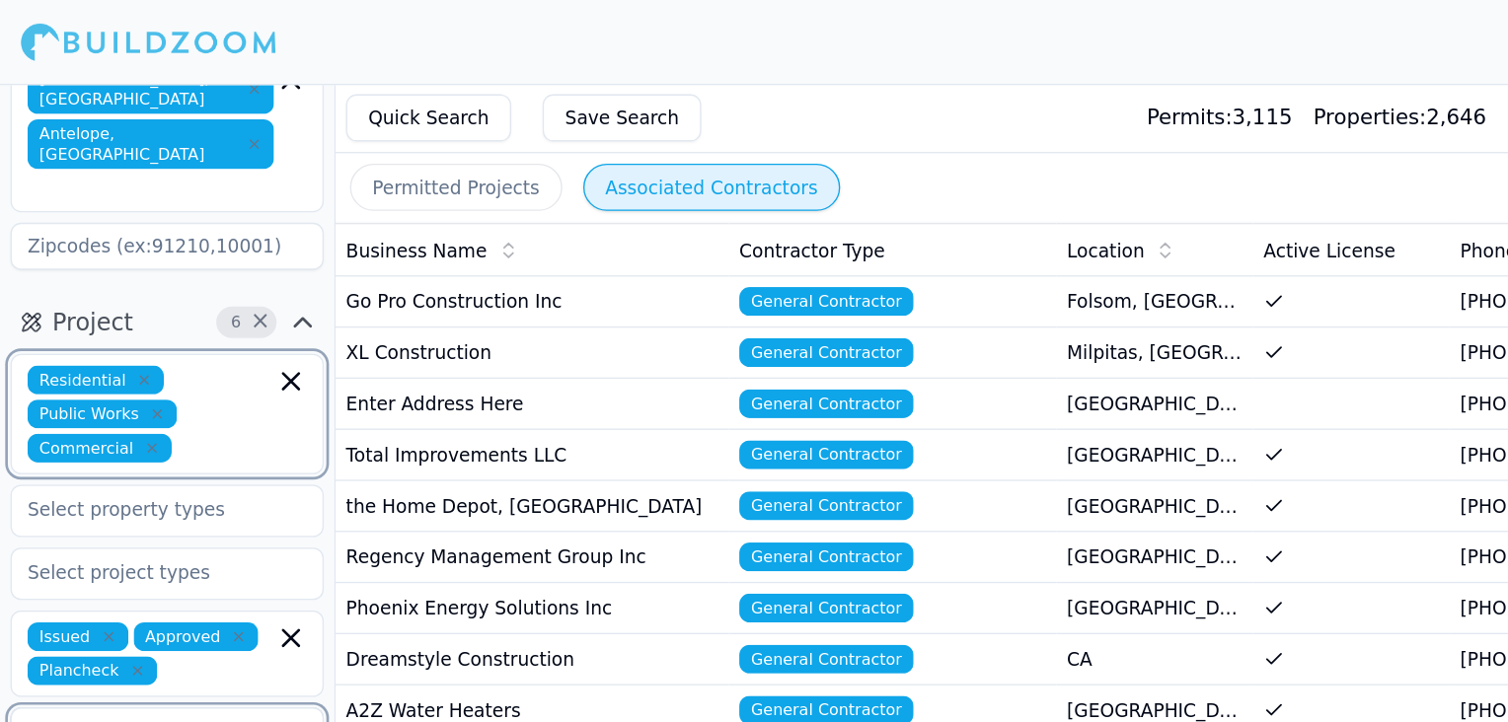
click at [219, 281] on icon "button" at bounding box center [219, 287] width 12 height 12
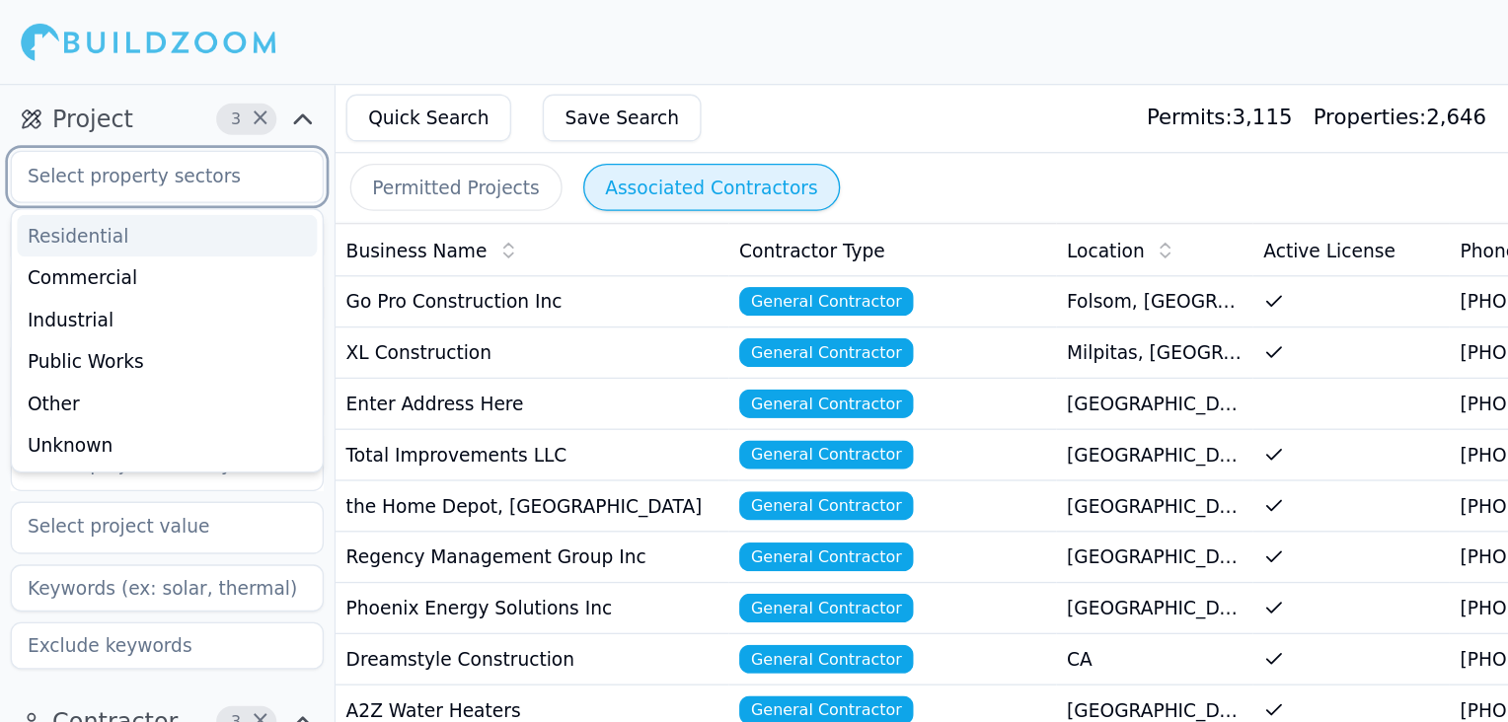
scroll to position [486, 0]
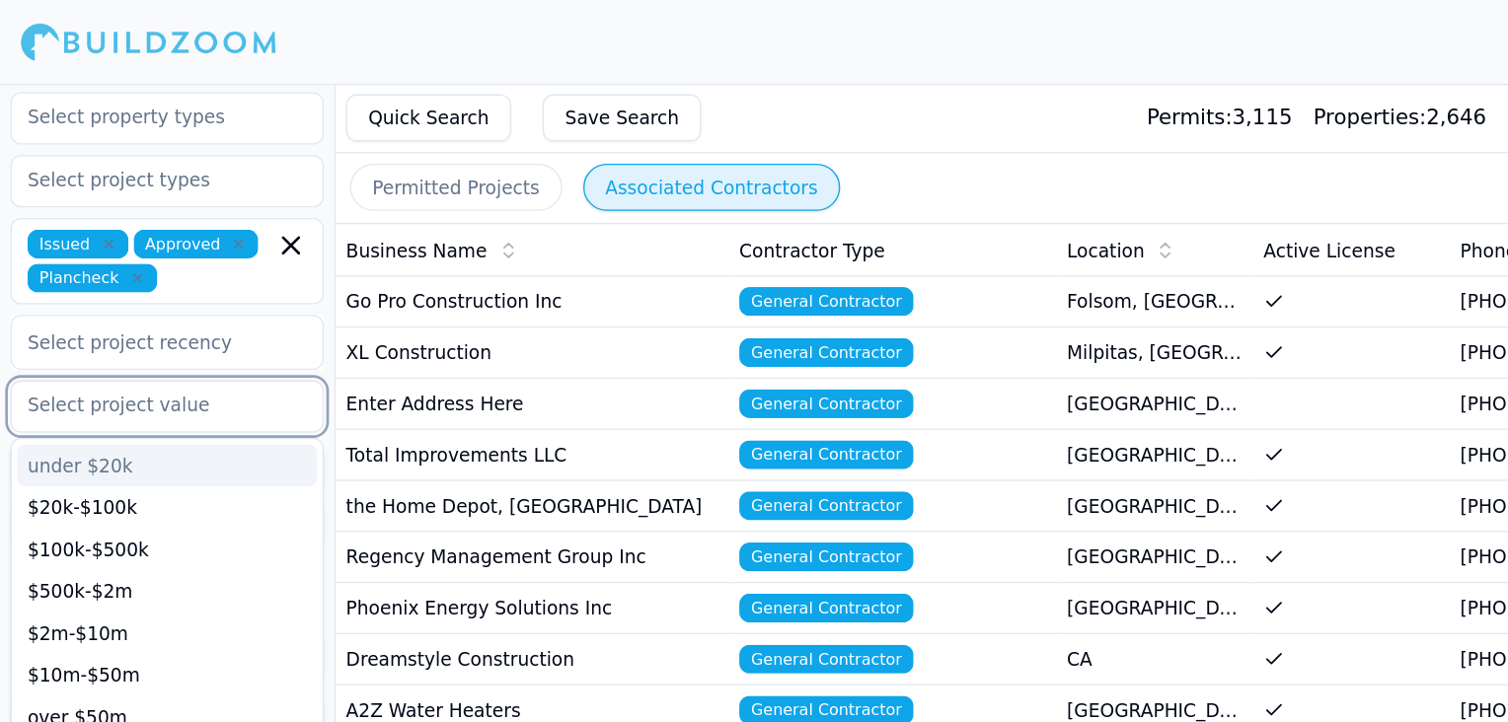
click at [126, 287] on input "text" at bounding box center [113, 305] width 209 height 36
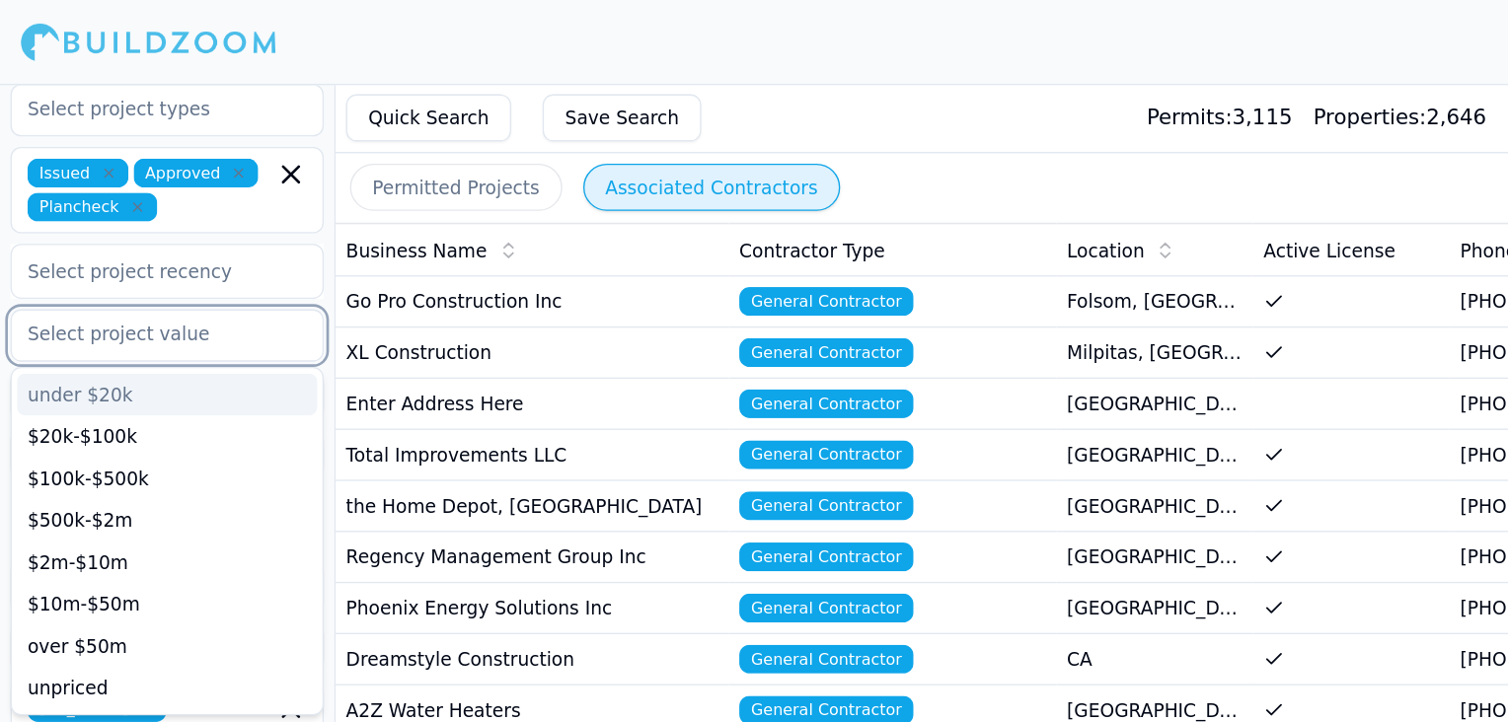
scroll to position [681, 0]
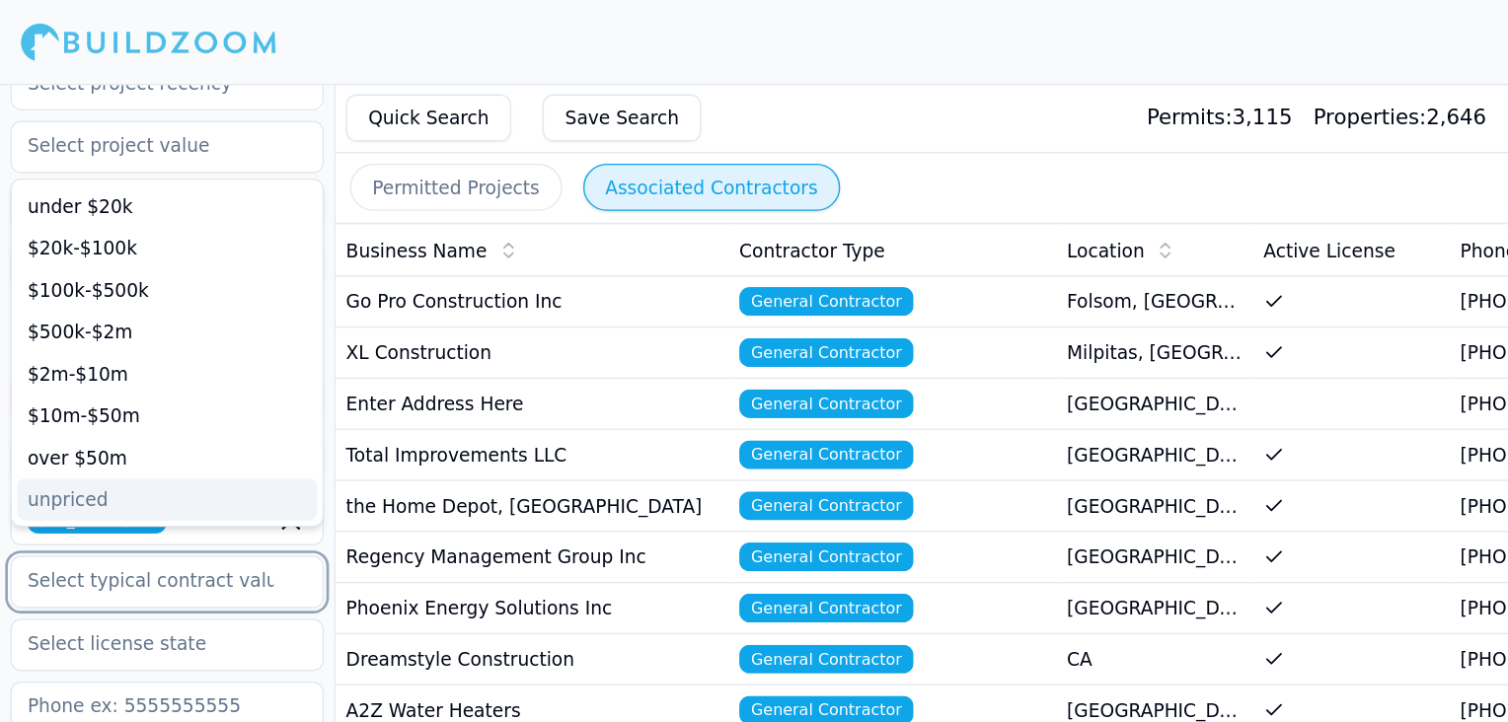
click at [141, 419] on input "text" at bounding box center [113, 437] width 209 height 36
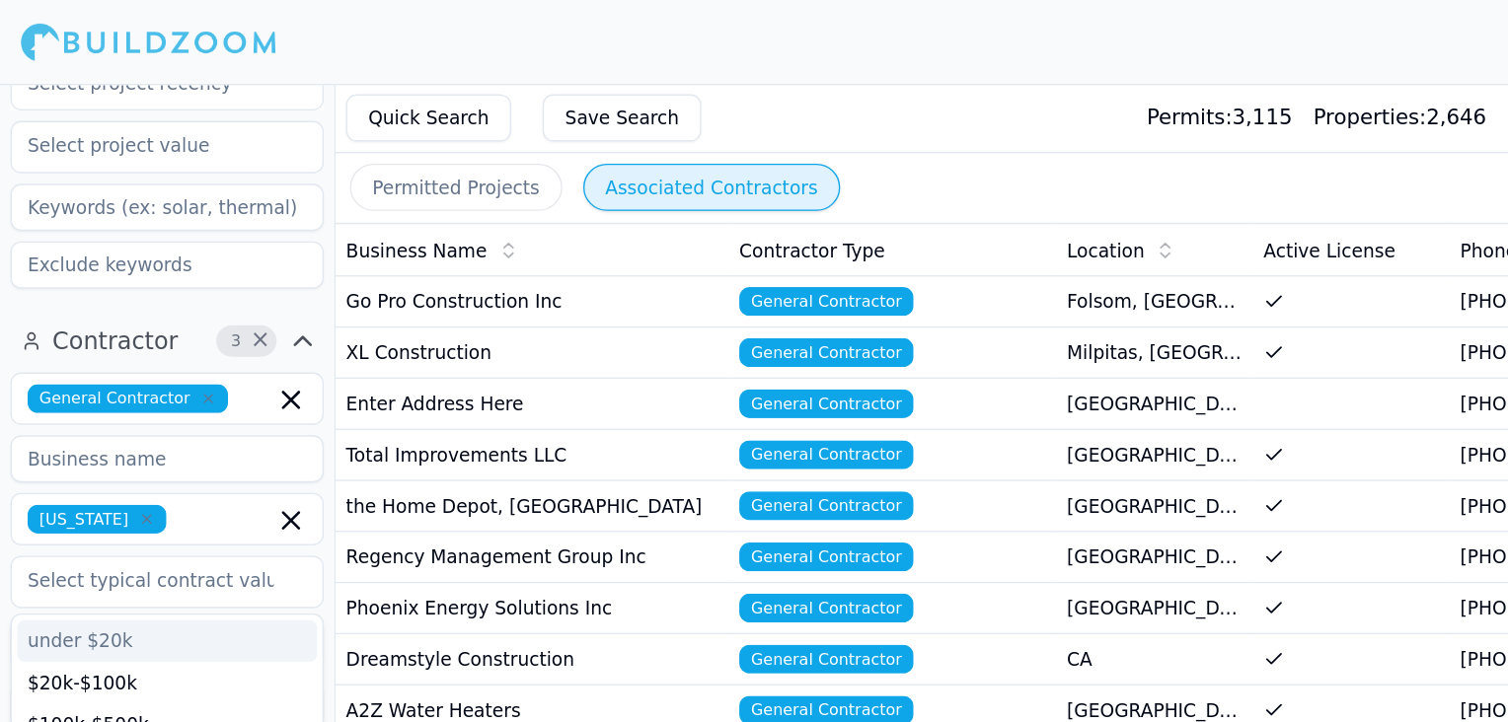
click at [285, 64] on div "Quick Search Save Search Permits: 3,115 Properties: 2,646 Contractors: 740 Medi…" at bounding box center [880, 89] width 1255 height 52
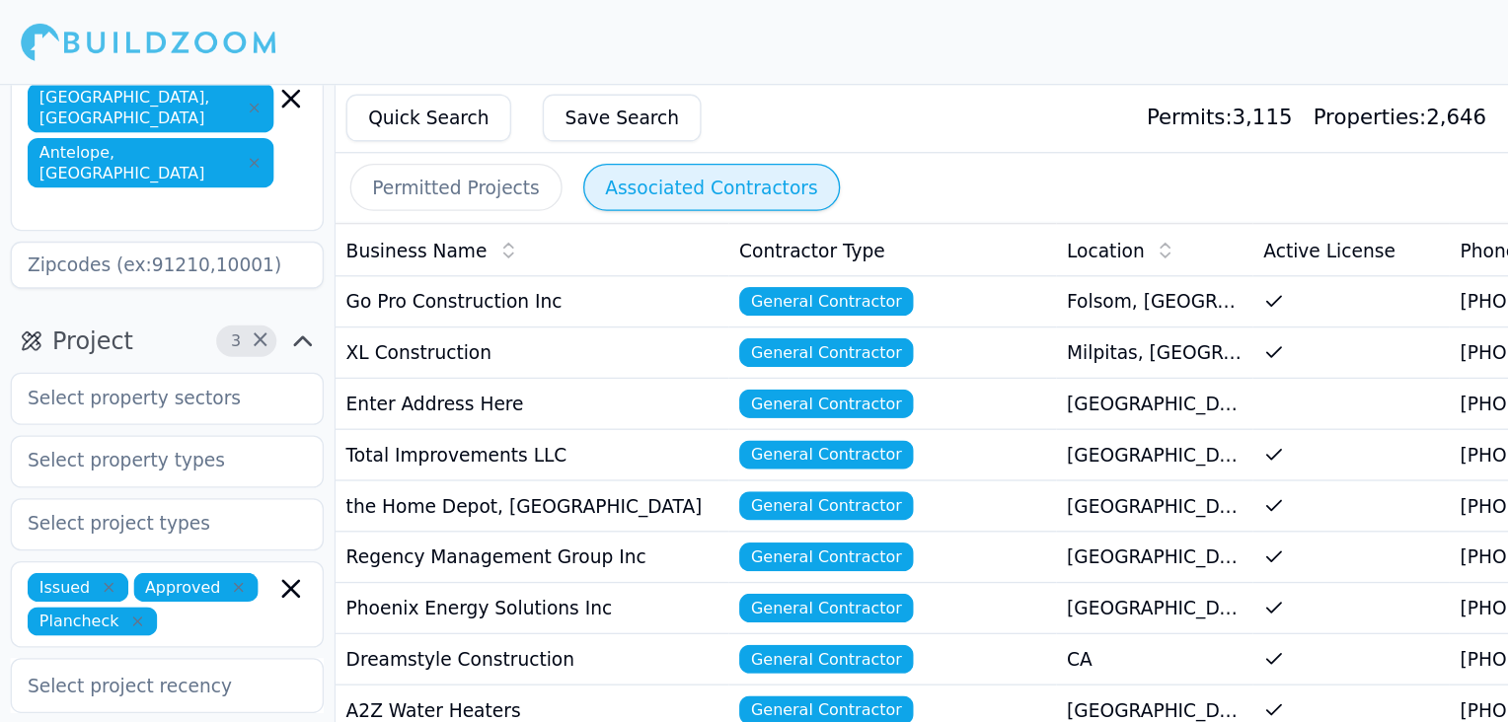
scroll to position [228, 0]
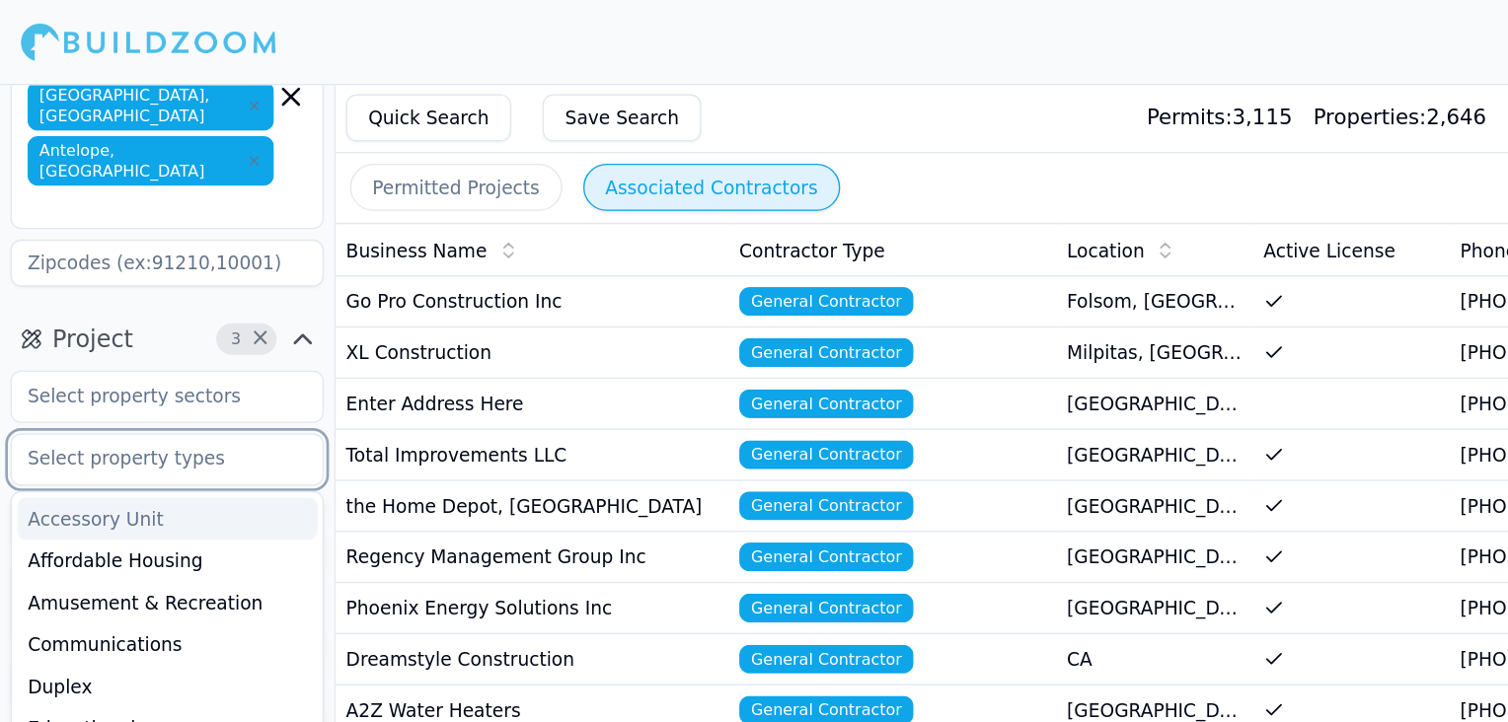
click at [91, 328] on input "text" at bounding box center [113, 346] width 209 height 36
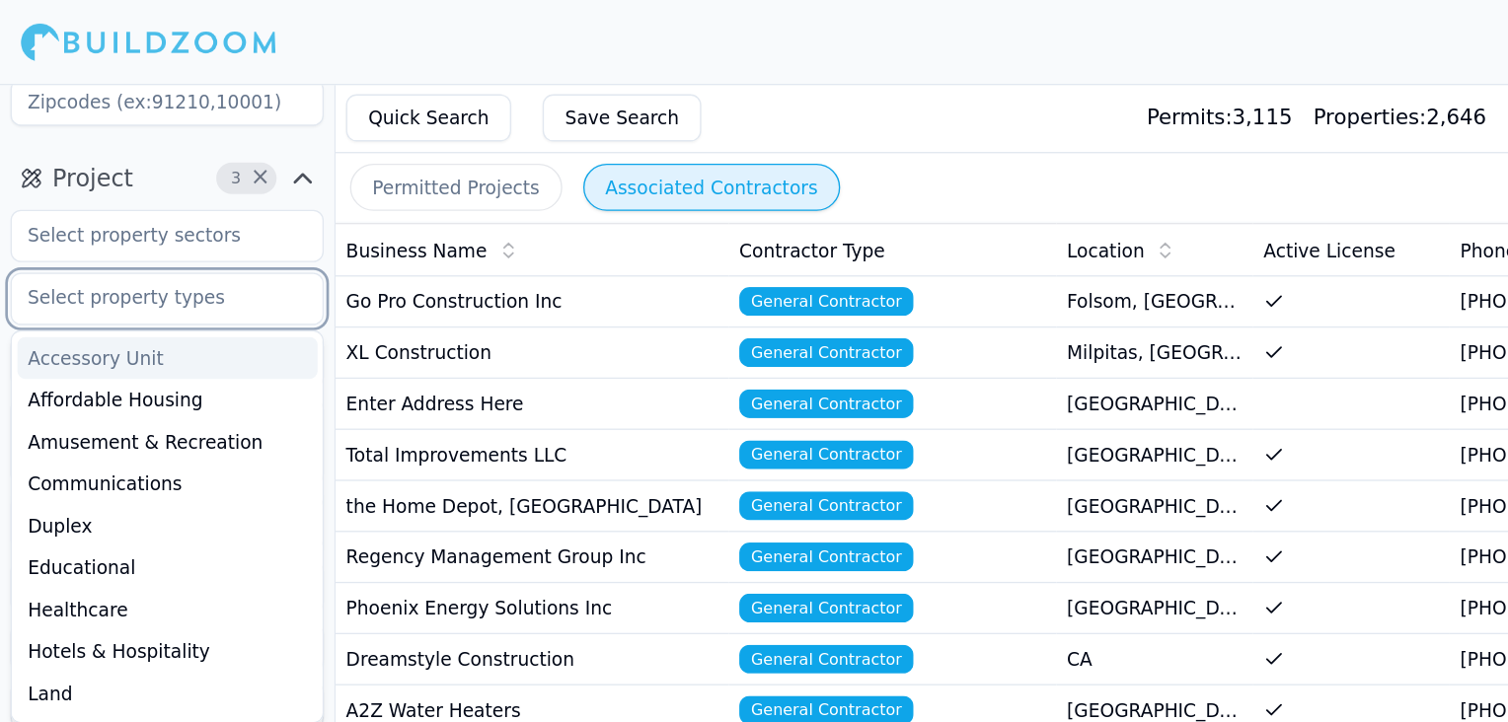
scroll to position [318, 0]
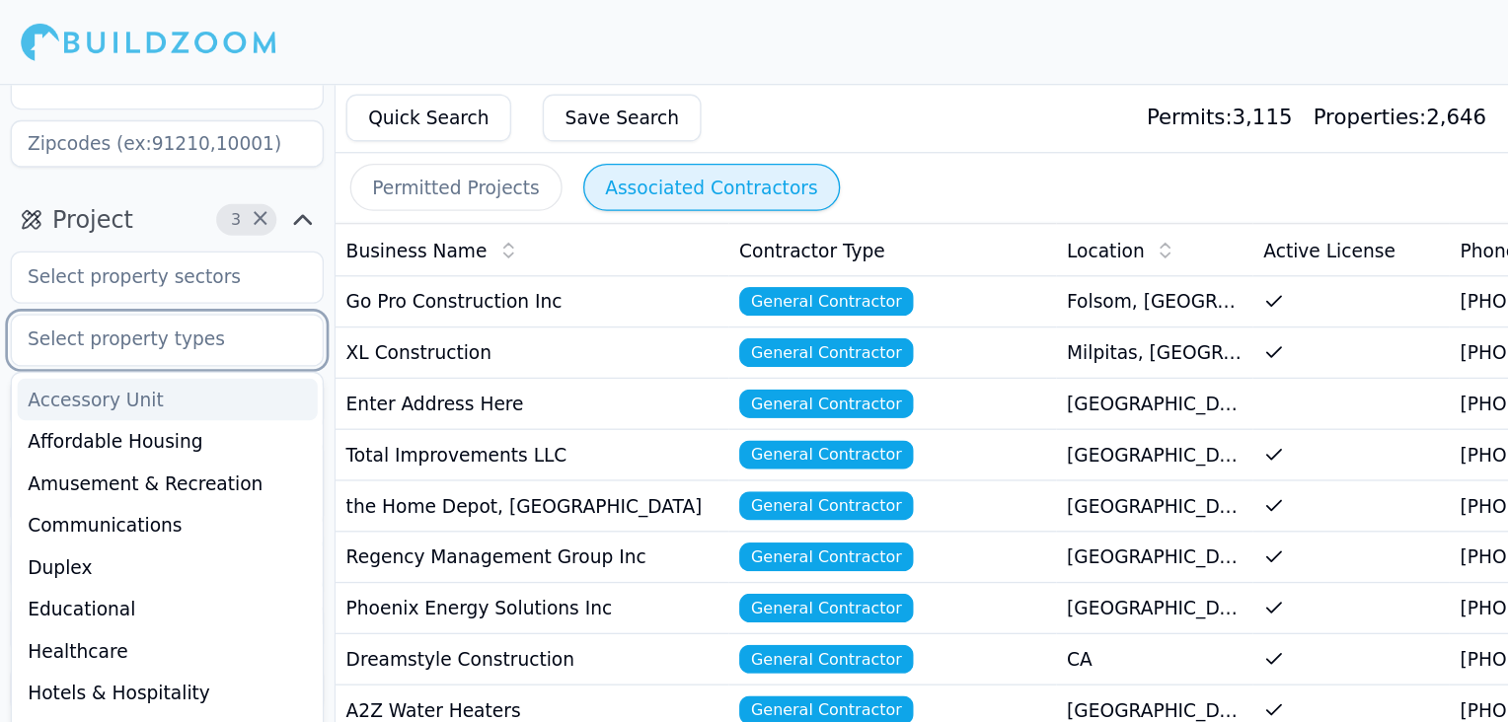
drag, startPoint x: 186, startPoint y: 215, endPoint x: 152, endPoint y: 262, distance: 57.3
click at [152, 285] on div "Accessory Unit Affordable Housing Amusement & Recreation Communications Duplex …" at bounding box center [126, 695] width 226 height 821
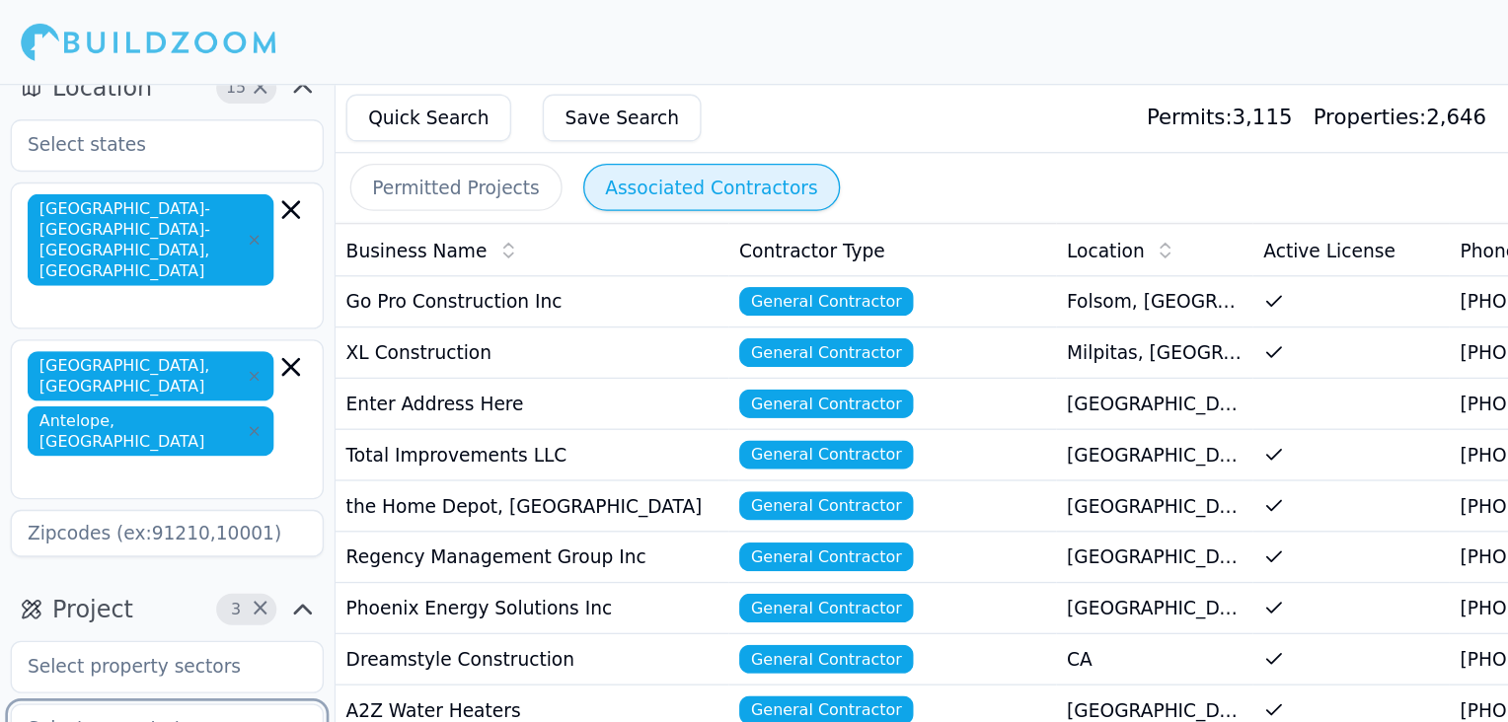
scroll to position [0, 0]
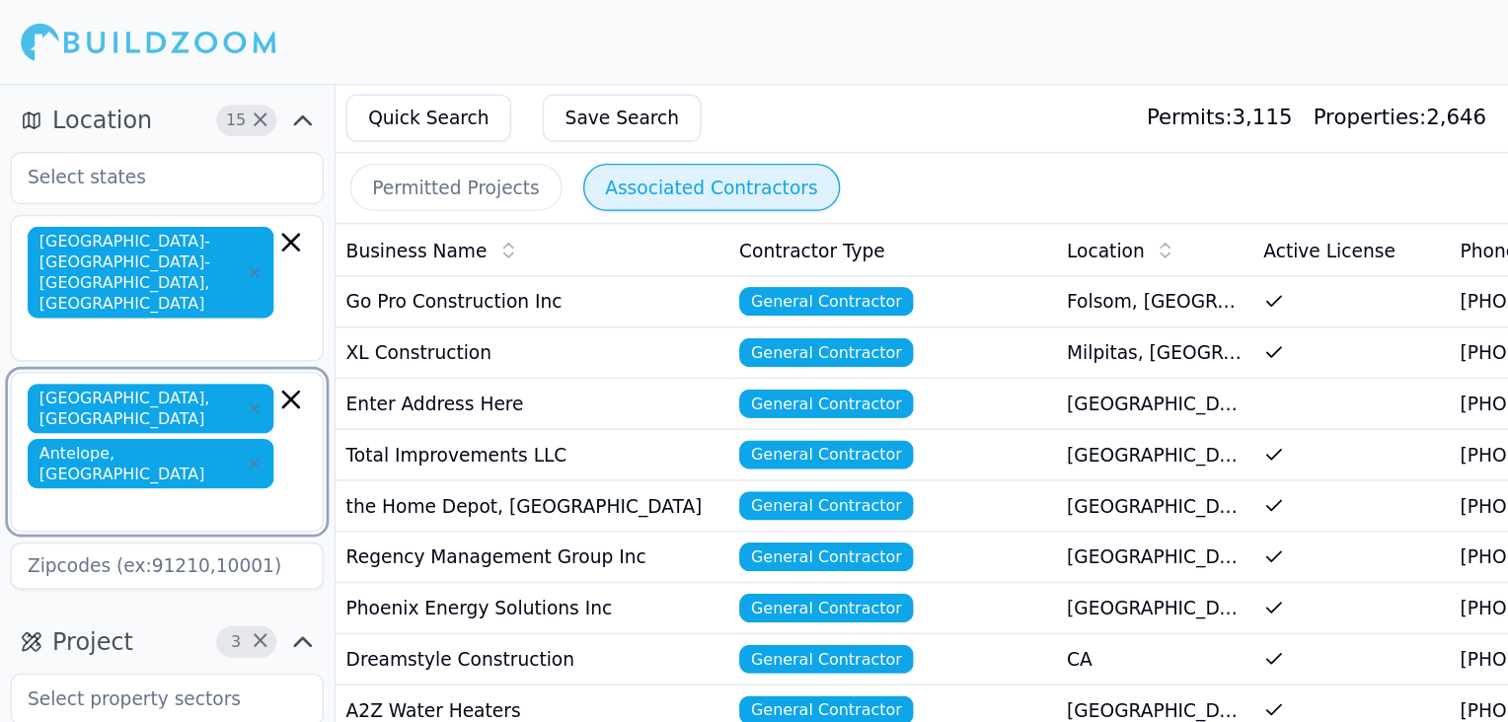
click at [216, 295] on icon "button" at bounding box center [219, 301] width 12 height 12
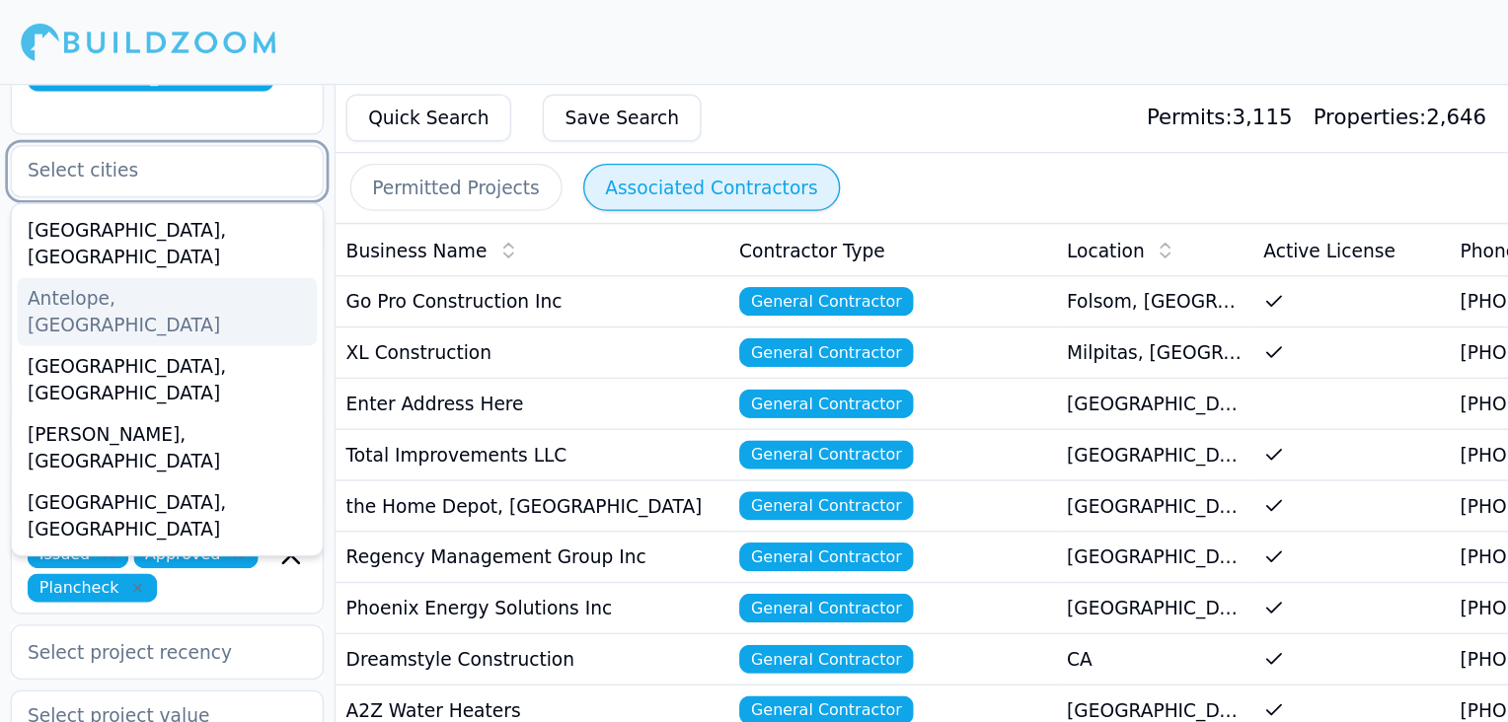
scroll to position [170, 0]
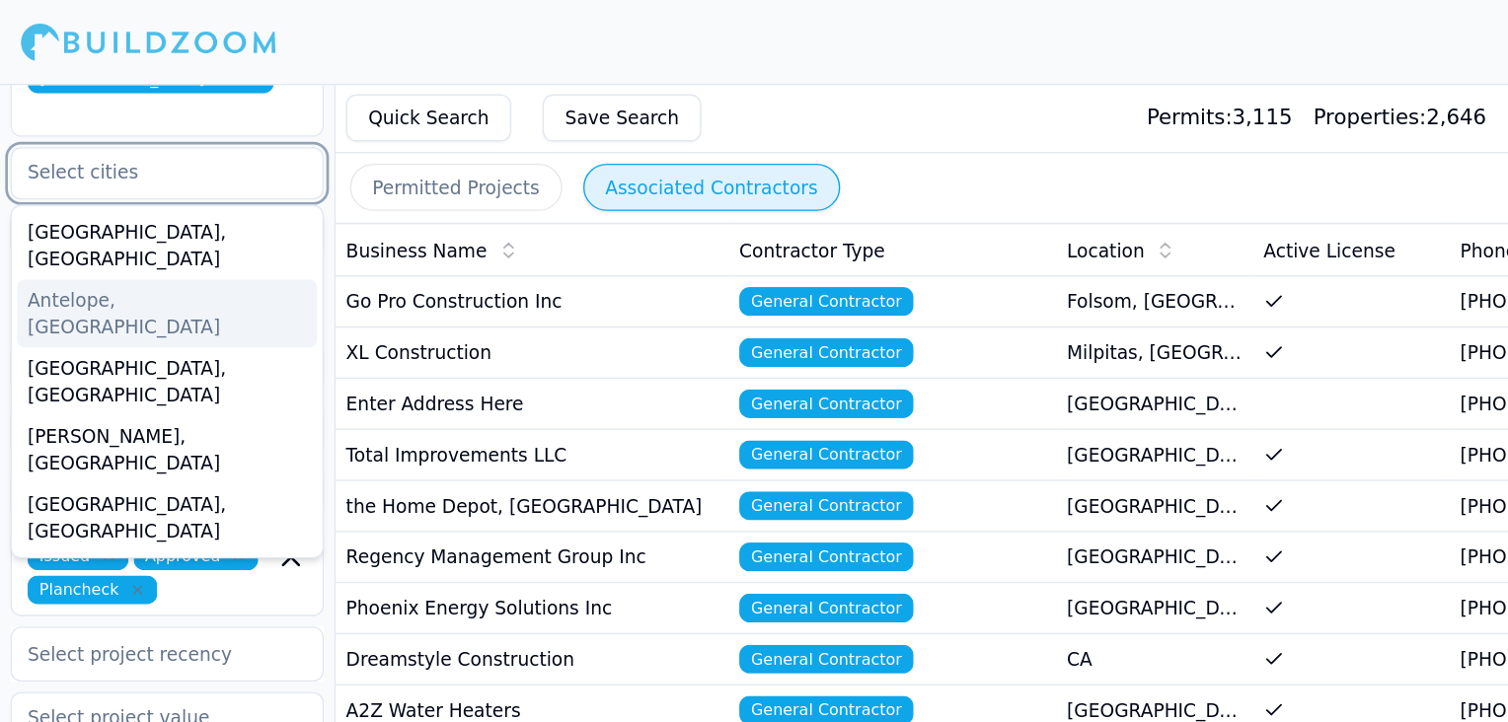
click at [52, 210] on div "Antelope, [GEOGRAPHIC_DATA]" at bounding box center [126, 235] width 226 height 51
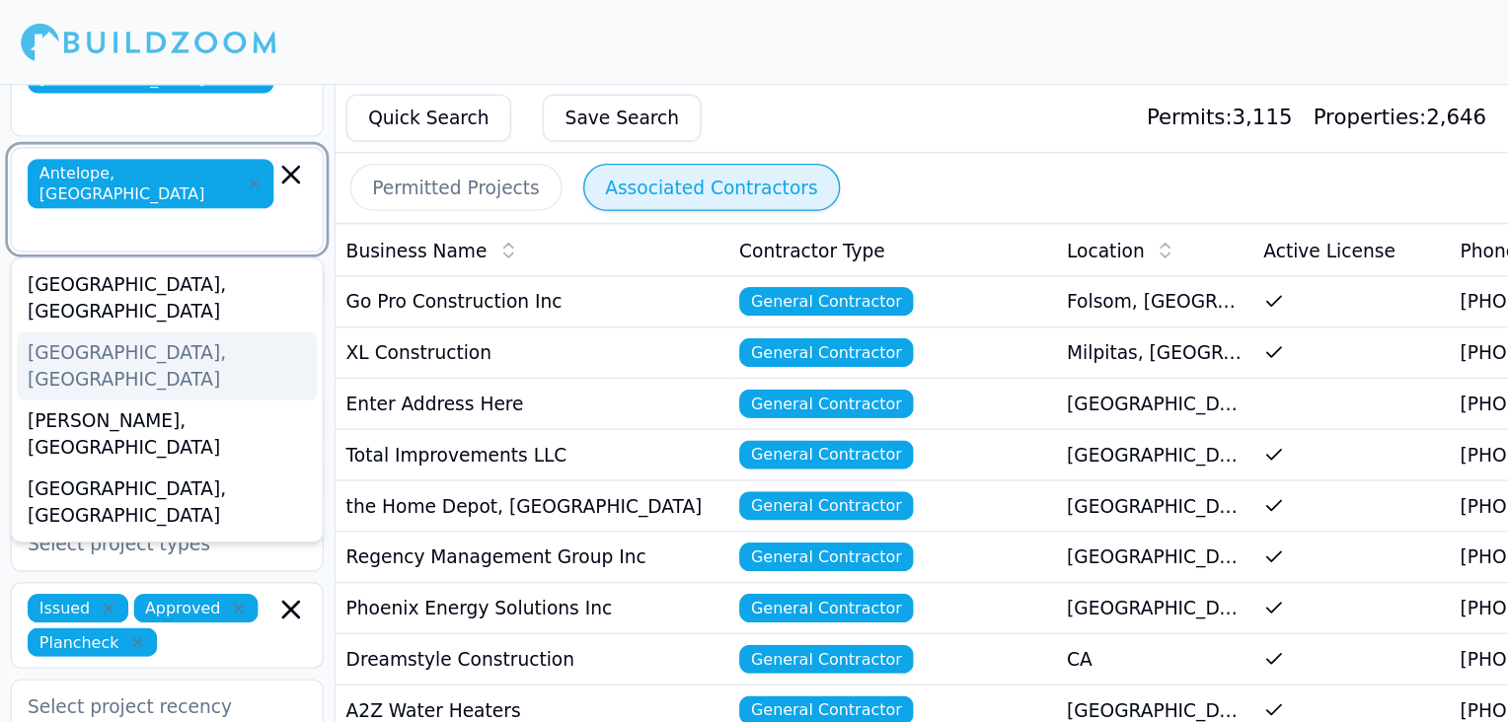
click at [53, 250] on div "[GEOGRAPHIC_DATA], [GEOGRAPHIC_DATA]" at bounding box center [126, 275] width 226 height 51
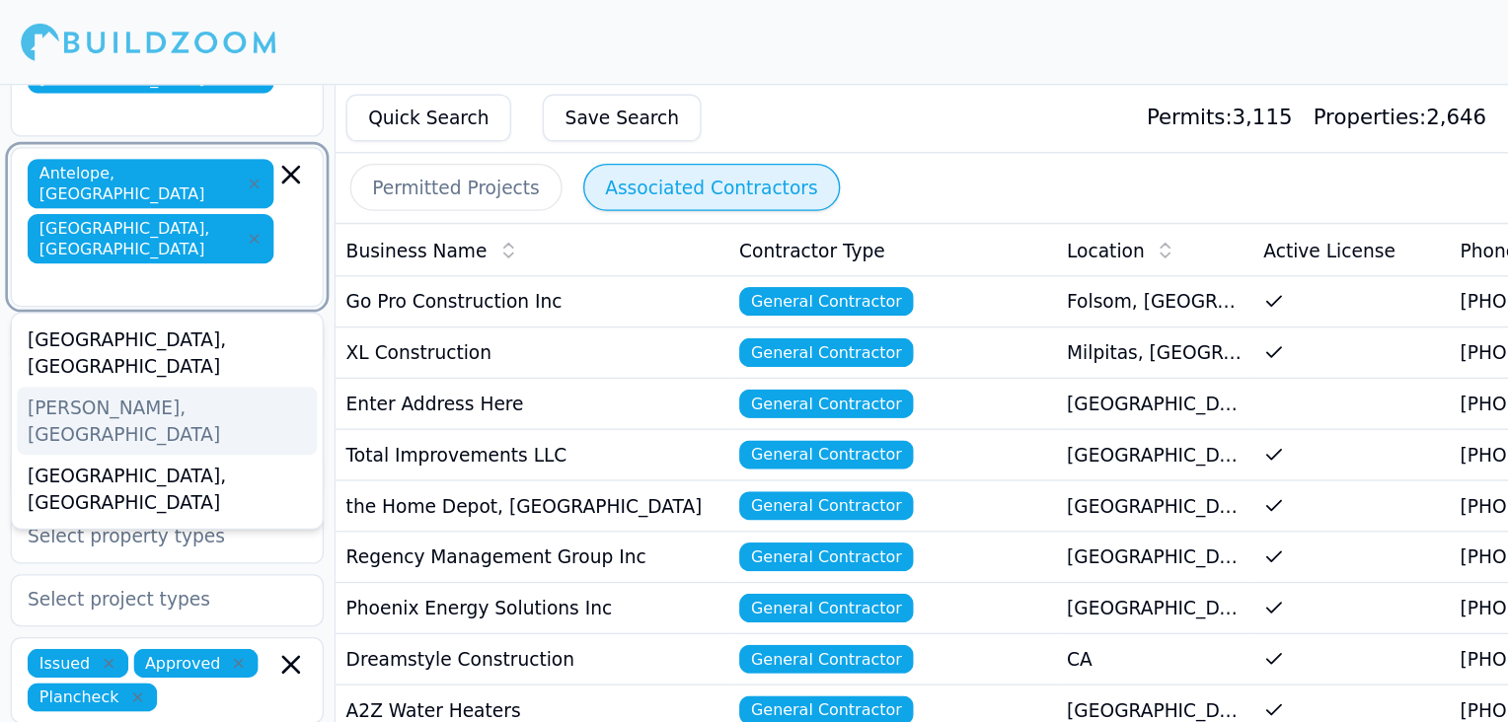
click at [54, 291] on div "[PERSON_NAME], [GEOGRAPHIC_DATA]" at bounding box center [126, 316] width 226 height 51
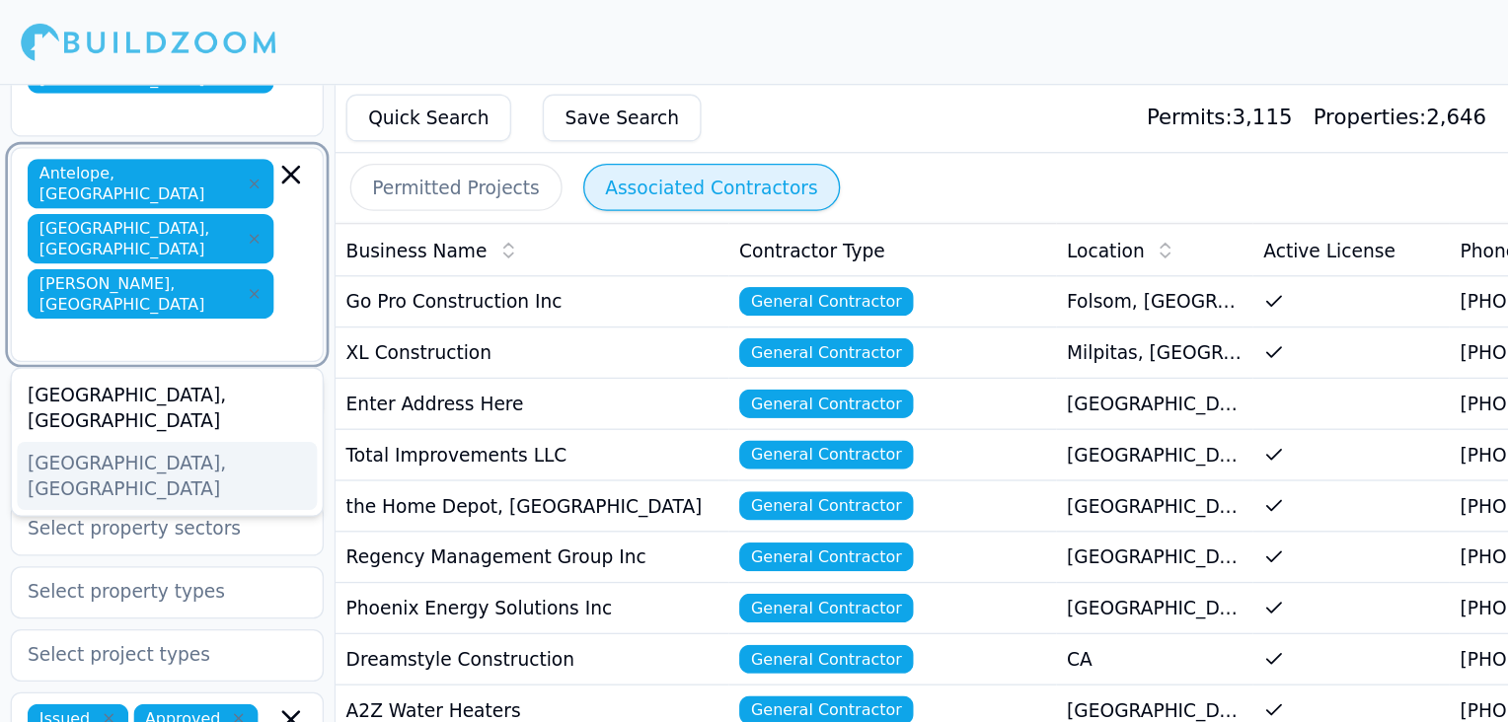
click at [55, 333] on div "[GEOGRAPHIC_DATA], [GEOGRAPHIC_DATA]" at bounding box center [126, 358] width 226 height 51
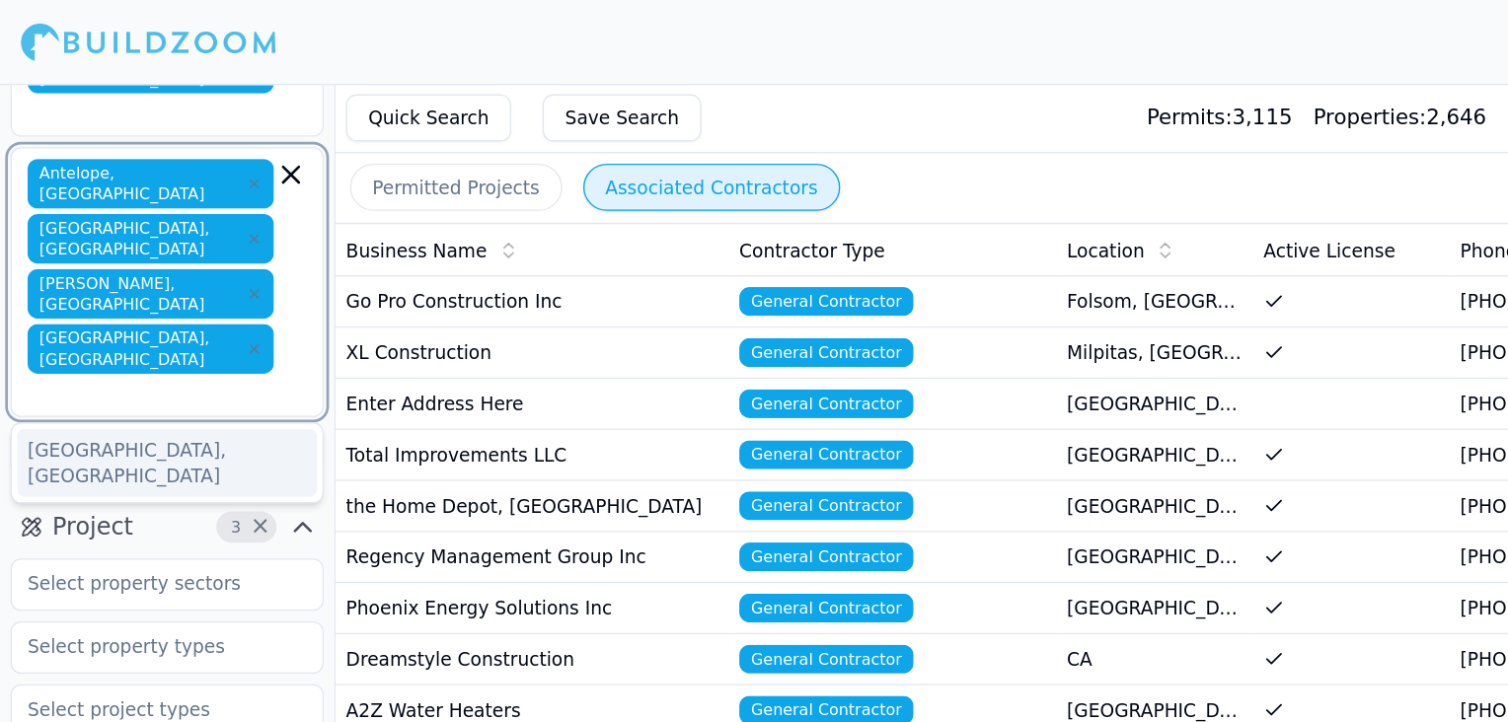
click at [42, 323] on div "[GEOGRAPHIC_DATA], [GEOGRAPHIC_DATA]" at bounding box center [126, 348] width 226 height 51
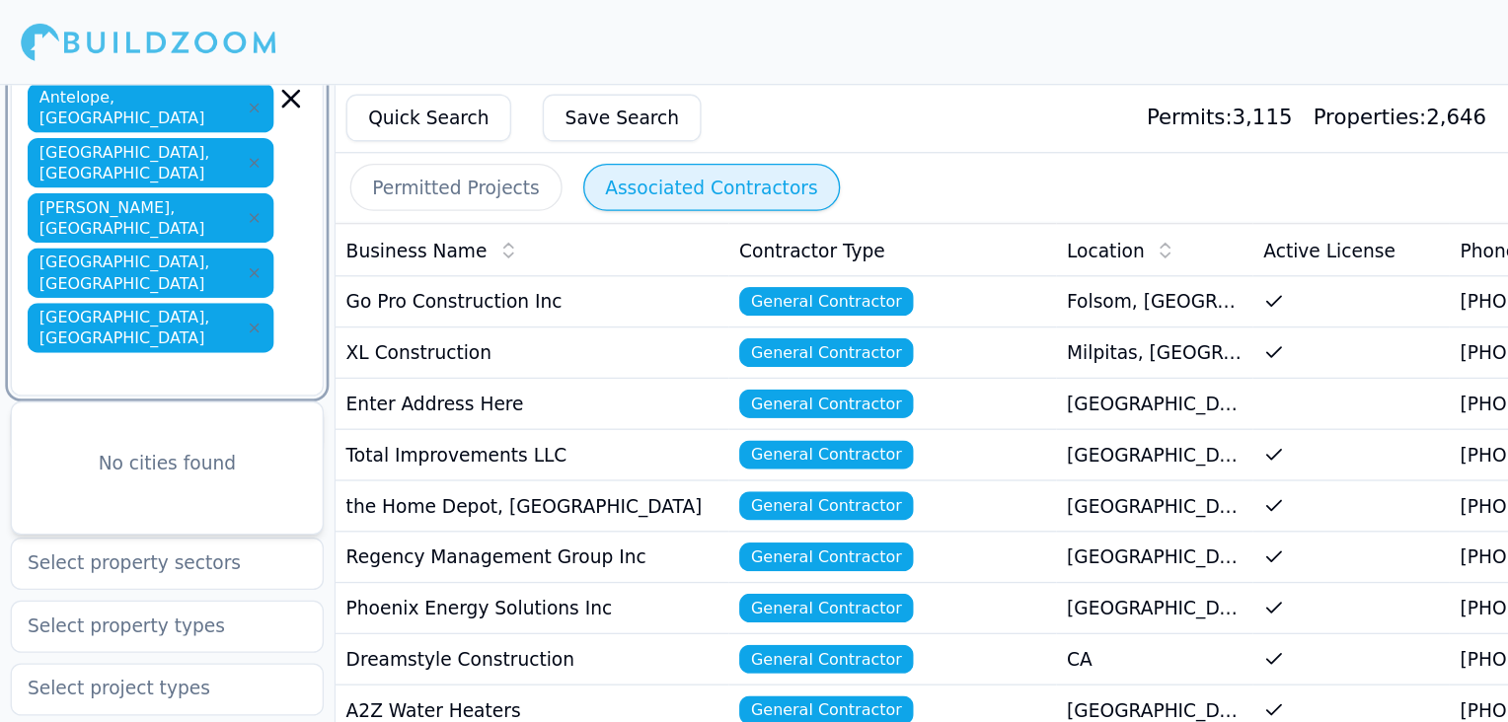
scroll to position [228, 0]
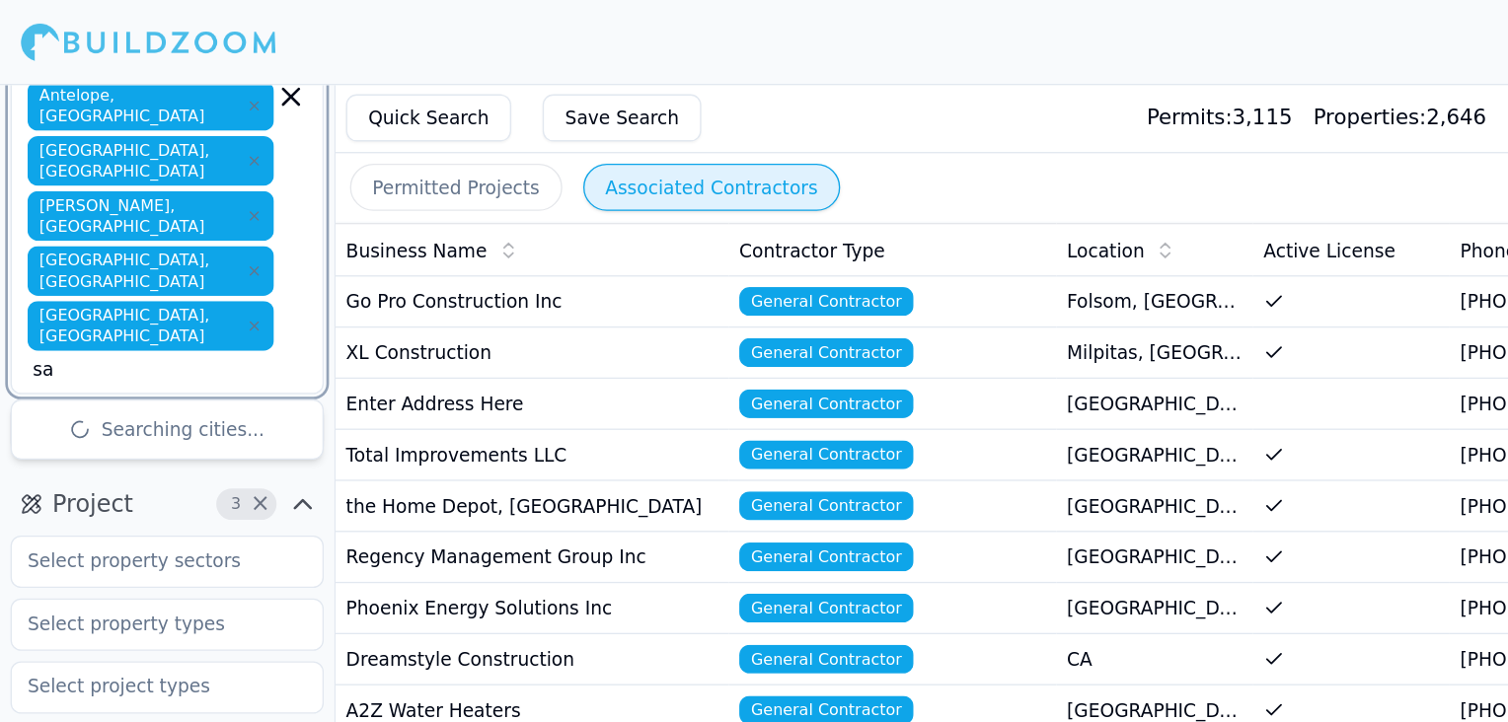
type input "sac"
click at [86, 306] on div "[GEOGRAPHIC_DATA], [GEOGRAPHIC_DATA]" at bounding box center [126, 331] width 226 height 51
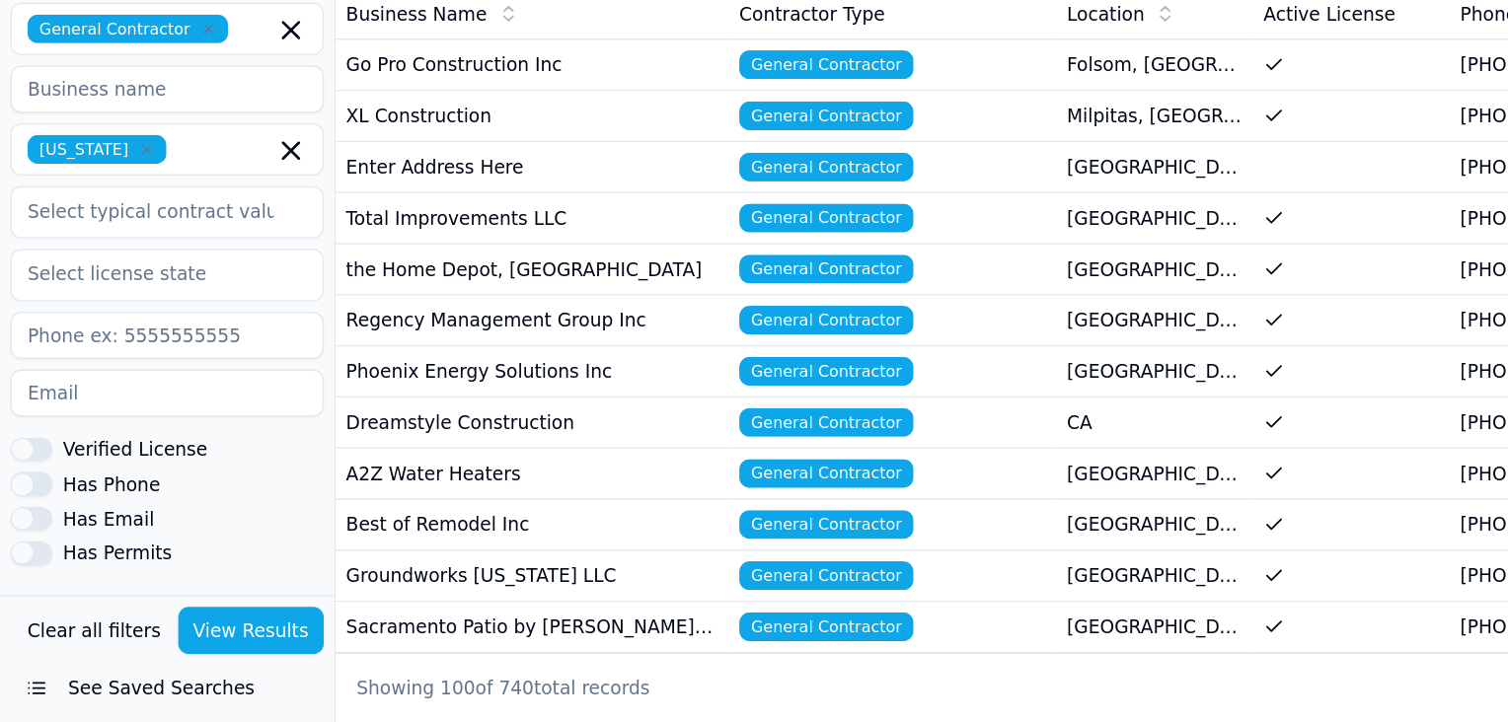
click at [175, 656] on button "View Results" at bounding box center [189, 654] width 111 height 36
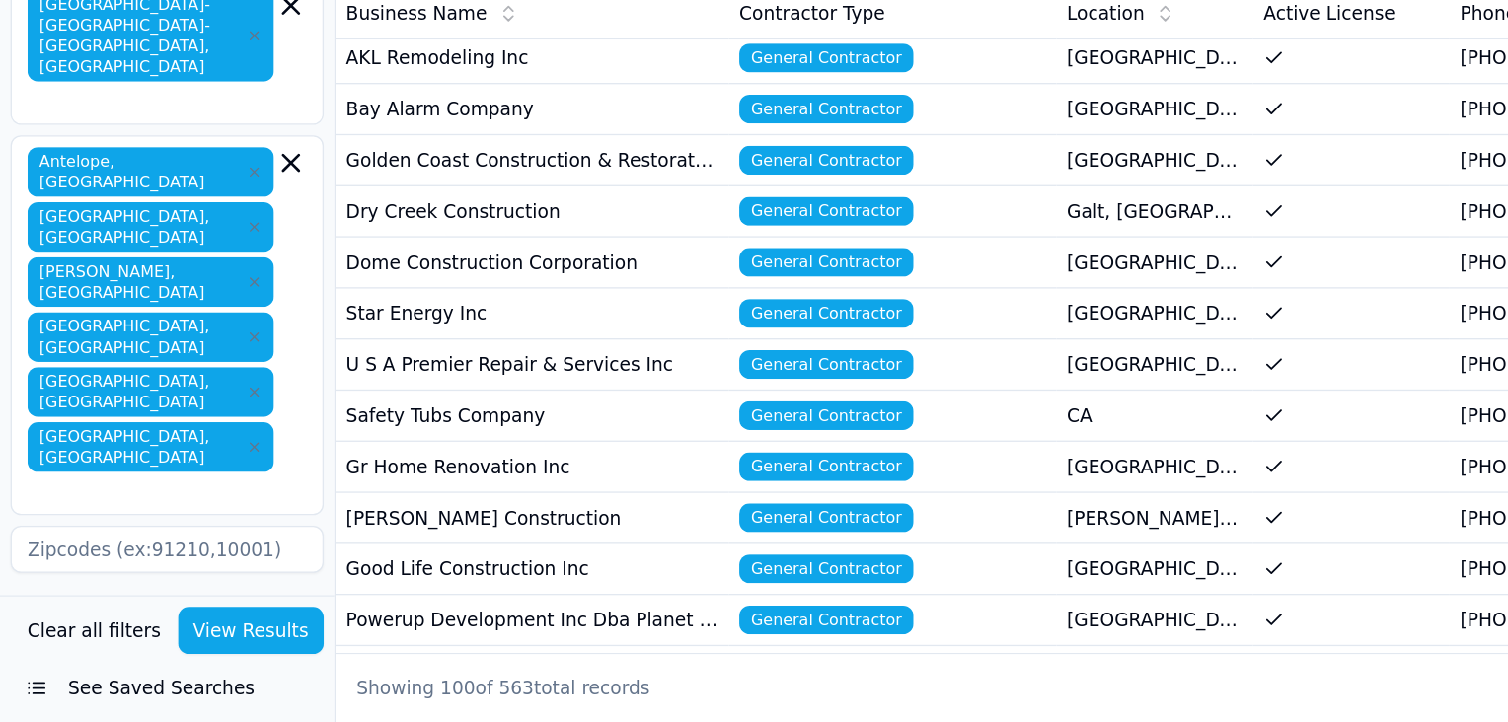
scroll to position [930, 0]
